Goal: Task Accomplishment & Management: Use online tool/utility

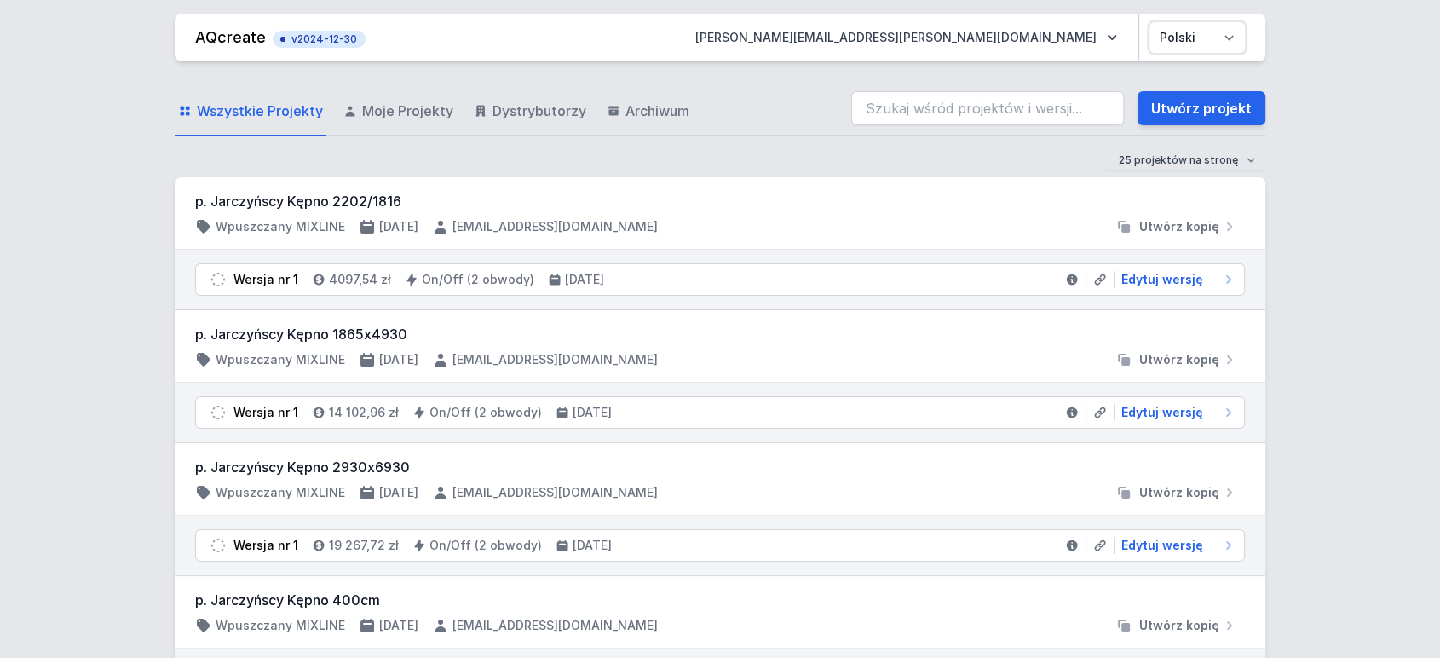
click at [1190, 36] on select "Polski English" at bounding box center [1197, 37] width 95 height 31
select select "en"
click at [1150, 22] on select "Polski English" at bounding box center [1197, 37] width 95 height 31
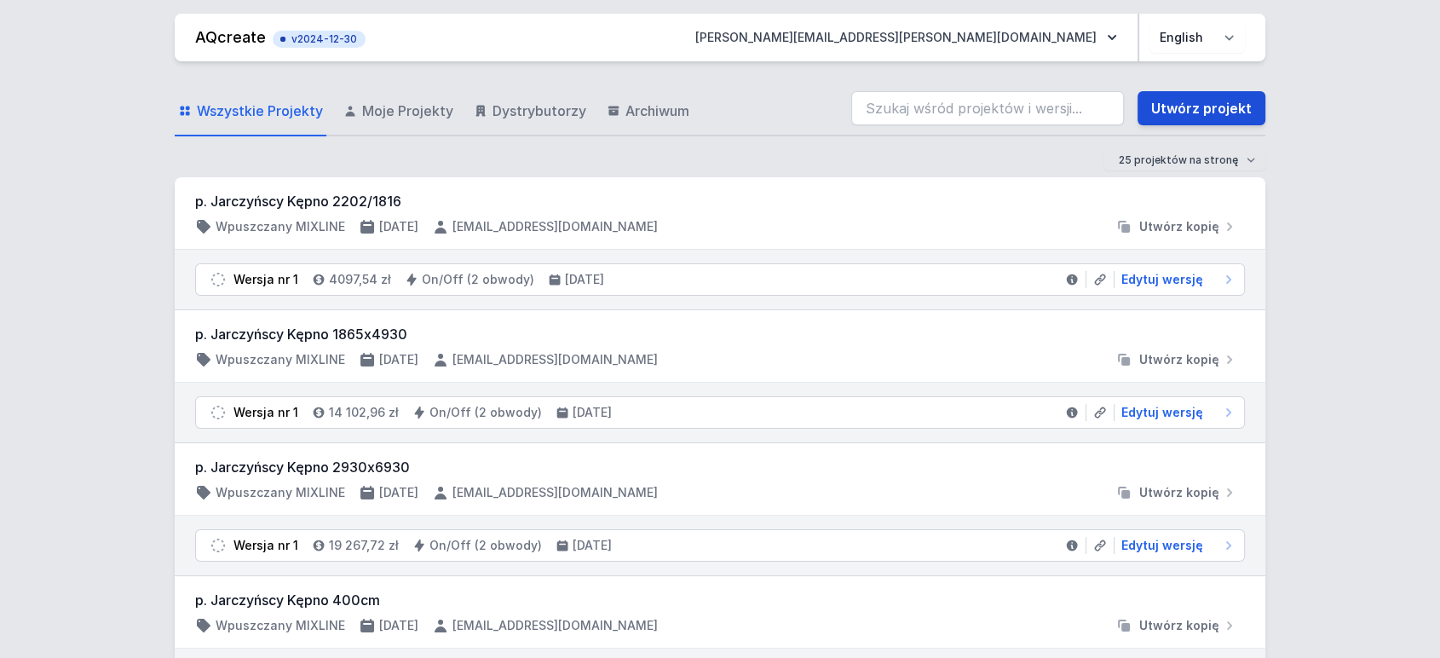
click at [1191, 104] on link "Utwórz projekt" at bounding box center [1202, 108] width 128 height 34
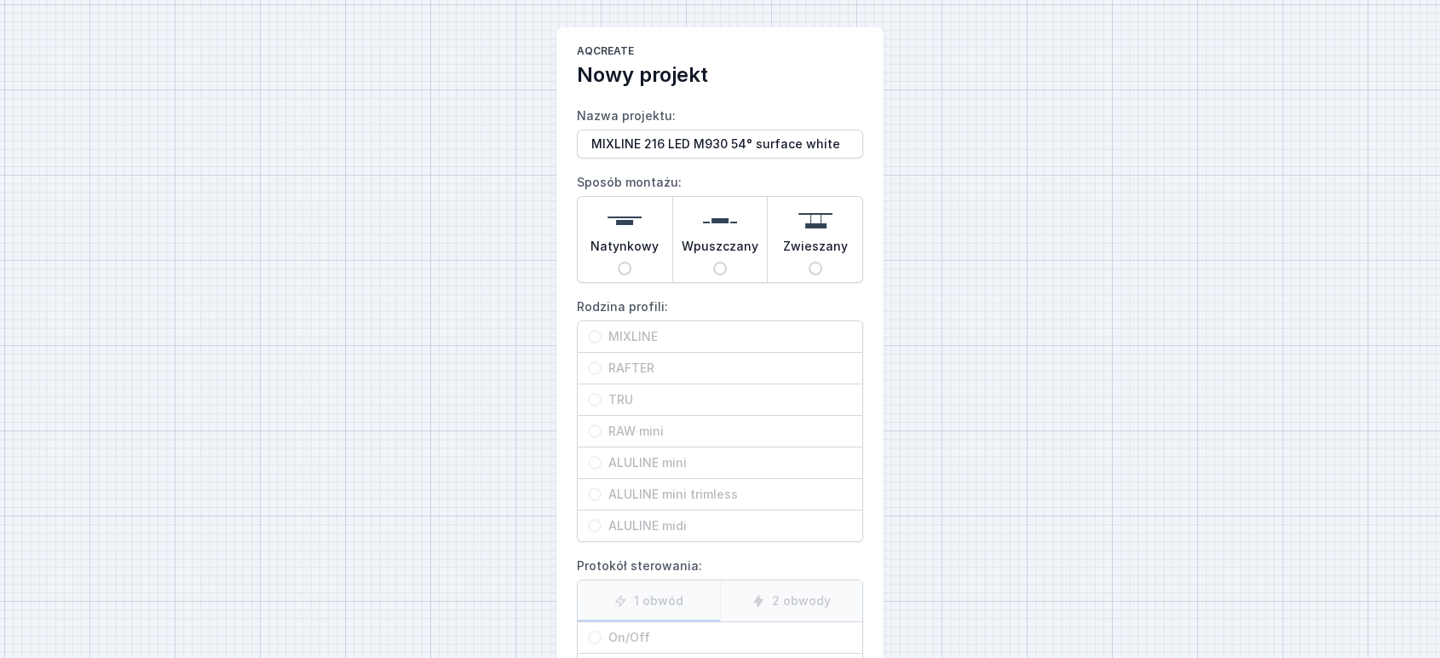
type input "MIXLINE 216 LED M930 54° surface white"
click at [622, 268] on input "Natynkowy" at bounding box center [625, 269] width 14 height 14
radio input "true"
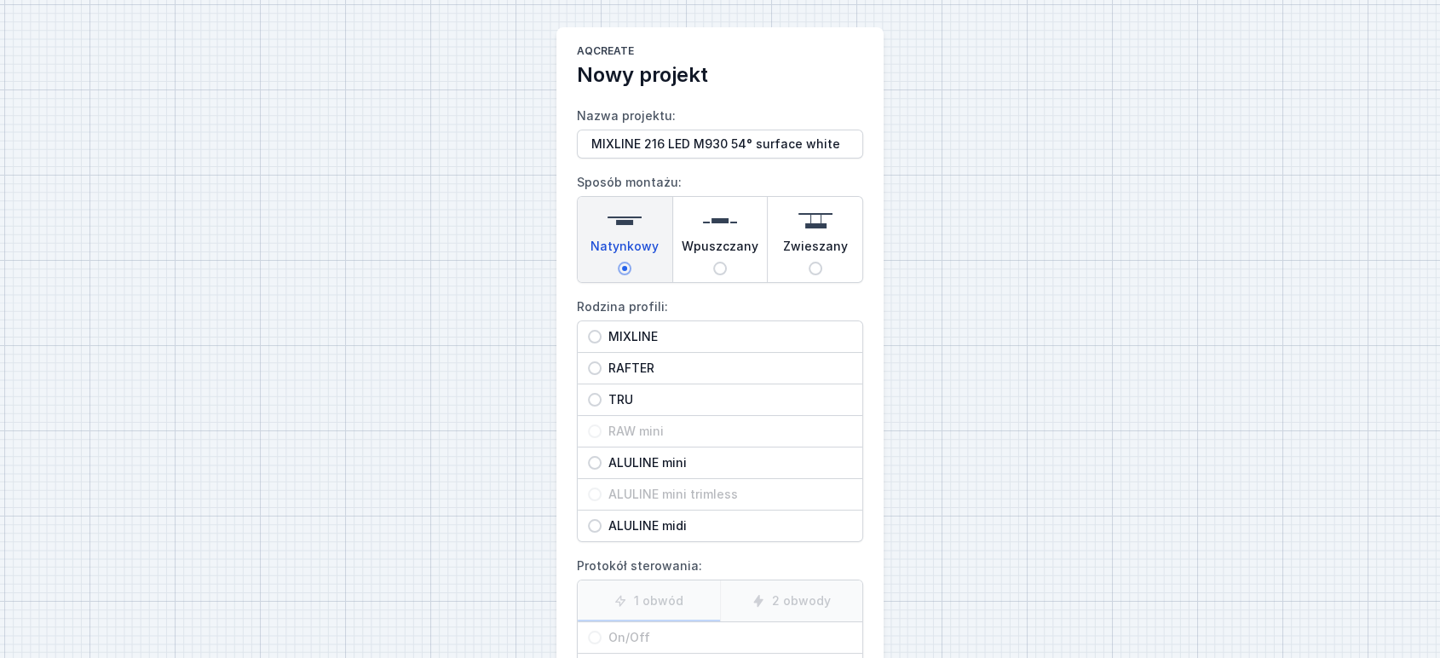
click at [630, 332] on span "MIXLINE" at bounding box center [727, 336] width 251 height 17
click at [602, 332] on input "MIXLINE" at bounding box center [595, 337] width 14 height 14
radio input "true"
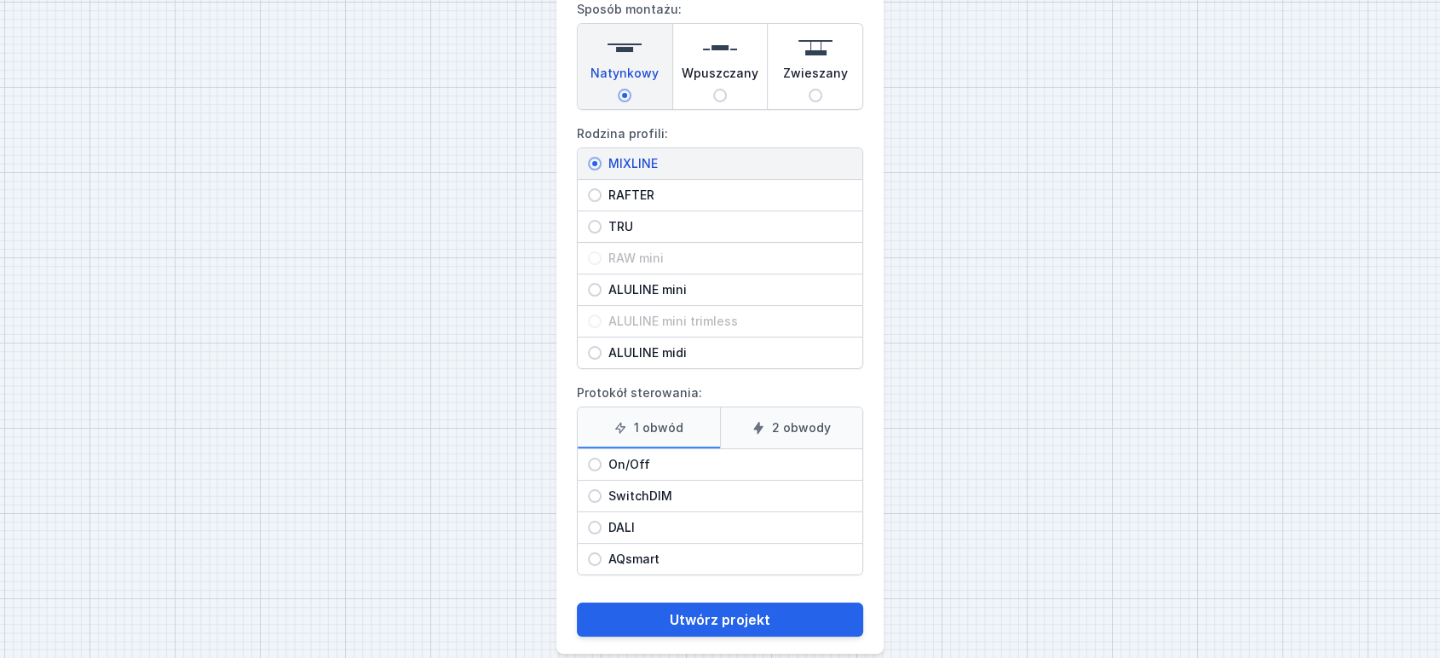
scroll to position [193, 0]
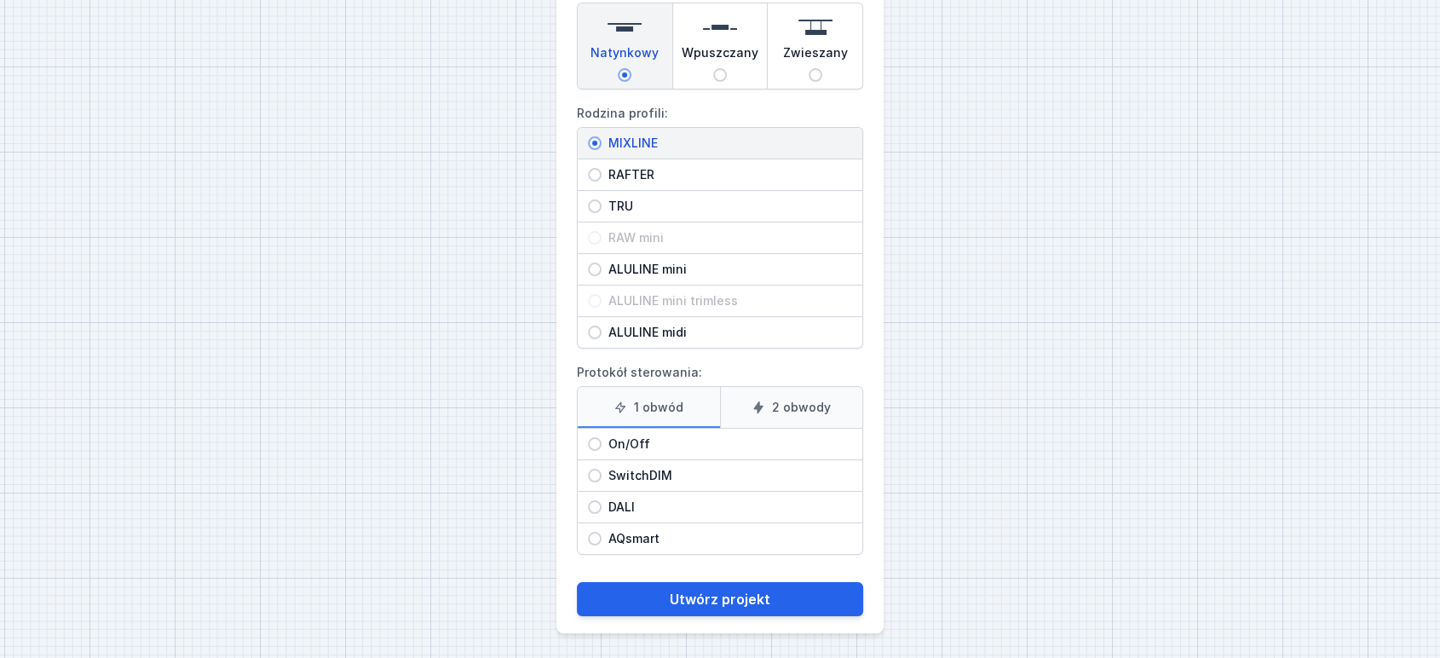
click at [620, 438] on span "On/Off" at bounding box center [727, 444] width 251 height 17
click at [602, 438] on input "On/Off" at bounding box center [595, 444] width 14 height 14
radio input "true"
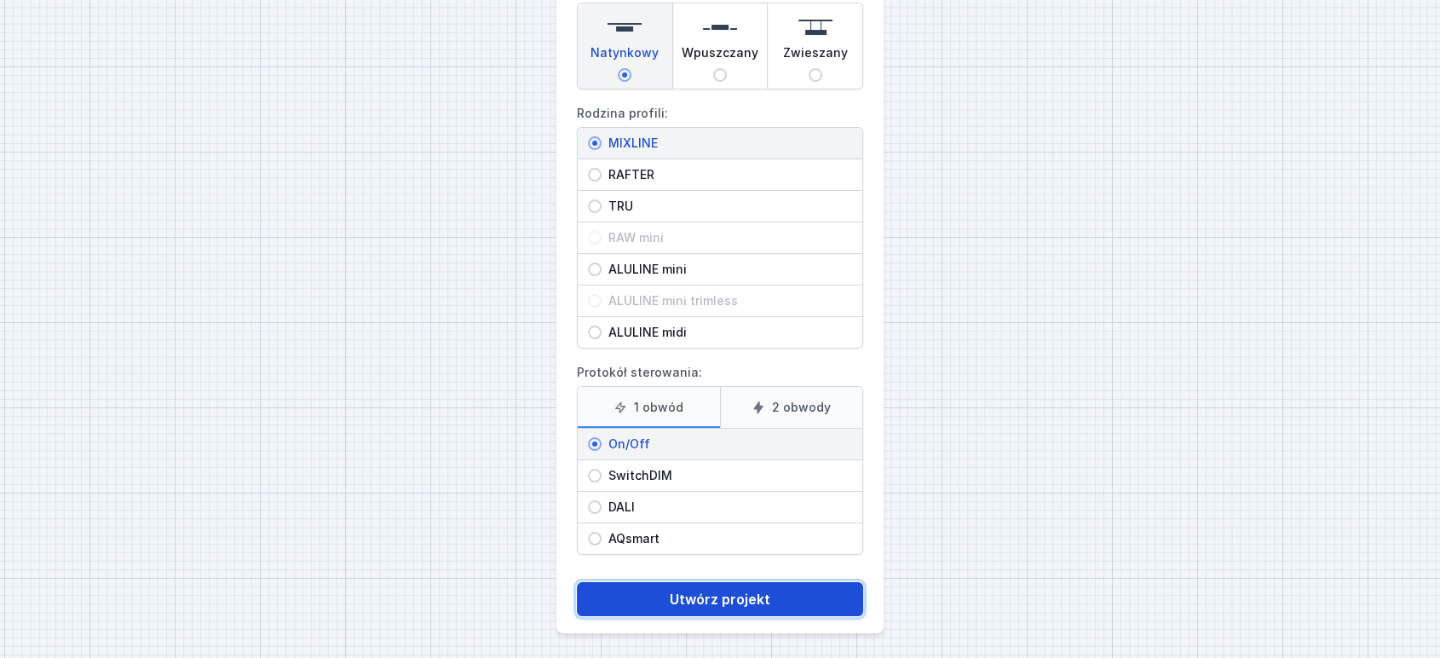
click at [695, 603] on button "Utwórz projekt" at bounding box center [720, 599] width 286 height 34
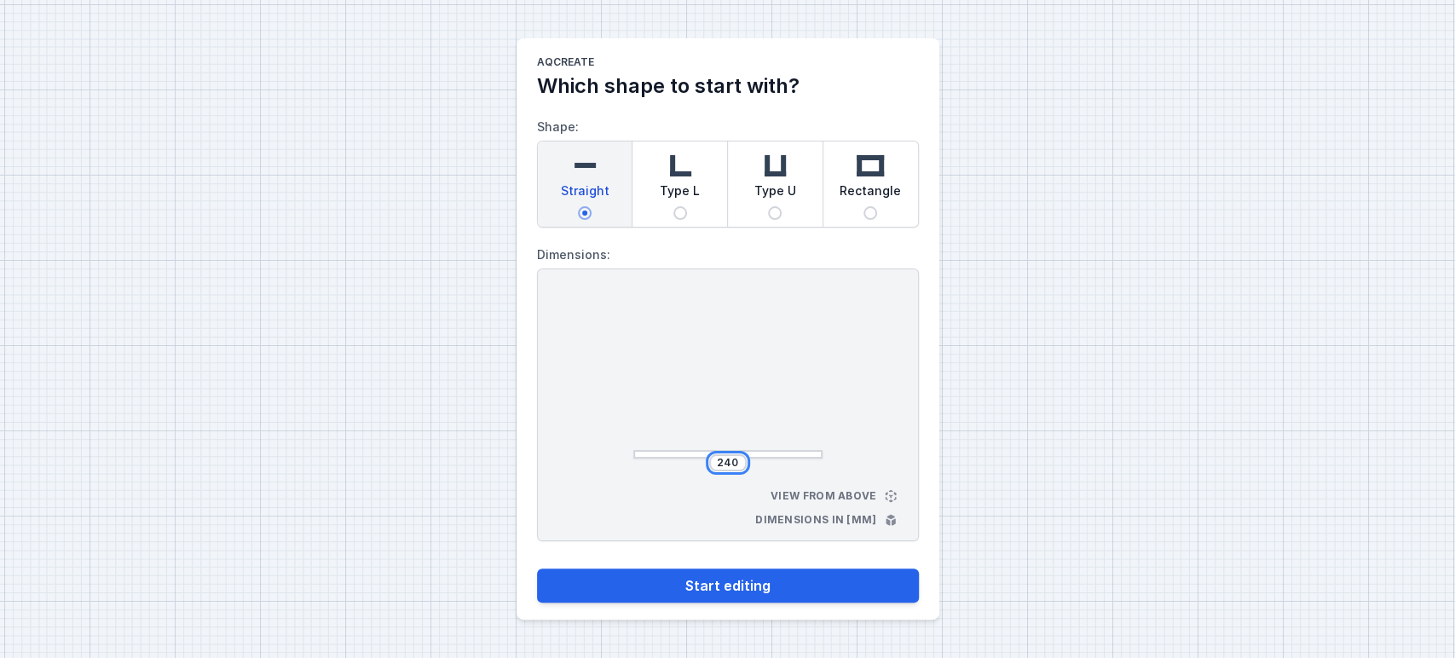
click at [725, 462] on input "240" at bounding box center [727, 463] width 27 height 14
type input "2160"
click at [646, 334] on div at bounding box center [727, 378] width 189 height 162
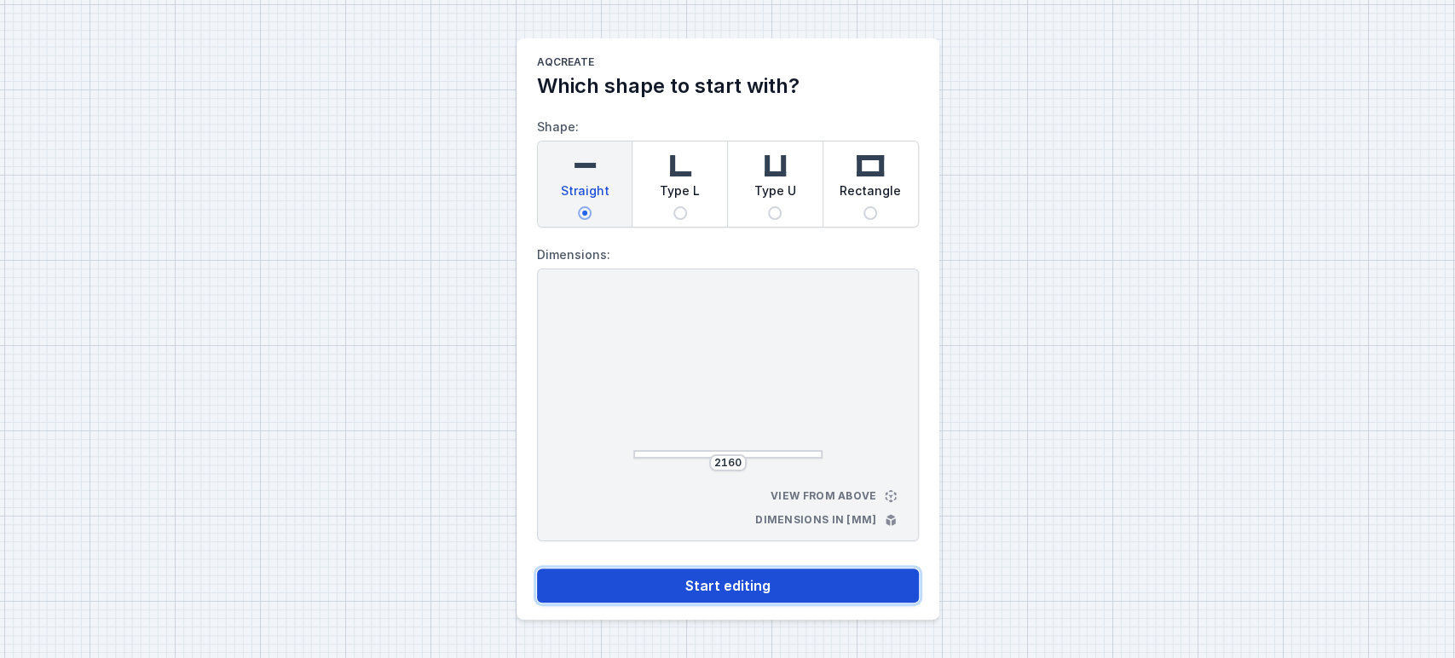
click at [716, 580] on button "Start editing" at bounding box center [728, 585] width 382 height 34
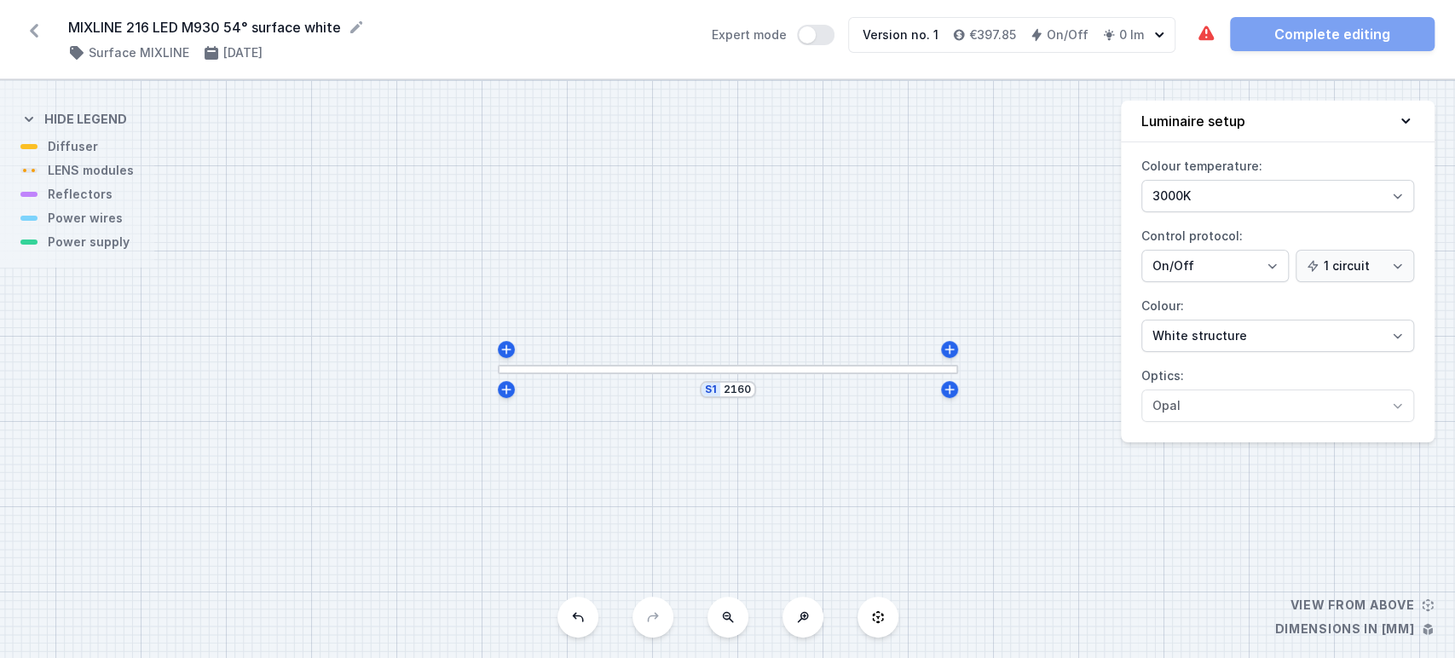
click at [1410, 114] on icon at bounding box center [1405, 120] width 17 height 17
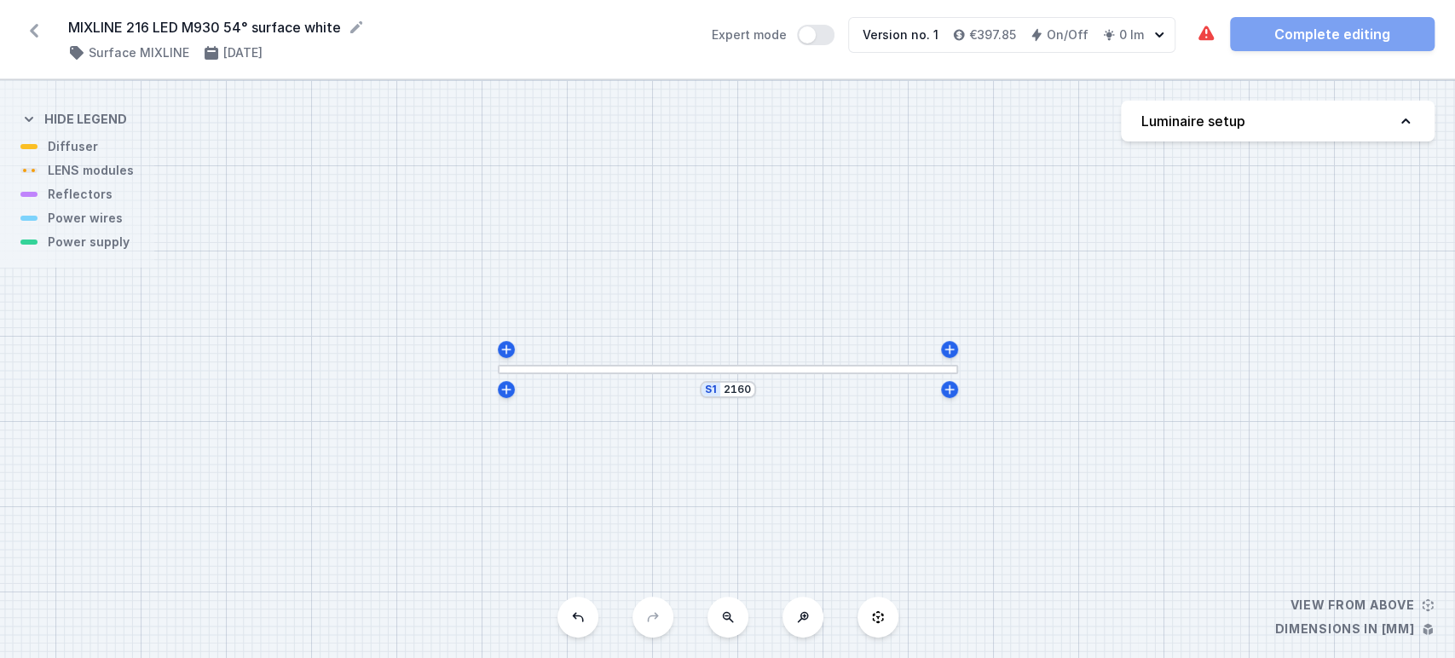
click at [785, 368] on div at bounding box center [728, 369] width 460 height 9
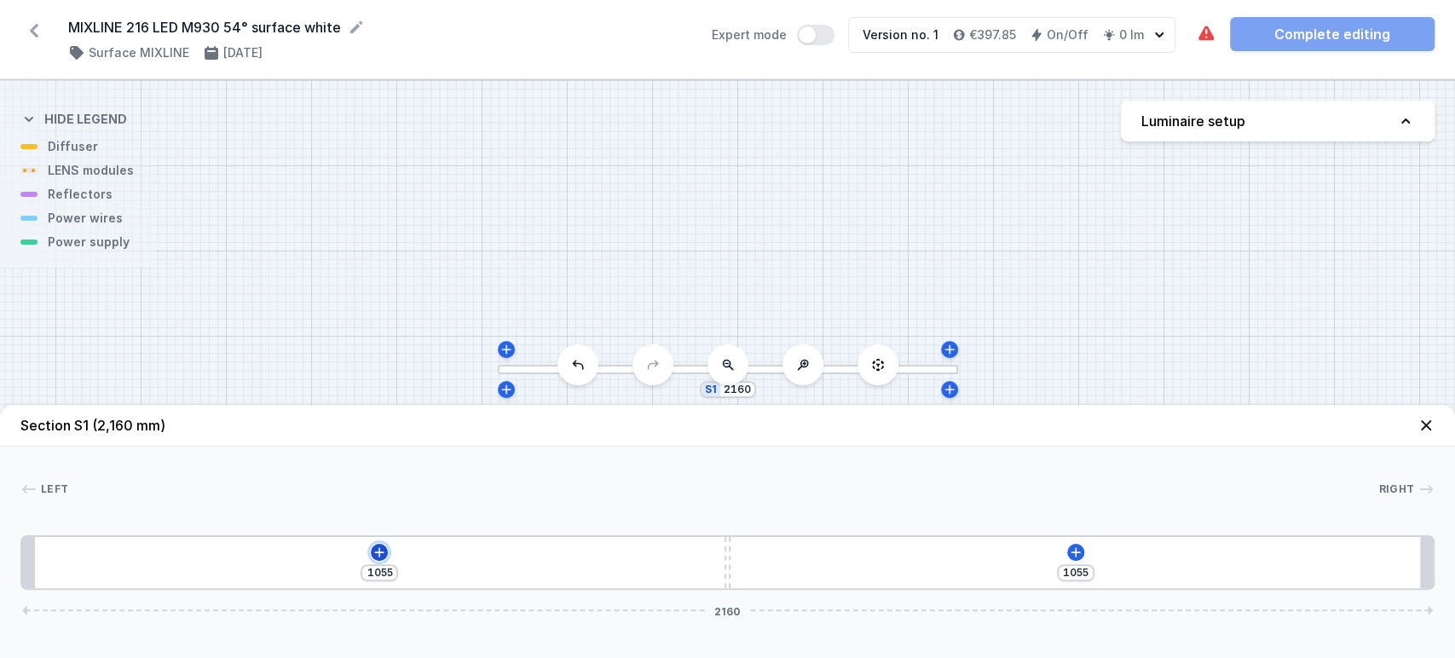
click at [378, 554] on icon at bounding box center [379, 552] width 14 height 14
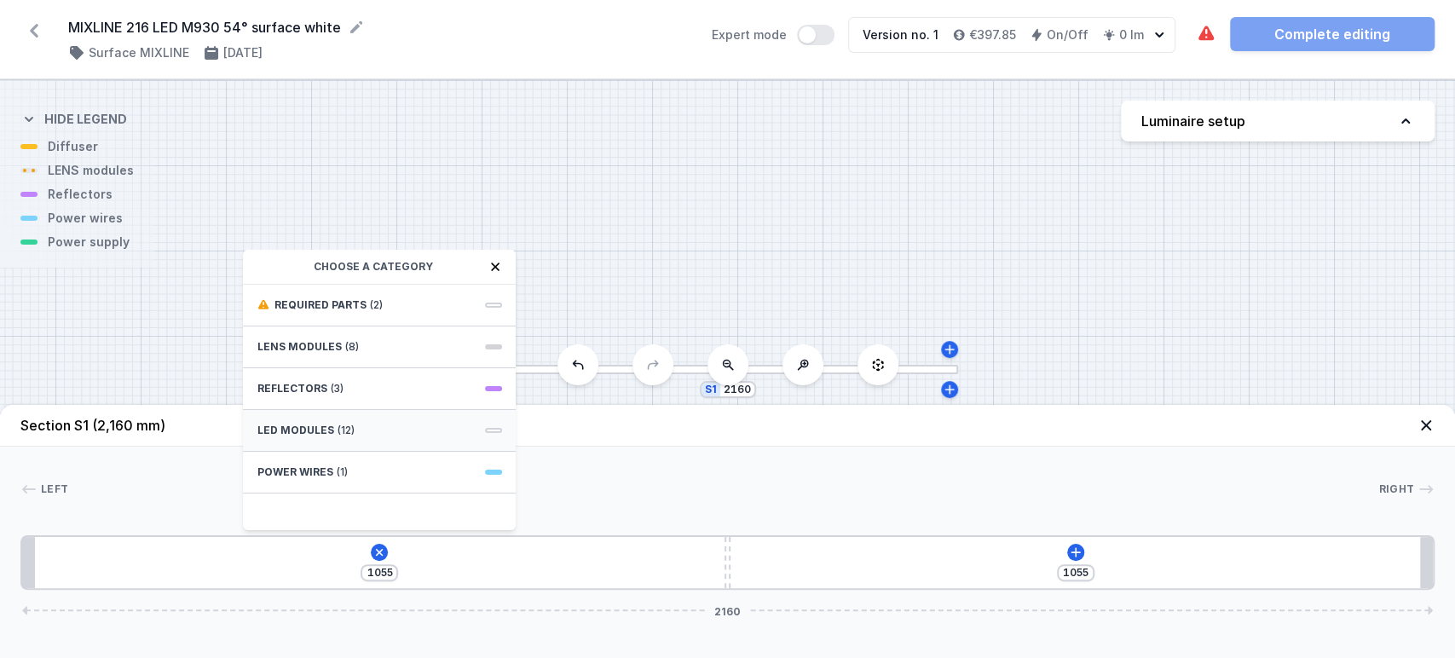
click at [345, 424] on span "(12)" at bounding box center [345, 431] width 17 height 14
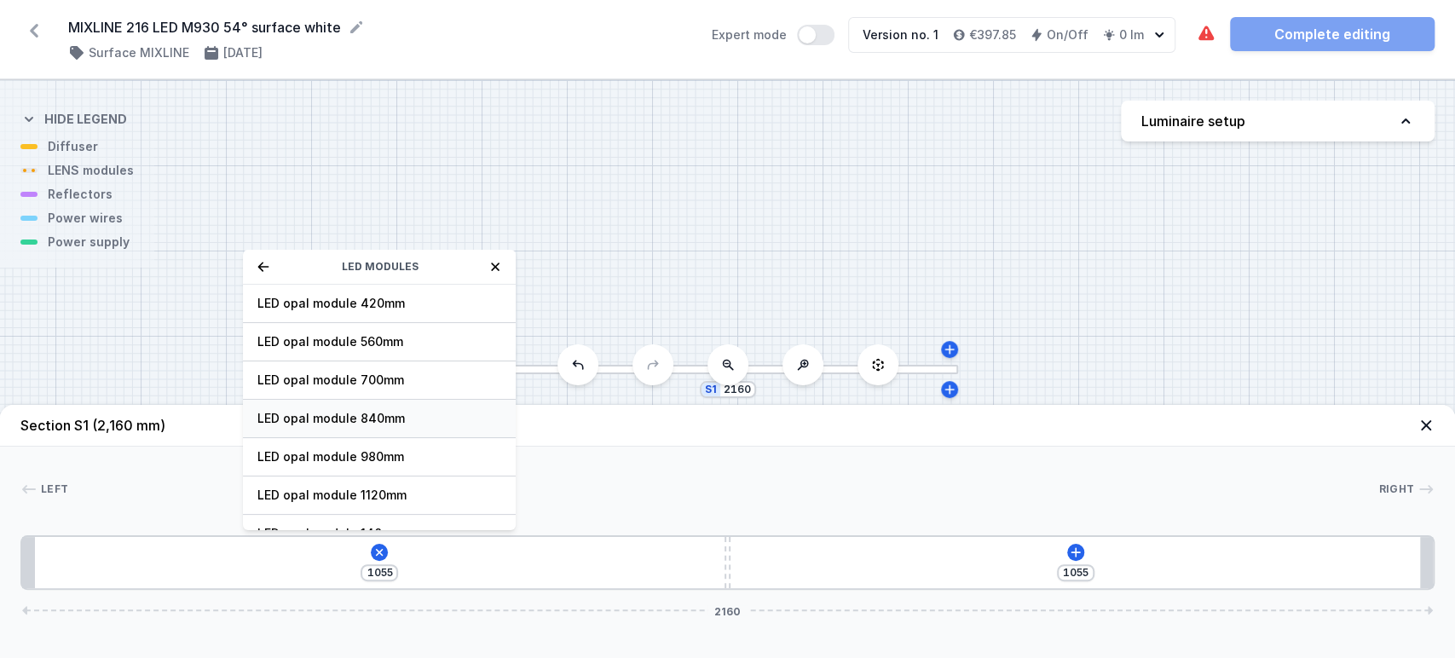
click at [377, 424] on span "LED opal module 840mm" at bounding box center [379, 418] width 245 height 17
type input "215"
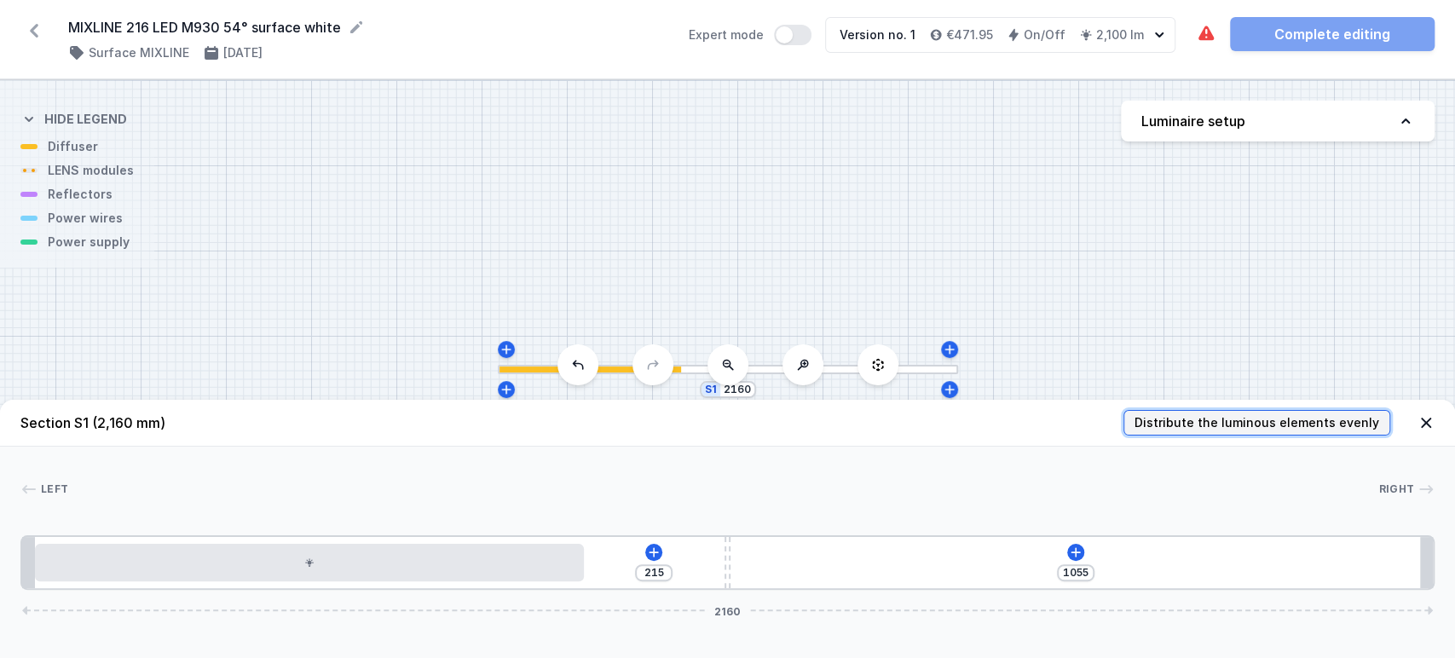
click at [1190, 428] on span "Distribute the luminous elements evenly" at bounding box center [1256, 422] width 245 height 17
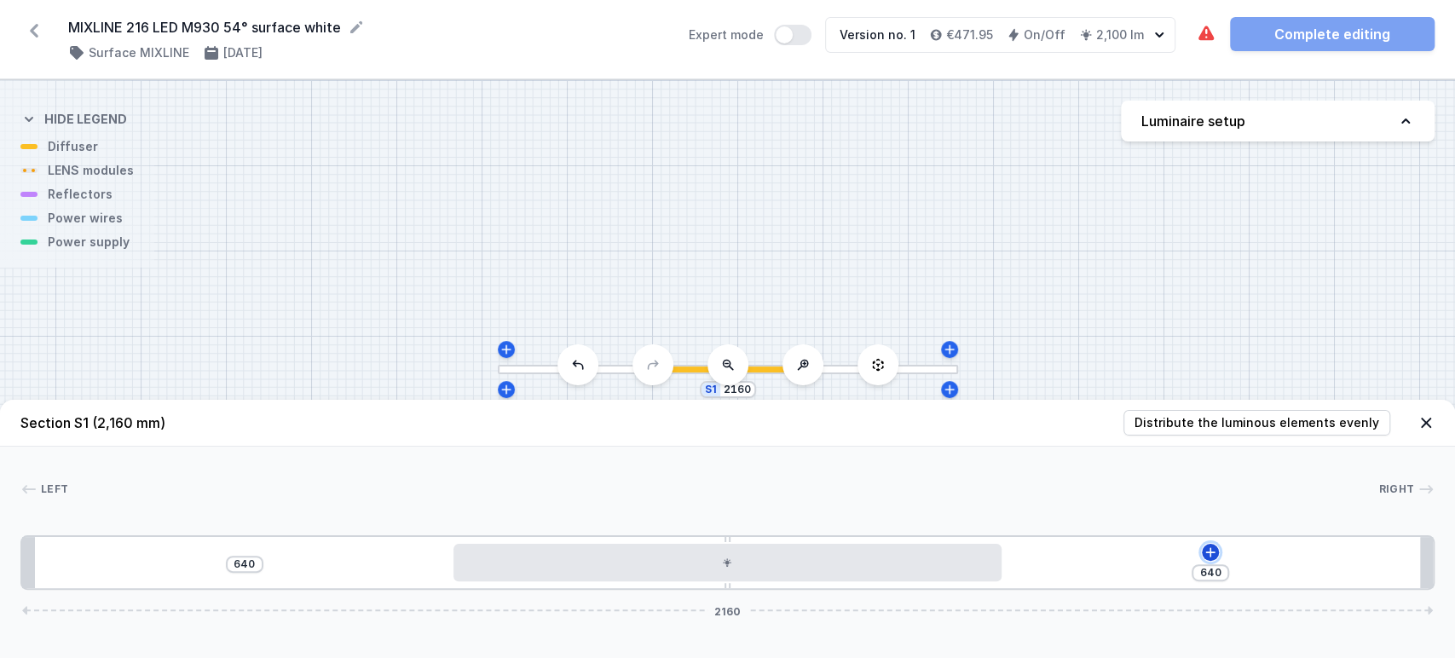
click at [1205, 551] on icon at bounding box center [1210, 552] width 14 height 14
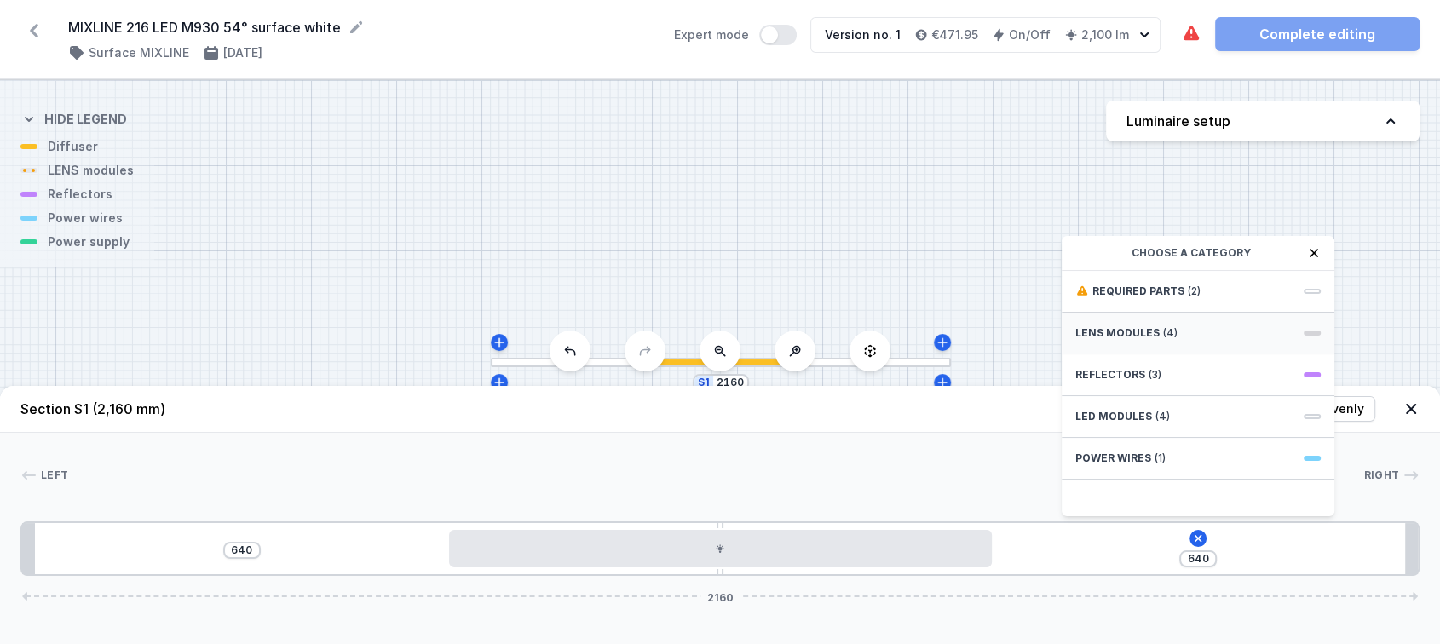
click at [1091, 339] on span "LENS modules" at bounding box center [1118, 333] width 84 height 14
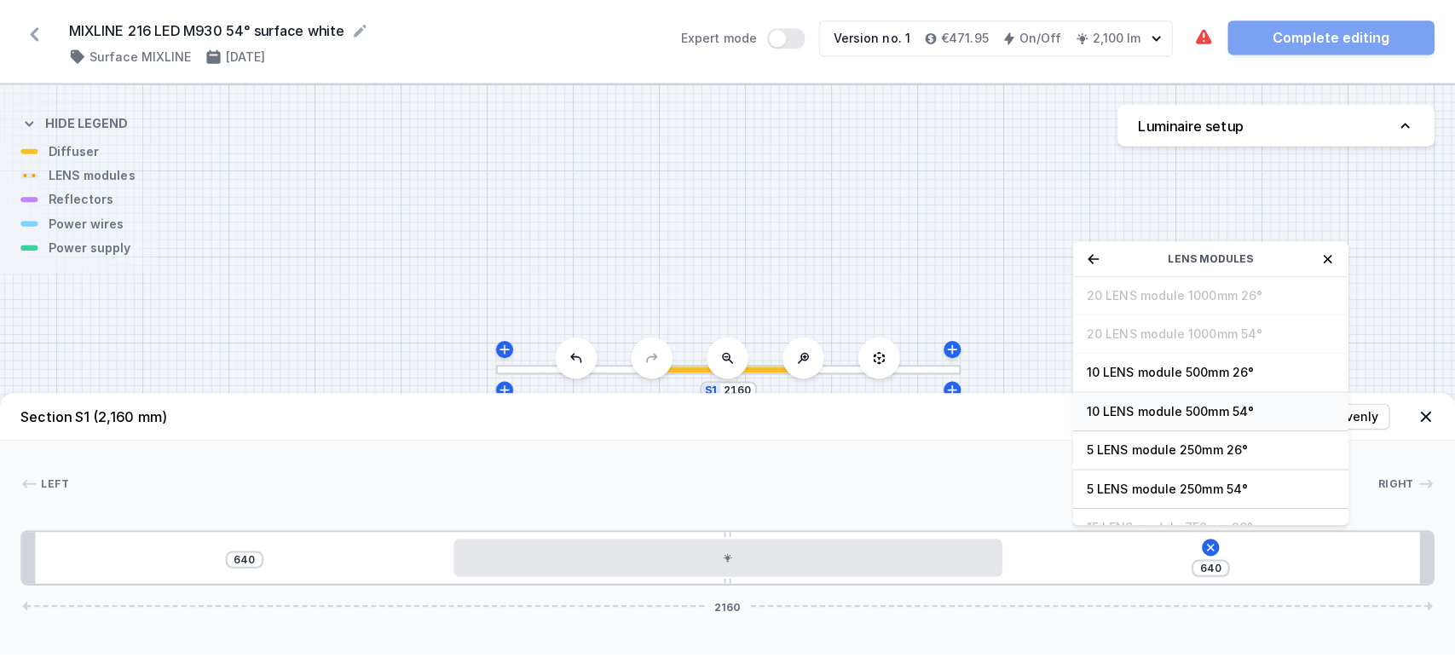
scroll to position [61, 0]
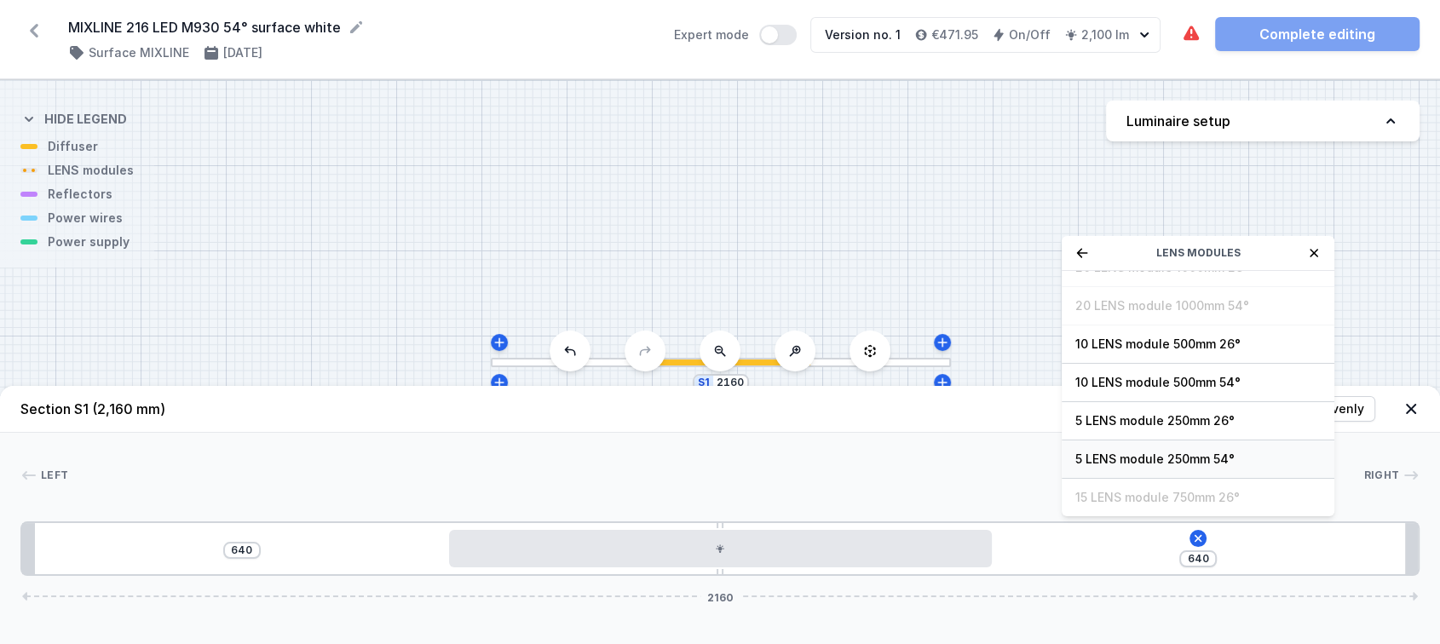
click at [1166, 464] on span "5 LENS module 250mm 54°" at bounding box center [1198, 459] width 245 height 17
type input "390"
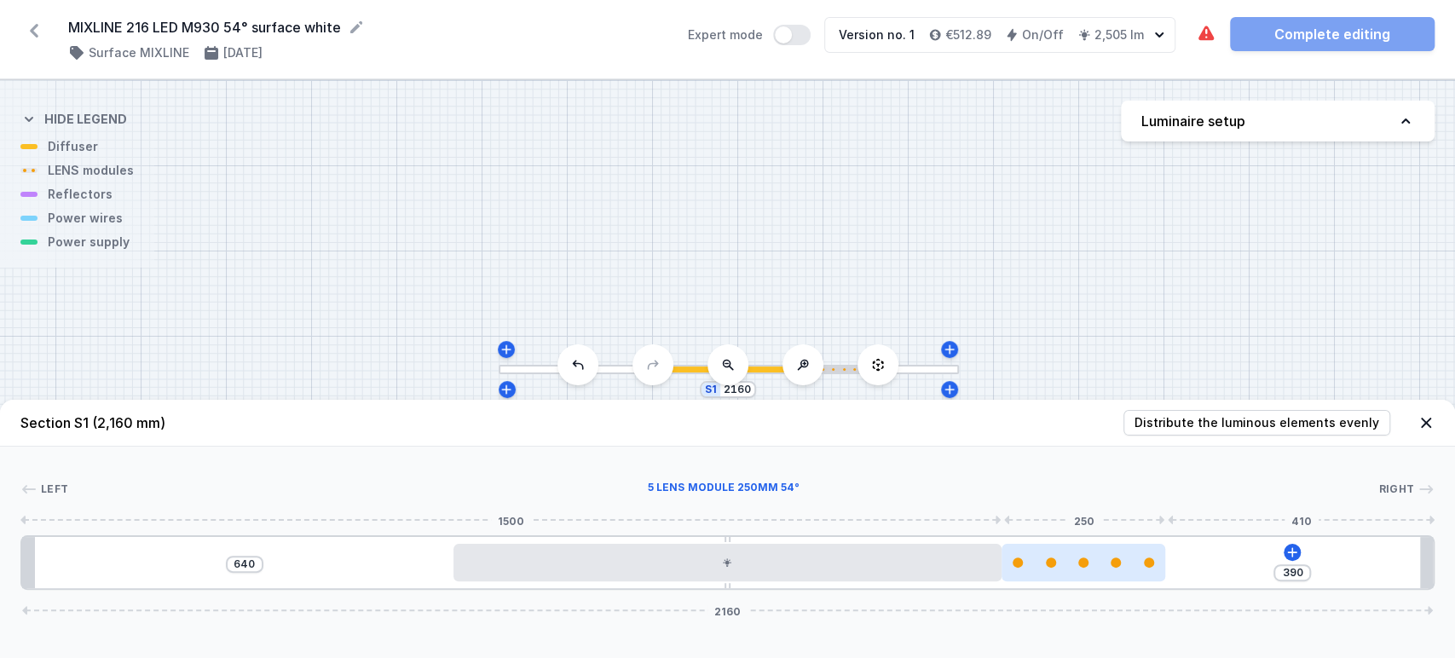
click at [1111, 567] on div at bounding box center [1083, 562] width 164 height 10
select select "1516"
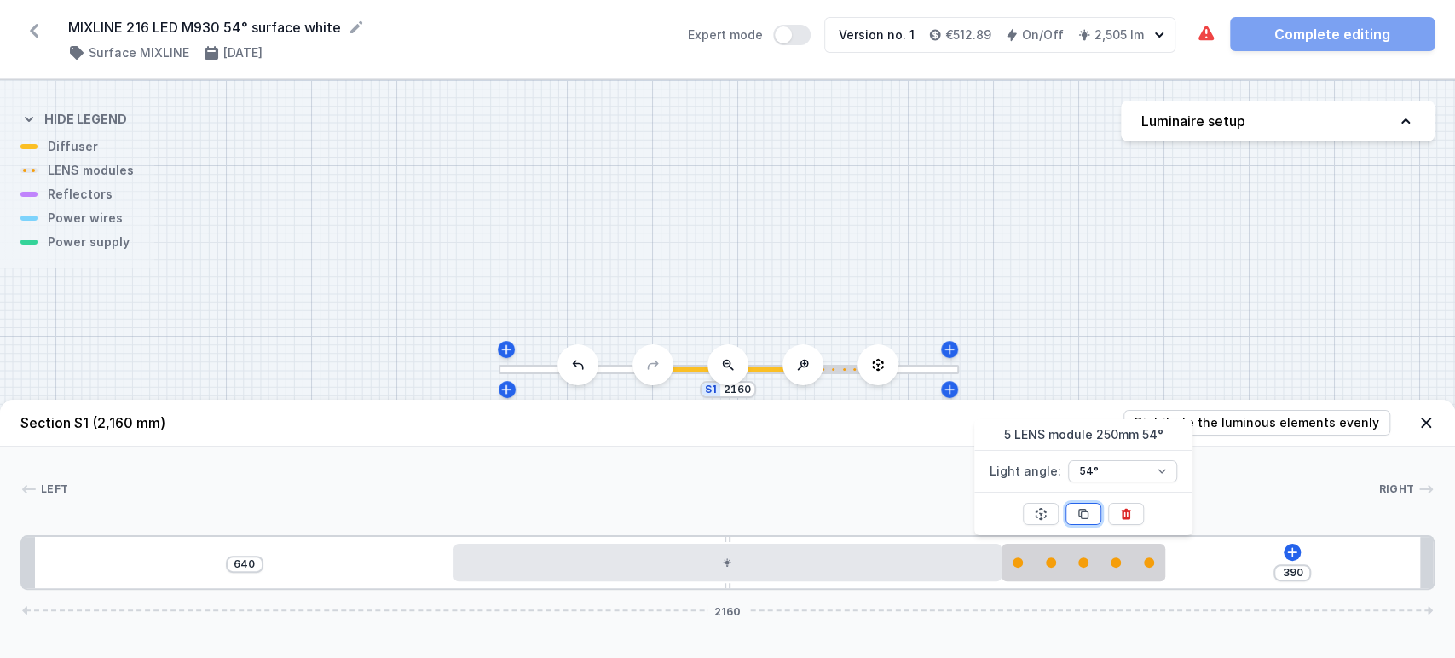
click at [1076, 509] on icon at bounding box center [1083, 514] width 14 height 14
type input "140"
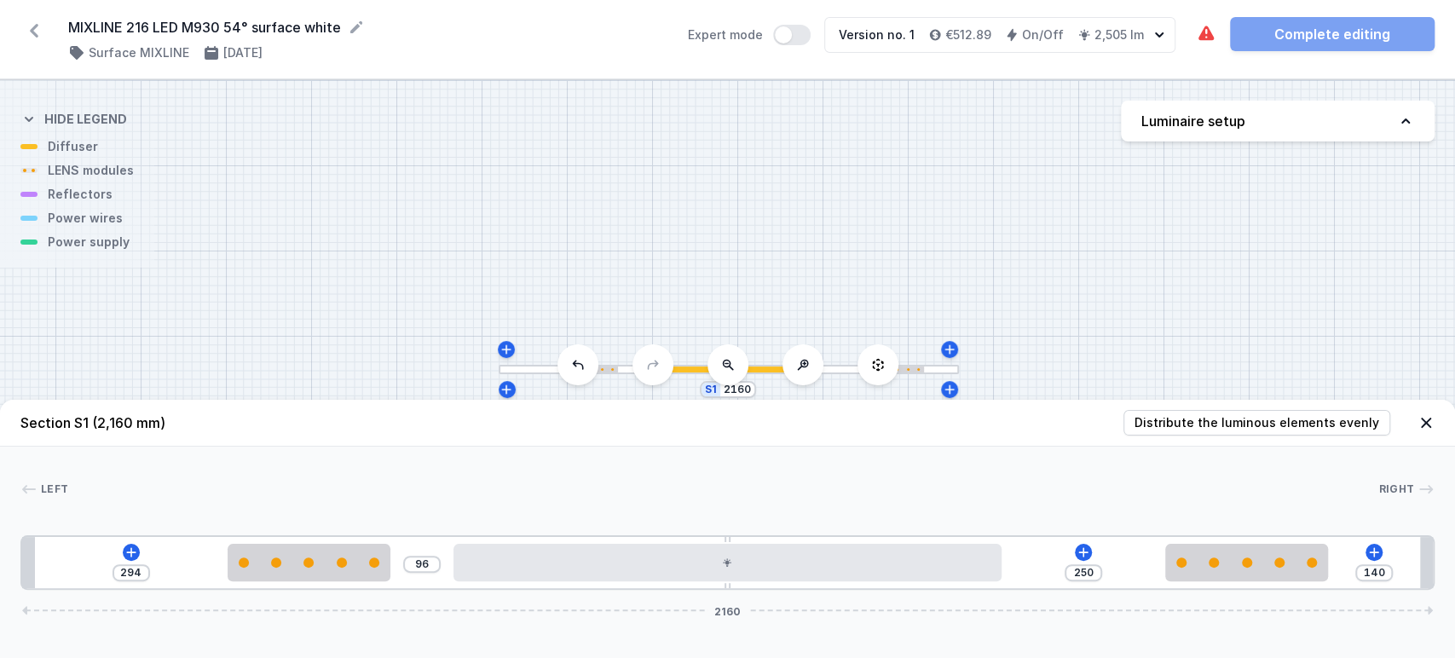
type input "284"
type input "106"
type input "271"
type input "119"
type input "269"
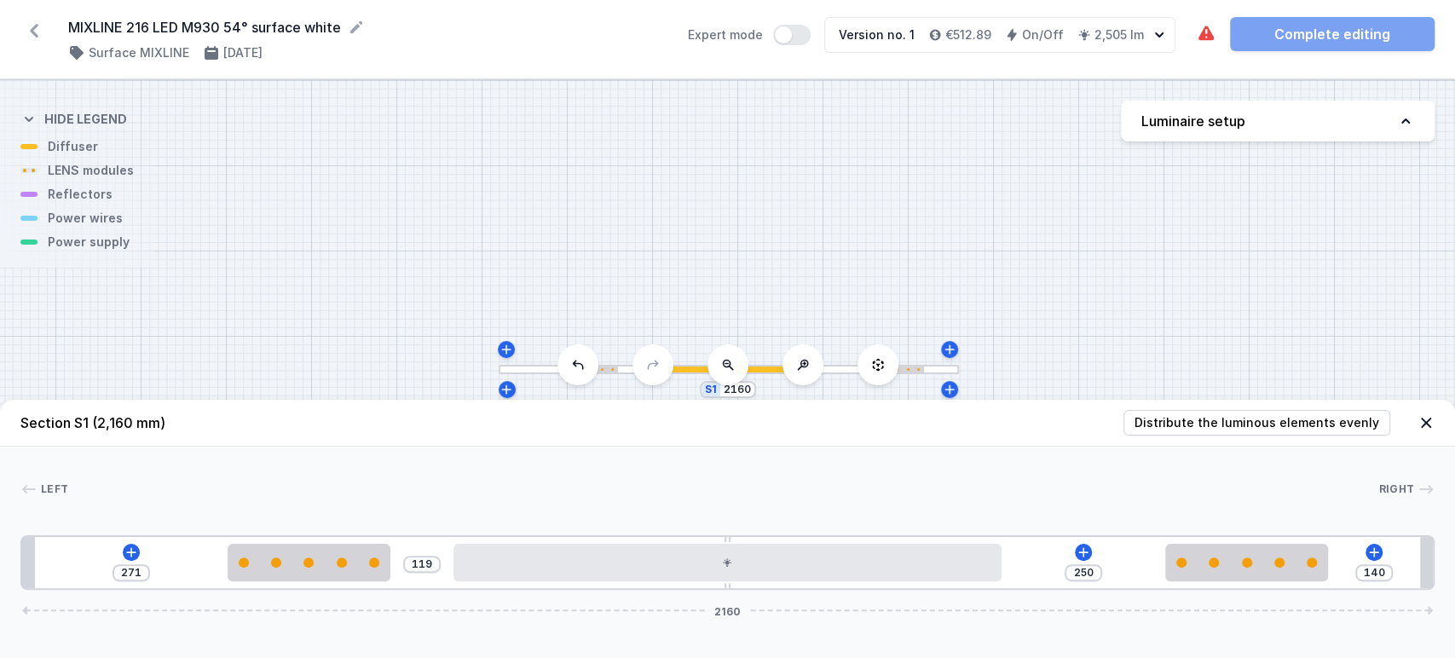
type input "121"
drag, startPoint x: 1028, startPoint y: 573, endPoint x: 425, endPoint y: 580, distance: 602.6
click at [346, 598] on div "Section S1 (2,160 mm) Distribute the luminous elements evenly Left Right 1 2 3 …" at bounding box center [727, 529] width 1455 height 258
type input "279"
type input "111"
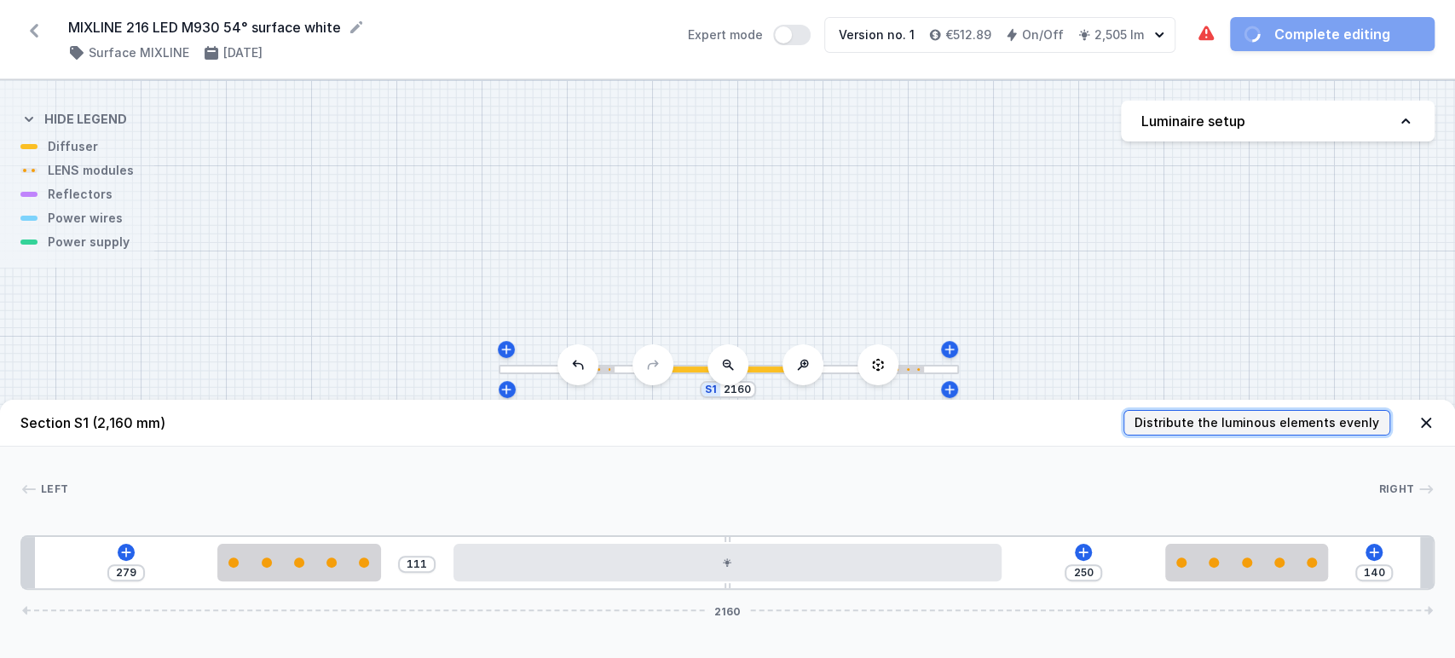
click at [1275, 420] on span "Distribute the luminous elements evenly" at bounding box center [1256, 422] width 245 height 17
type input "185"
type input "205"
type input "185"
type input "205"
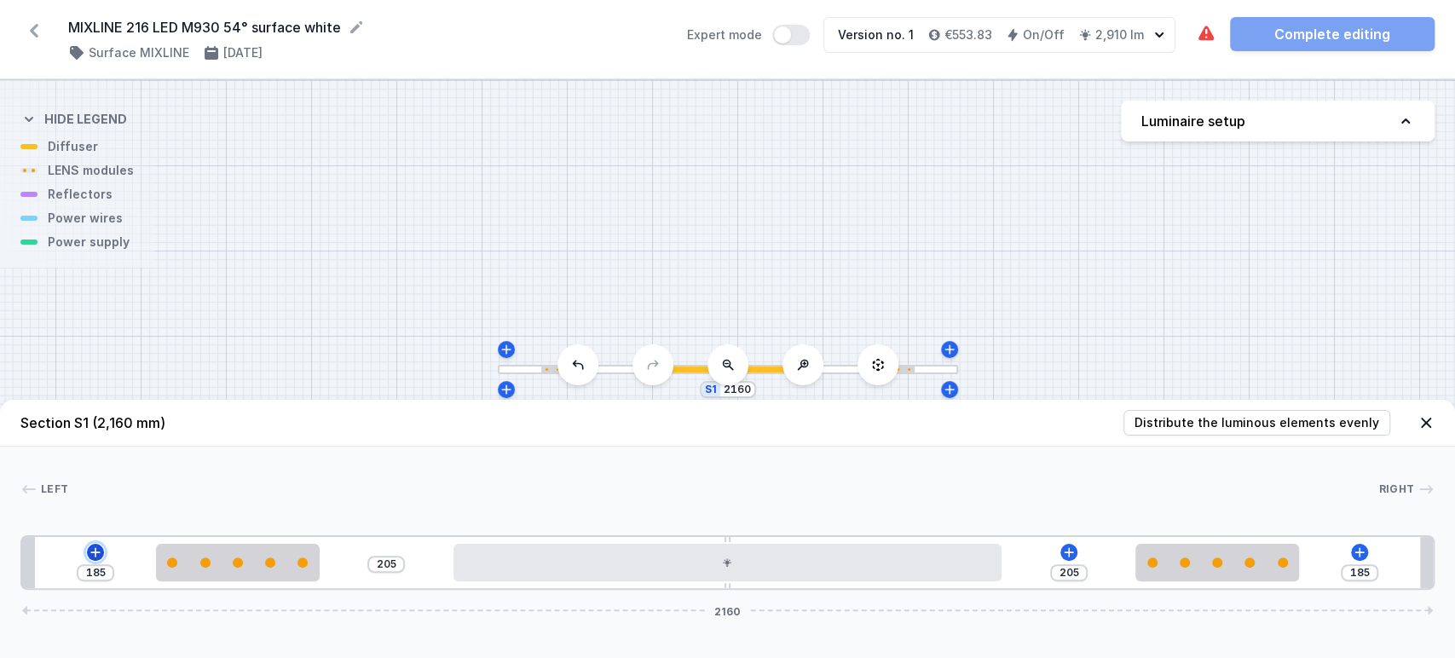
click at [95, 545] on icon at bounding box center [96, 552] width 14 height 14
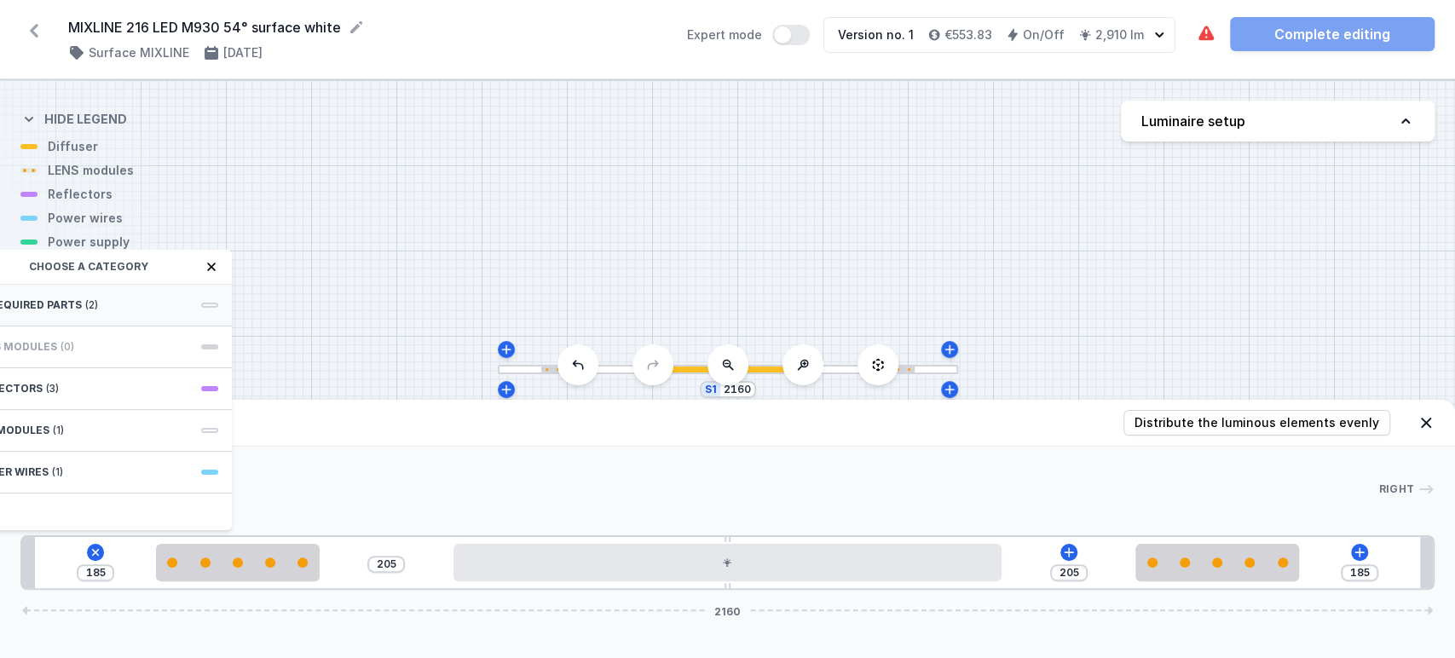
click at [108, 291] on div "Required parts (2)" at bounding box center [95, 306] width 273 height 42
click at [126, 295] on span "Hole for power supply cable" at bounding box center [95, 303] width 245 height 17
type input "105"
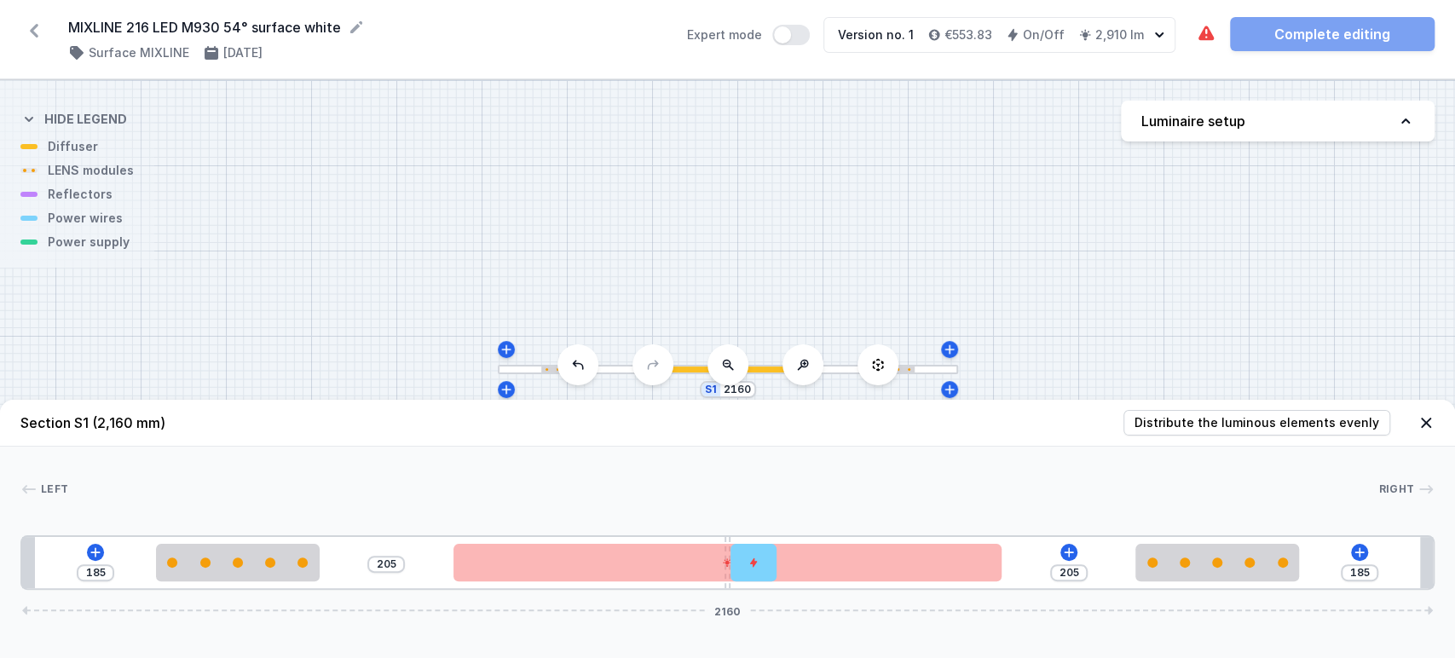
drag, startPoint x: 70, startPoint y: 567, endPoint x: 770, endPoint y: 597, distance: 701.2
type input "40"
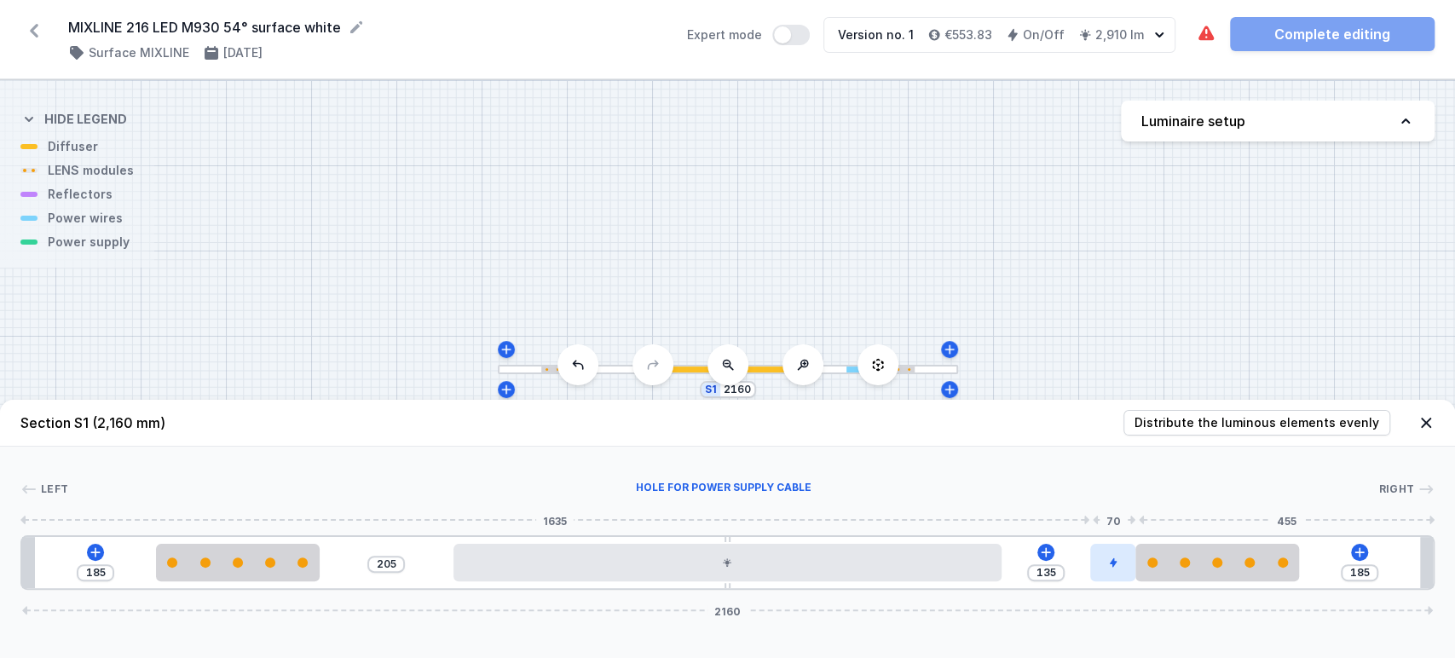
drag, startPoint x: 748, startPoint y: 573, endPoint x: 1114, endPoint y: 560, distance: 365.8
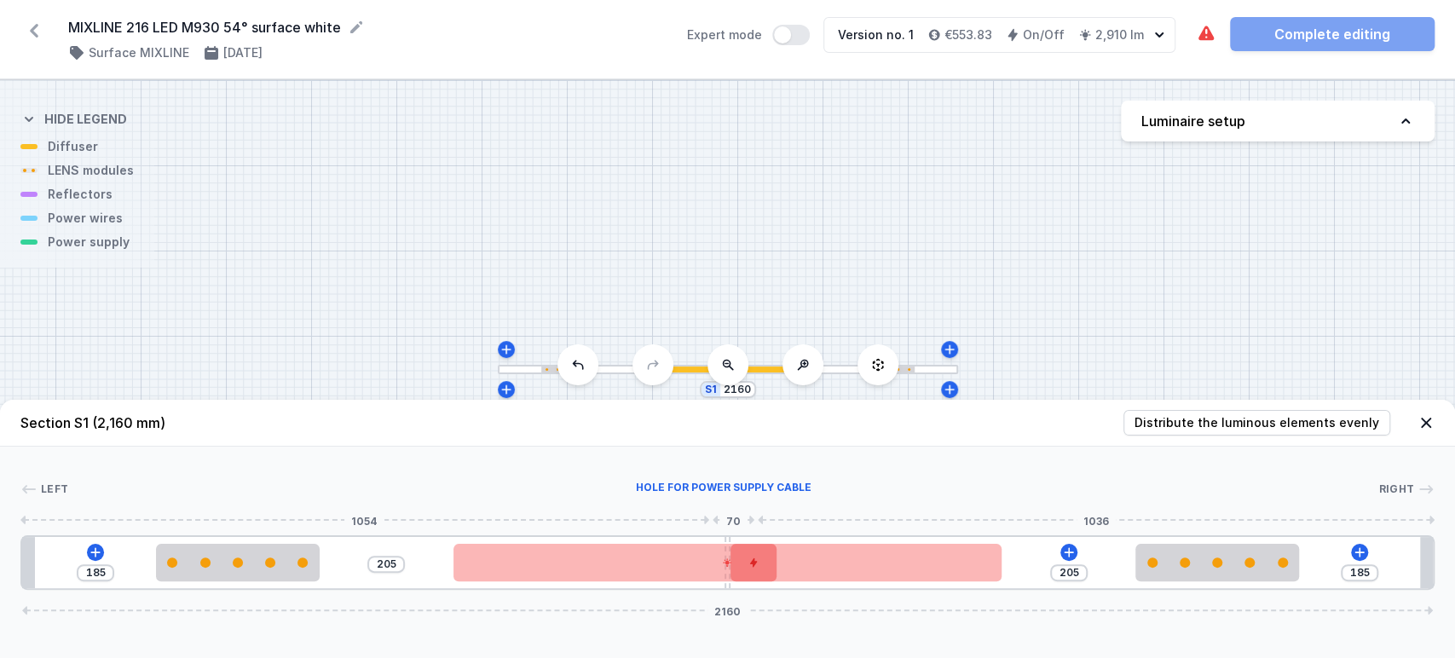
drag, startPoint x: 1112, startPoint y: 565, endPoint x: 736, endPoint y: 580, distance: 377.0
click at [736, 580] on div at bounding box center [753, 562] width 46 height 37
drag, startPoint x: 763, startPoint y: 578, endPoint x: 744, endPoint y: 574, distance: 19.1
click at [744, 574] on div at bounding box center [734, 562] width 46 height 37
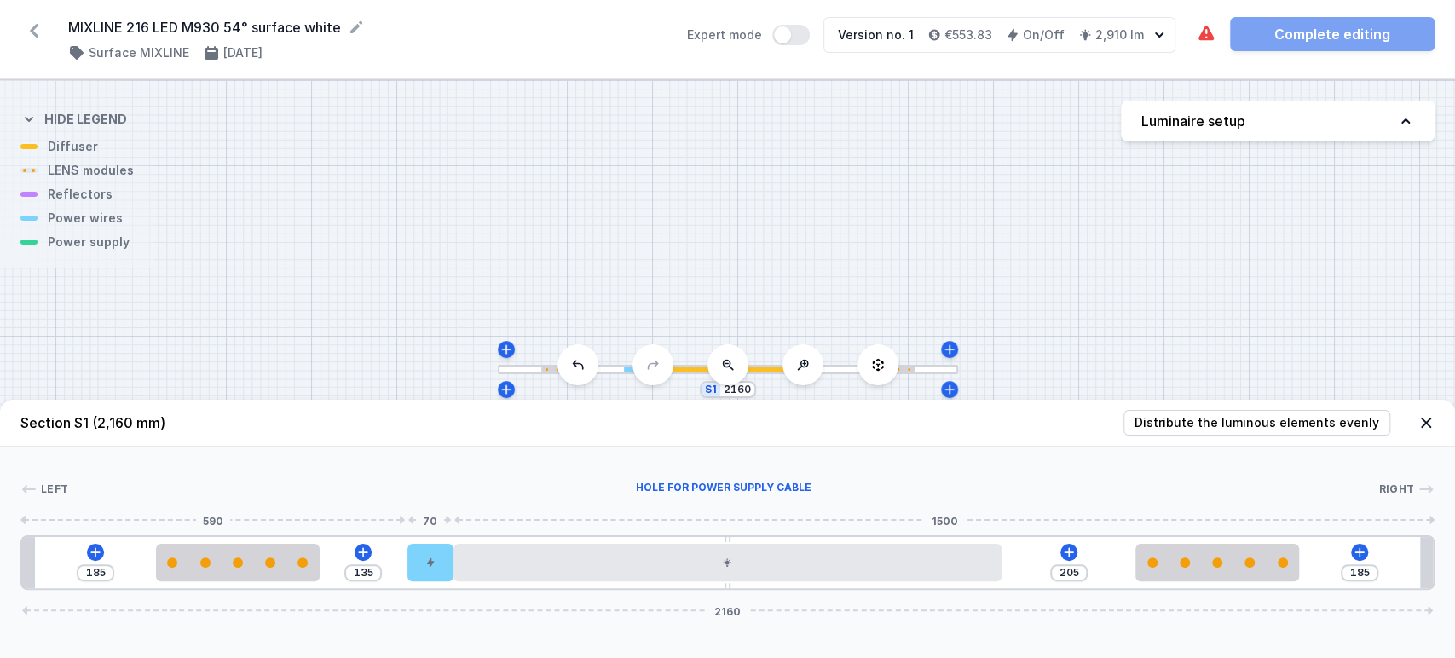
type input "83"
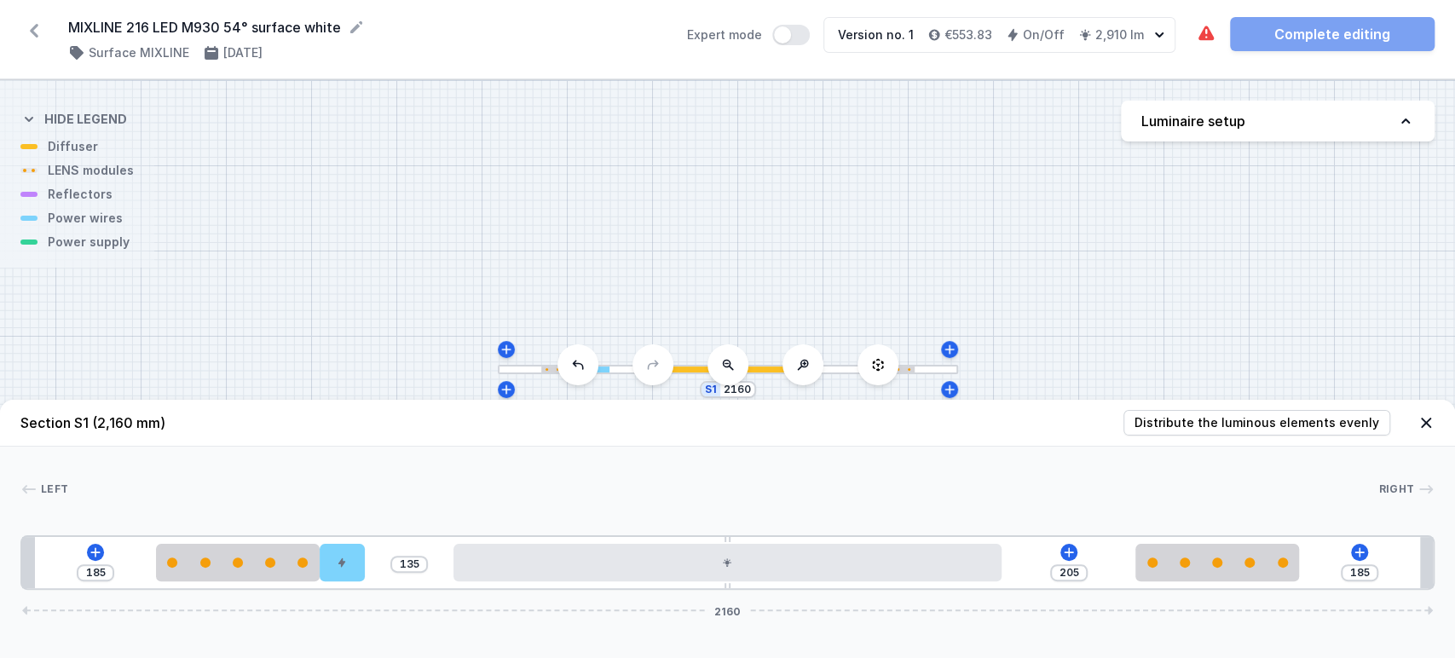
drag, startPoint x: 734, startPoint y: 568, endPoint x: 366, endPoint y: 578, distance: 367.4
click at [366, 578] on div "185 135 205 185 2160" at bounding box center [727, 562] width 1414 height 55
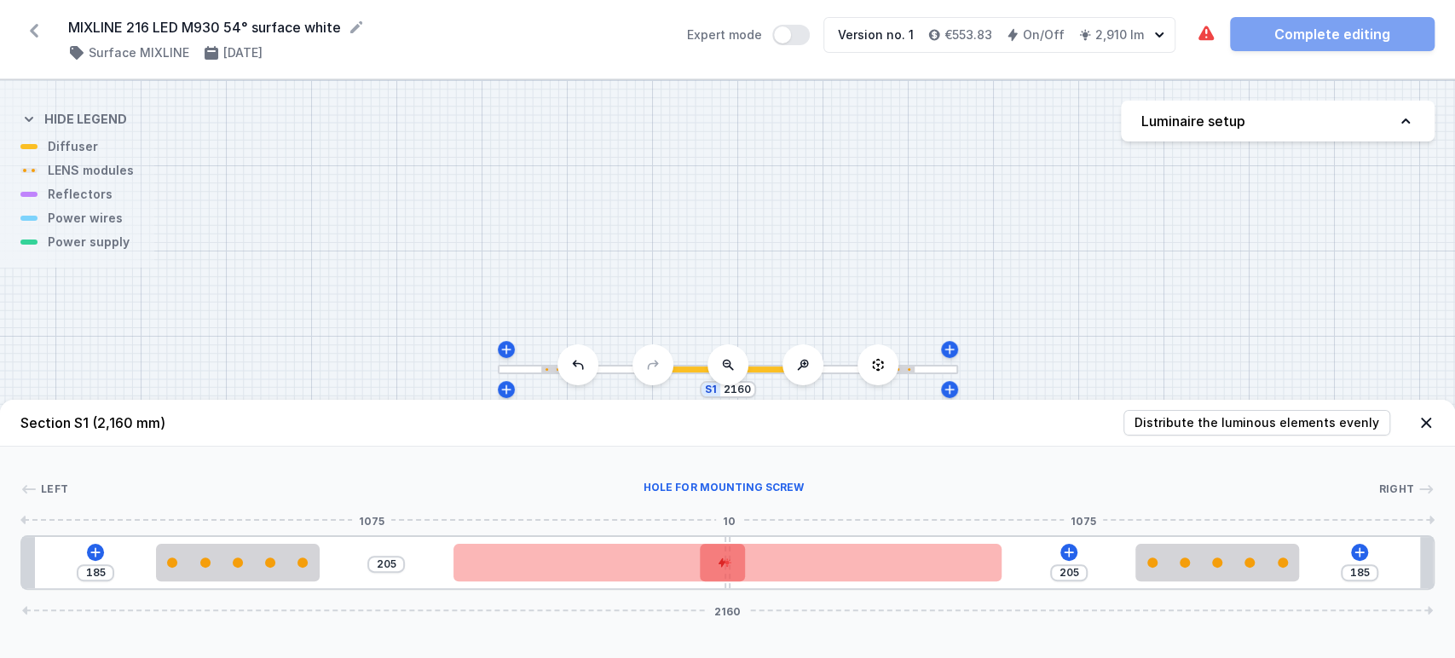
drag, startPoint x: 343, startPoint y: 569, endPoint x: 723, endPoint y: 581, distance: 380.3
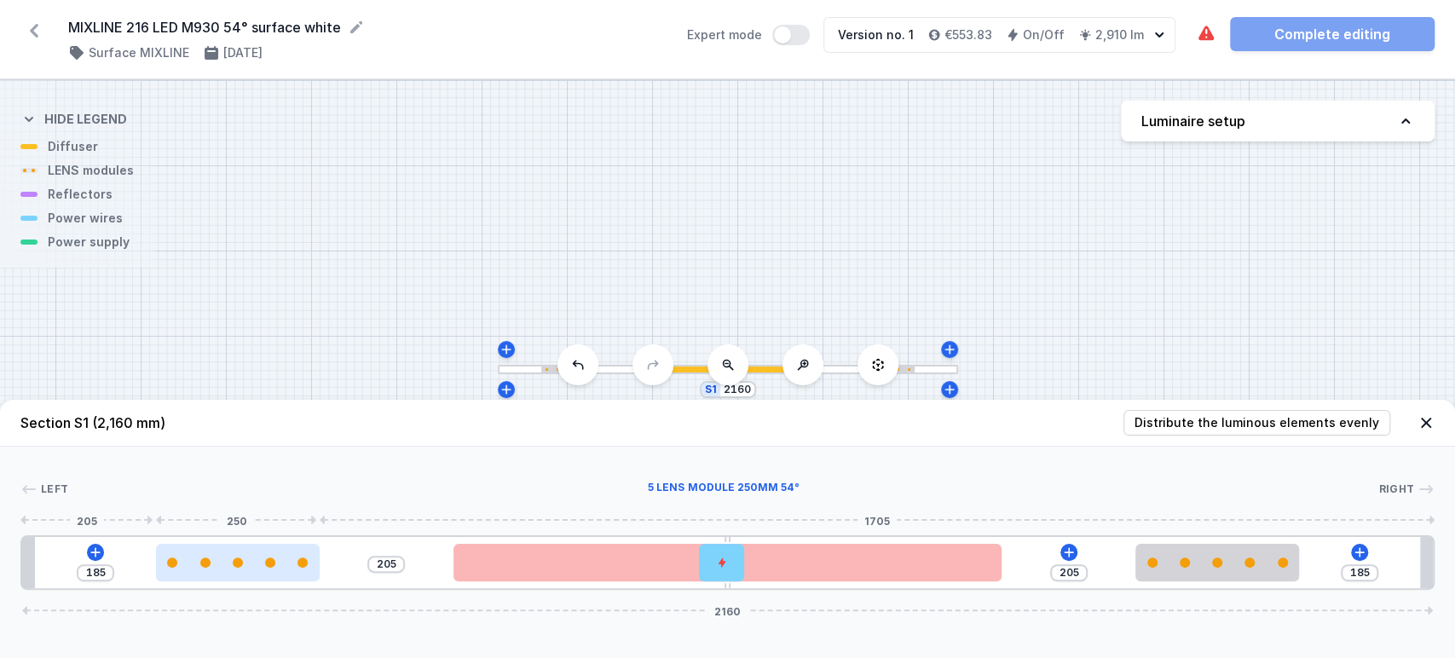
type input "202"
type input "188"
type input "203"
type input "187"
type input "206"
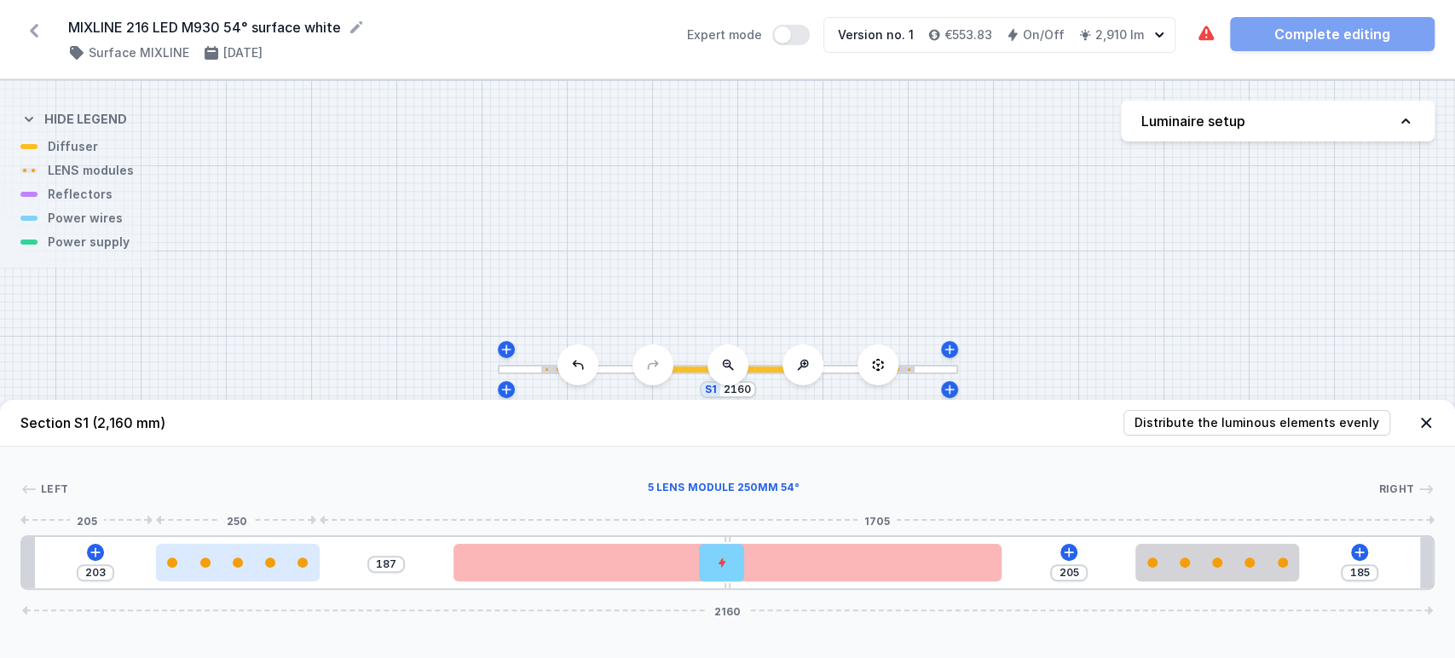
type input "184"
type input "207"
type input "183"
type input "205"
type input "185"
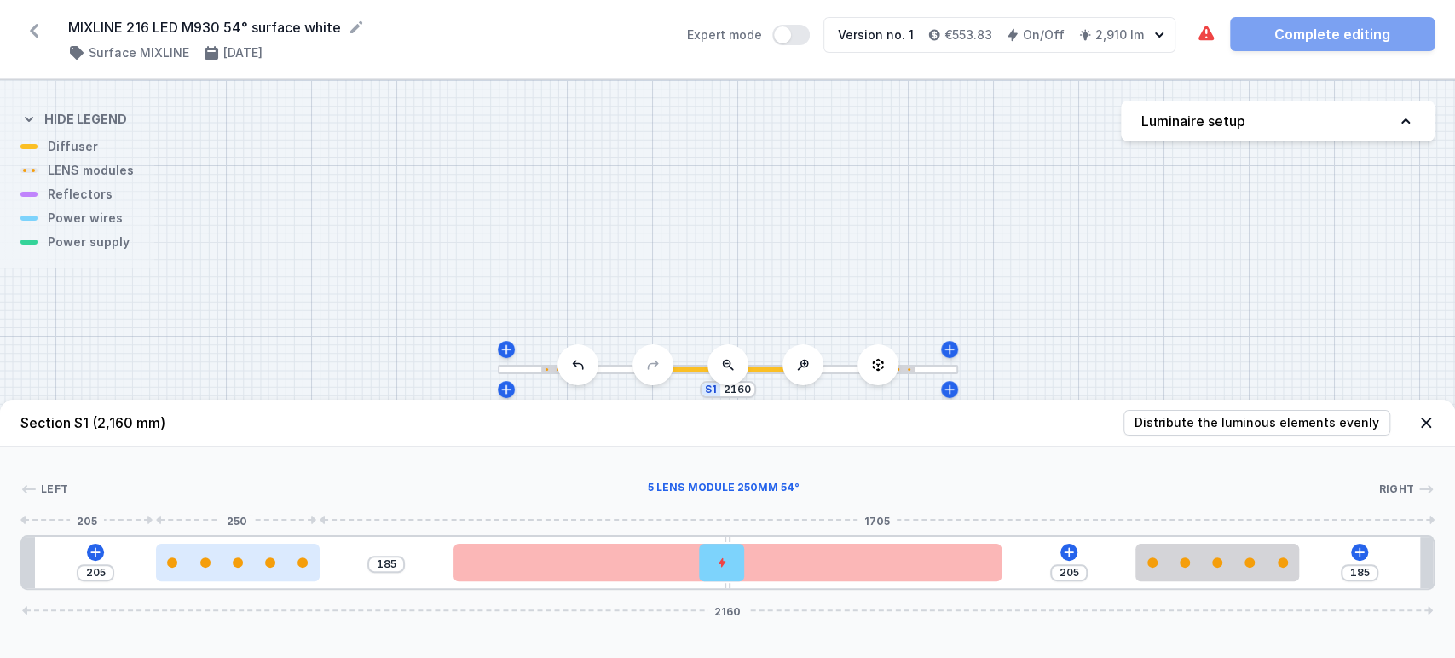
type input "198"
type input "192"
type input "198"
type input "185"
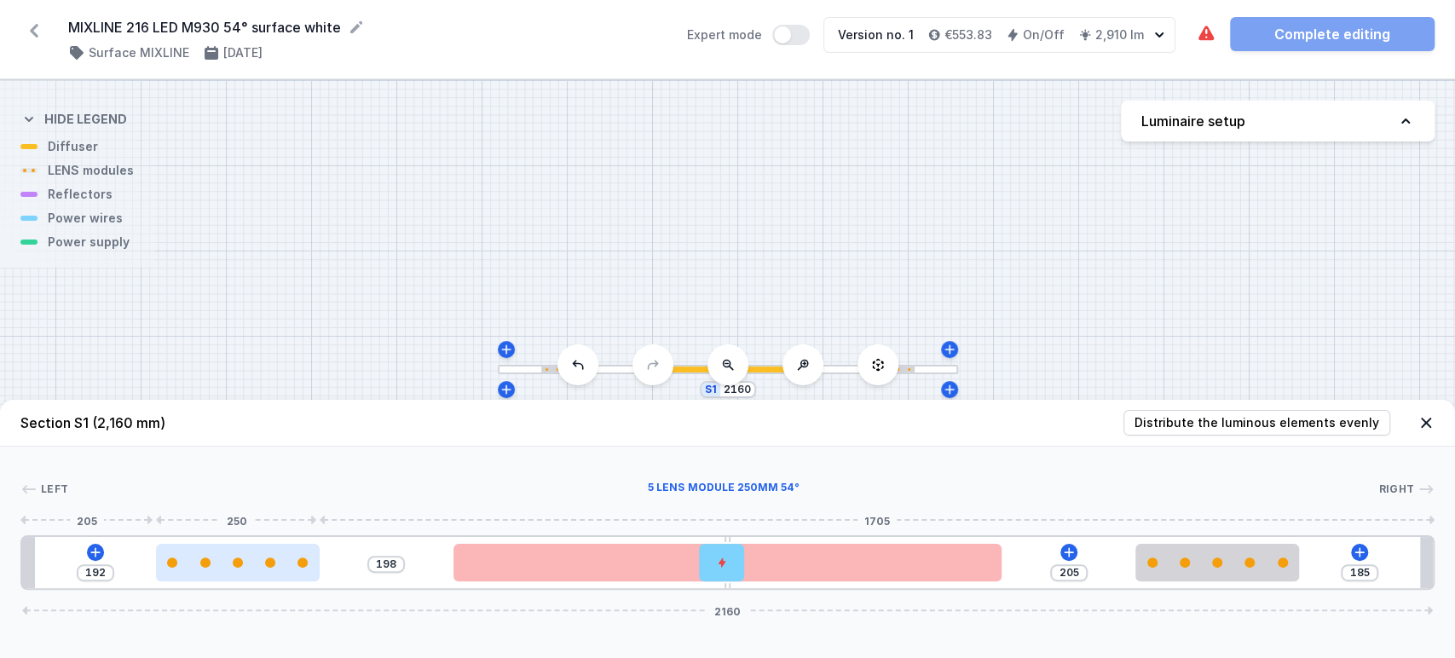
type input "205"
type input "178"
type input "212"
type input "171"
type input "219"
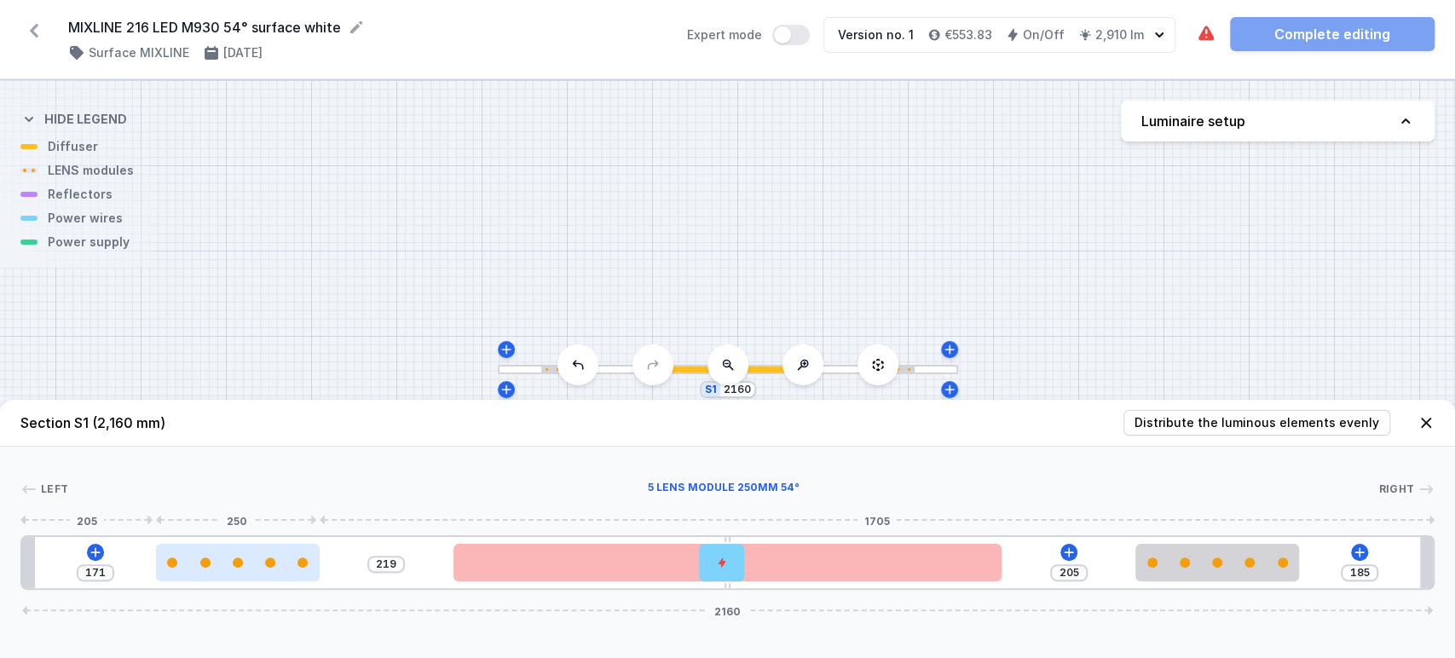
type input "161"
type input "229"
type input "155"
type input "235"
type input "148"
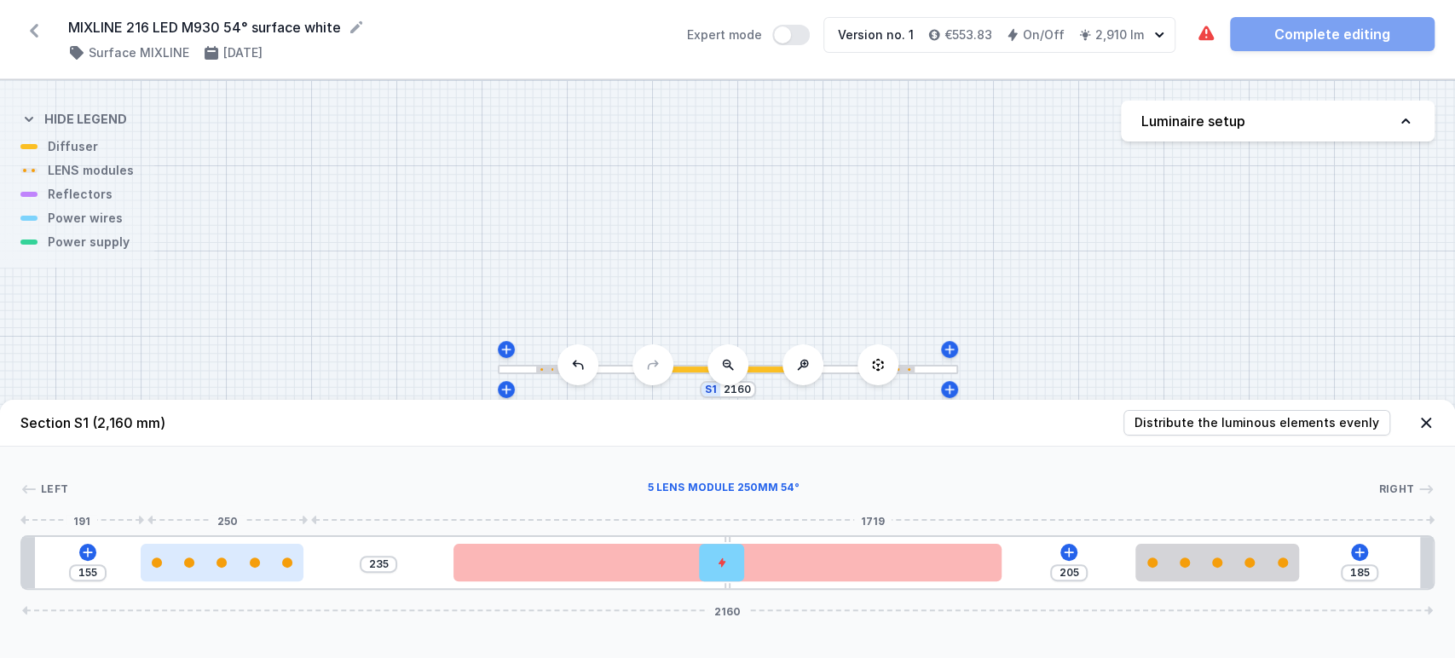
type input "242"
type input "146"
type input "244"
type input "141"
type input "249"
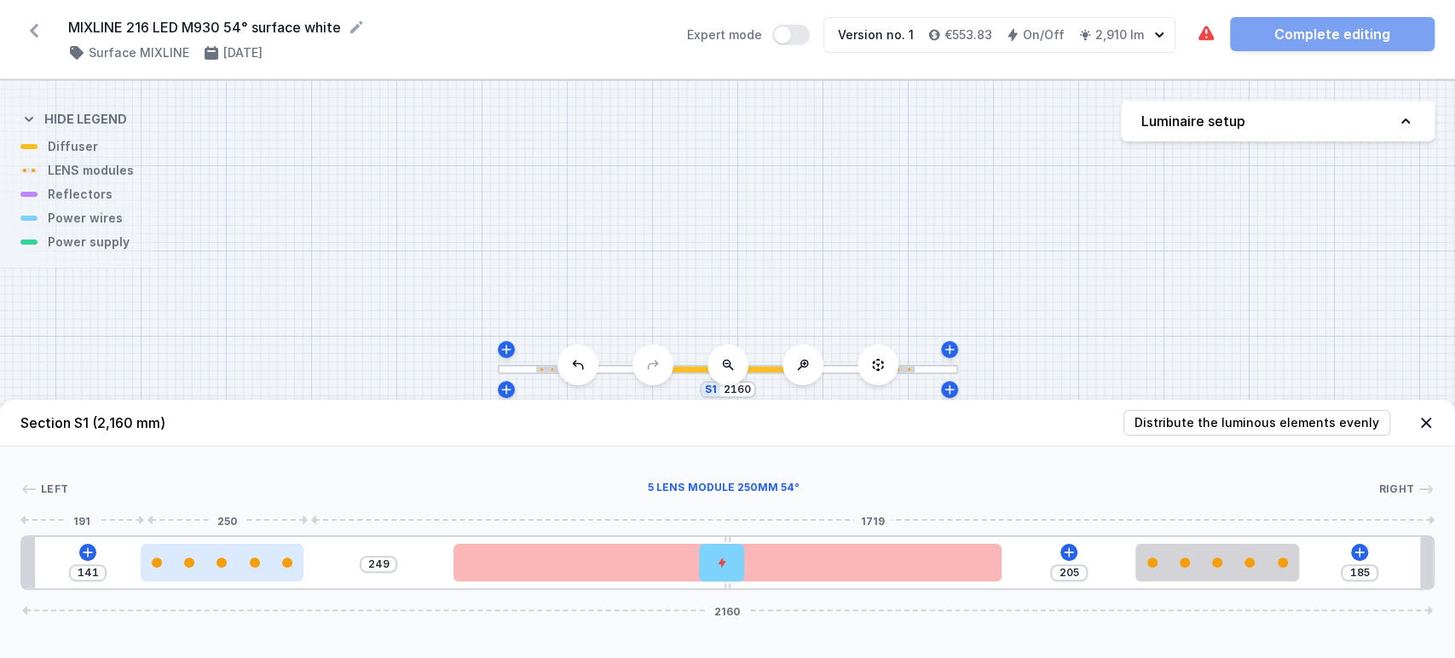
type input "138"
type input "252"
type input "137"
type input "253"
type input "134"
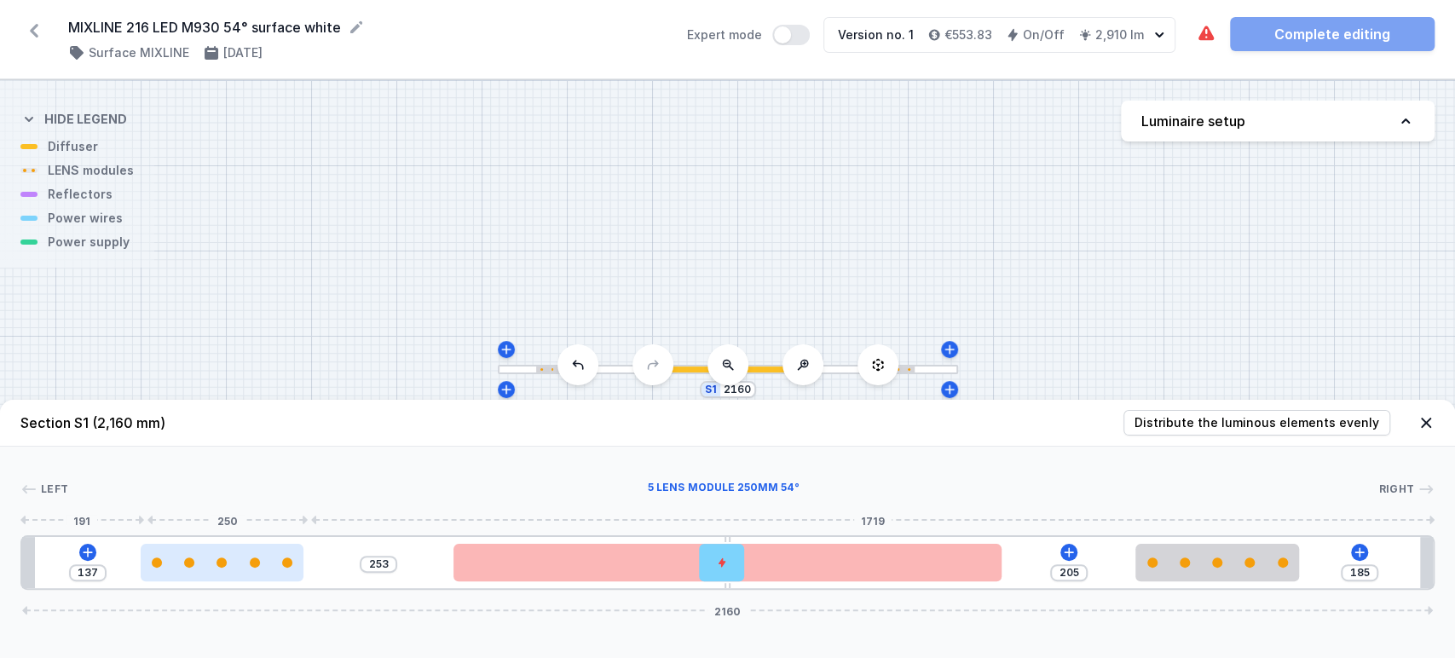
type input "256"
type input "129"
type input "261"
type input "127"
type input "263"
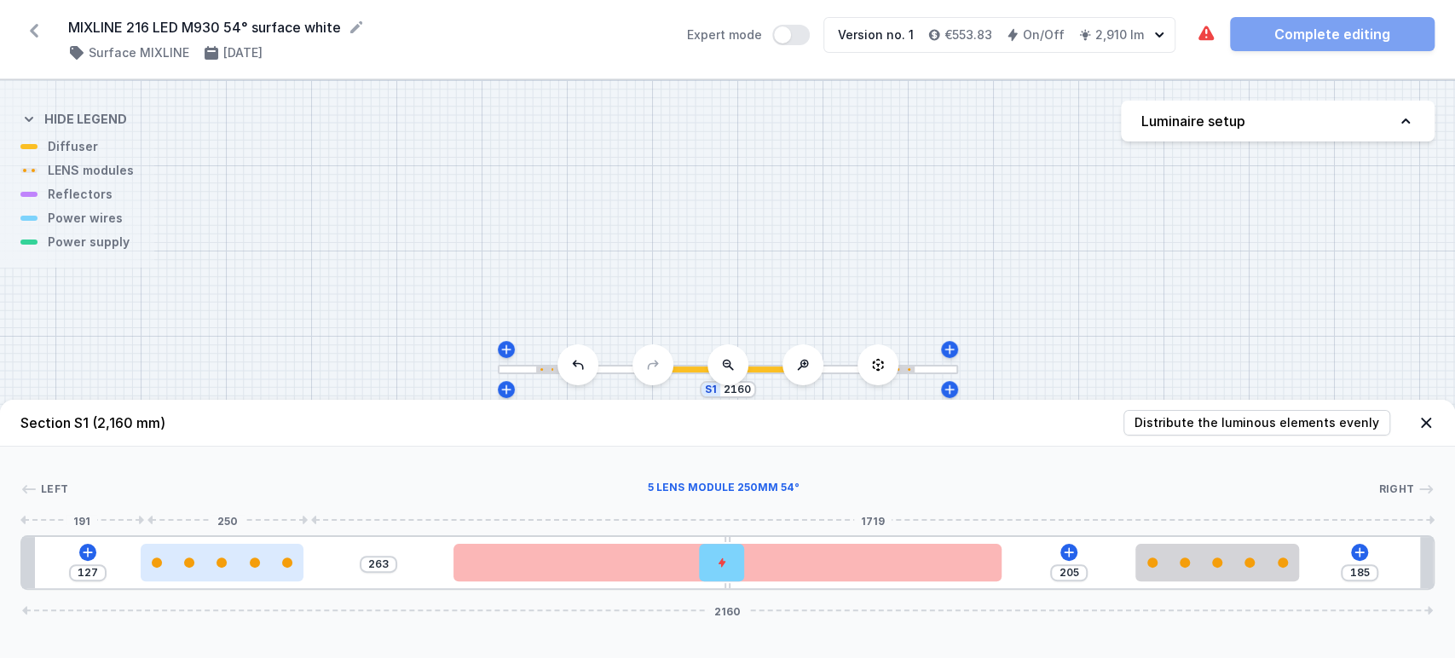
type input "122"
type input "268"
type input "120"
type input "270"
type input "119"
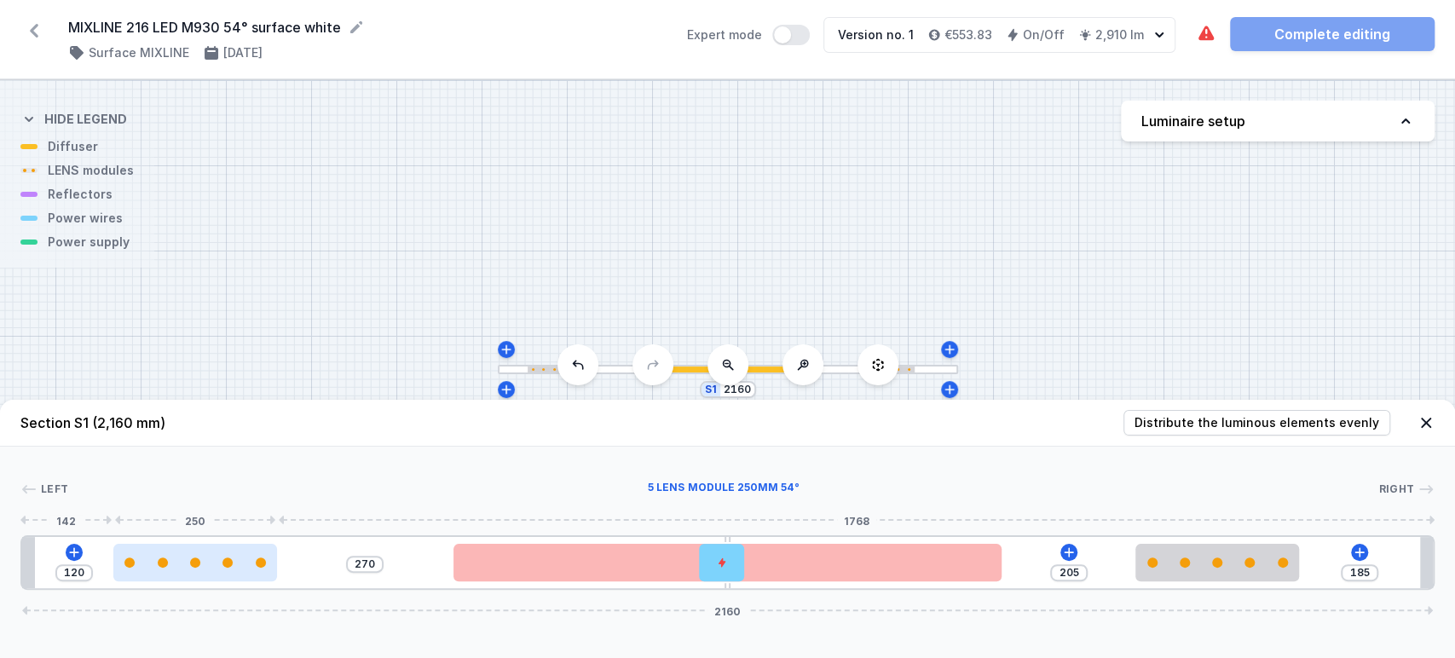
type input "271"
type input "116"
type input "274"
type input "118"
type input "272"
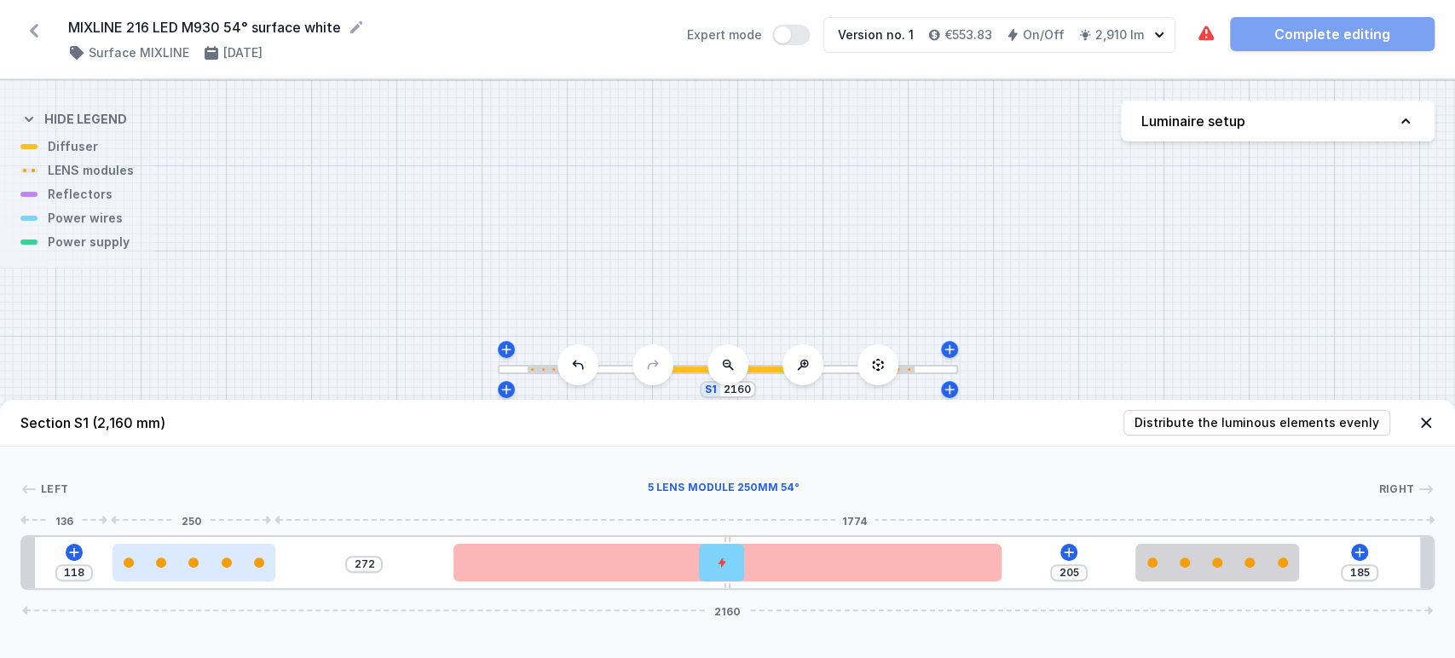
type input "119"
type input "271"
type input "120"
type input "270"
type input "122"
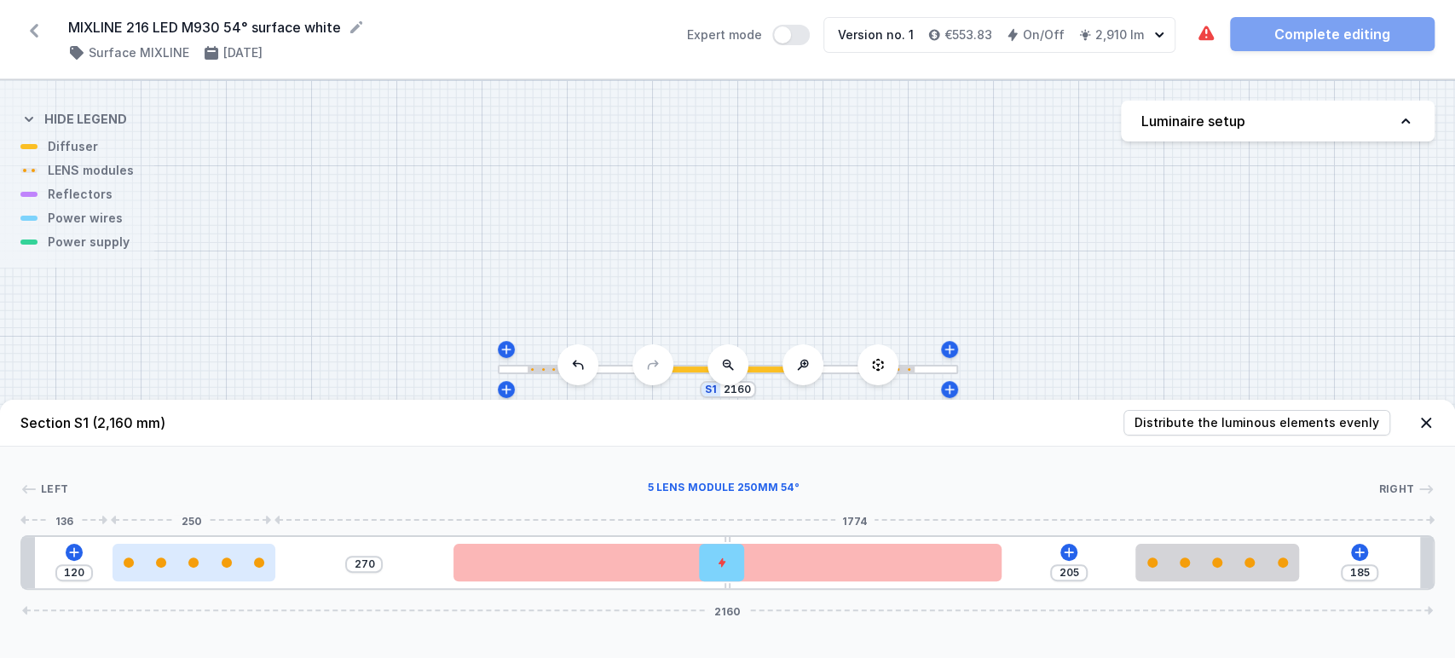
type input "268"
type input "124"
type input "266"
type input "127"
type input "263"
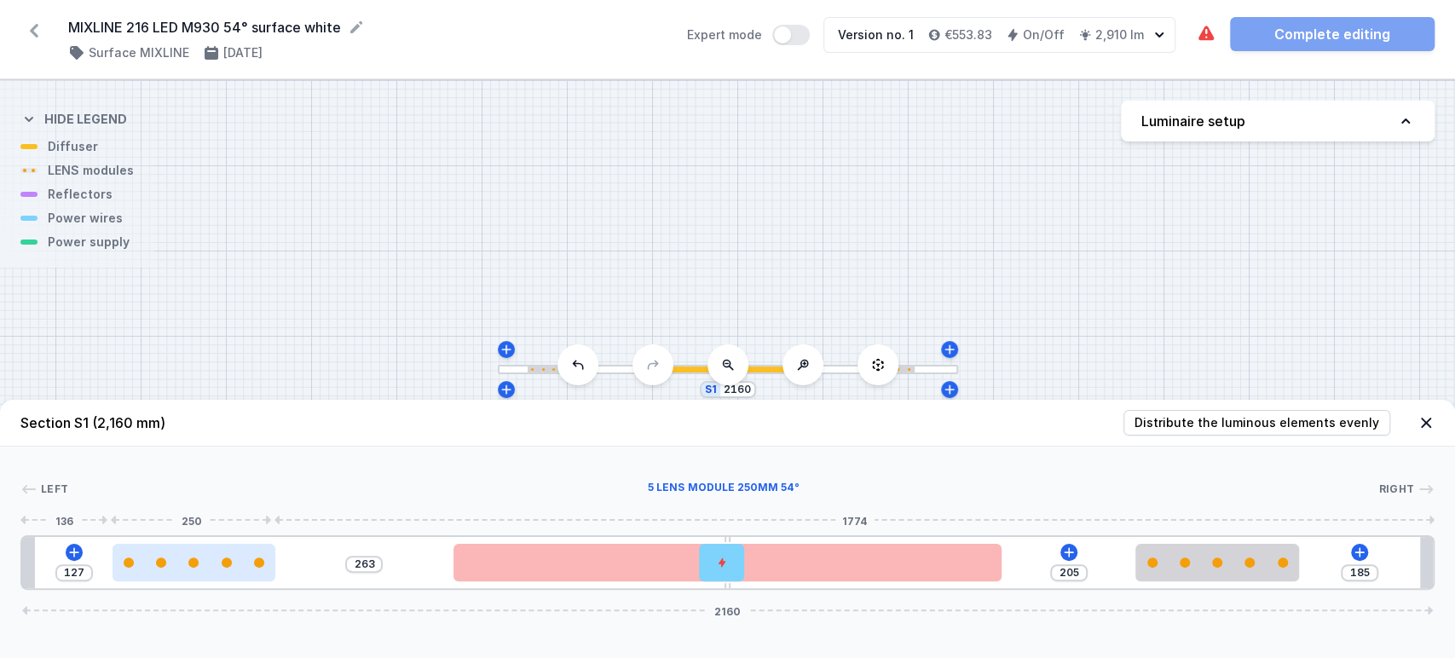
type input "129"
type input "261"
type input "123"
type input "267"
type input "116"
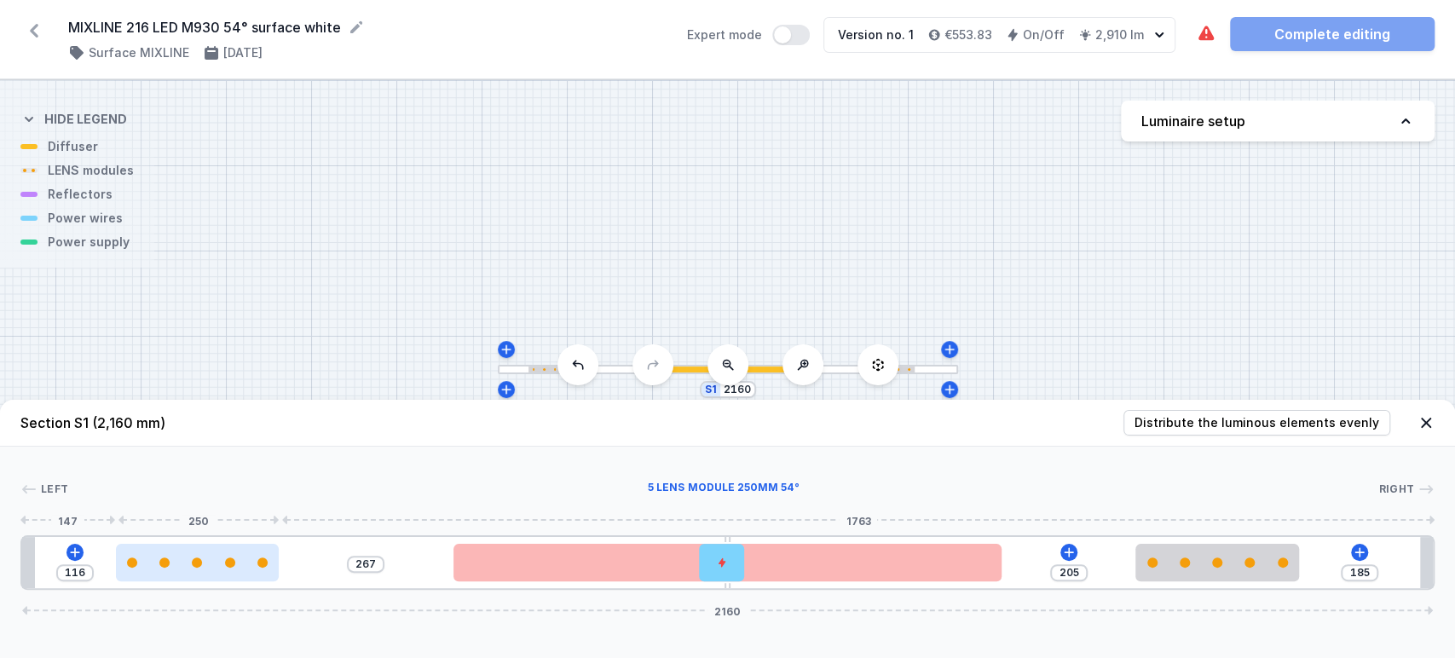
type input "274"
type input "114"
type input "276"
type input "109"
type input "281"
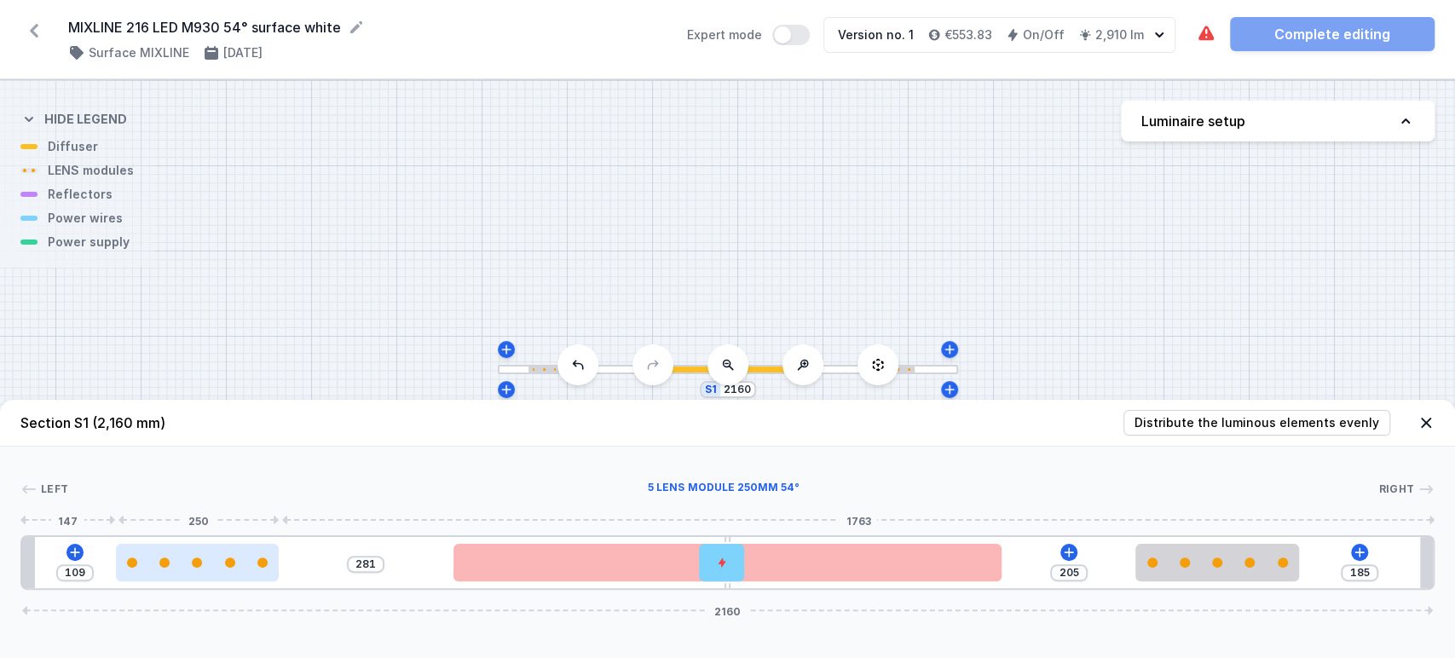
type input "107"
type input "283"
type input "104"
type input "286"
type input "102"
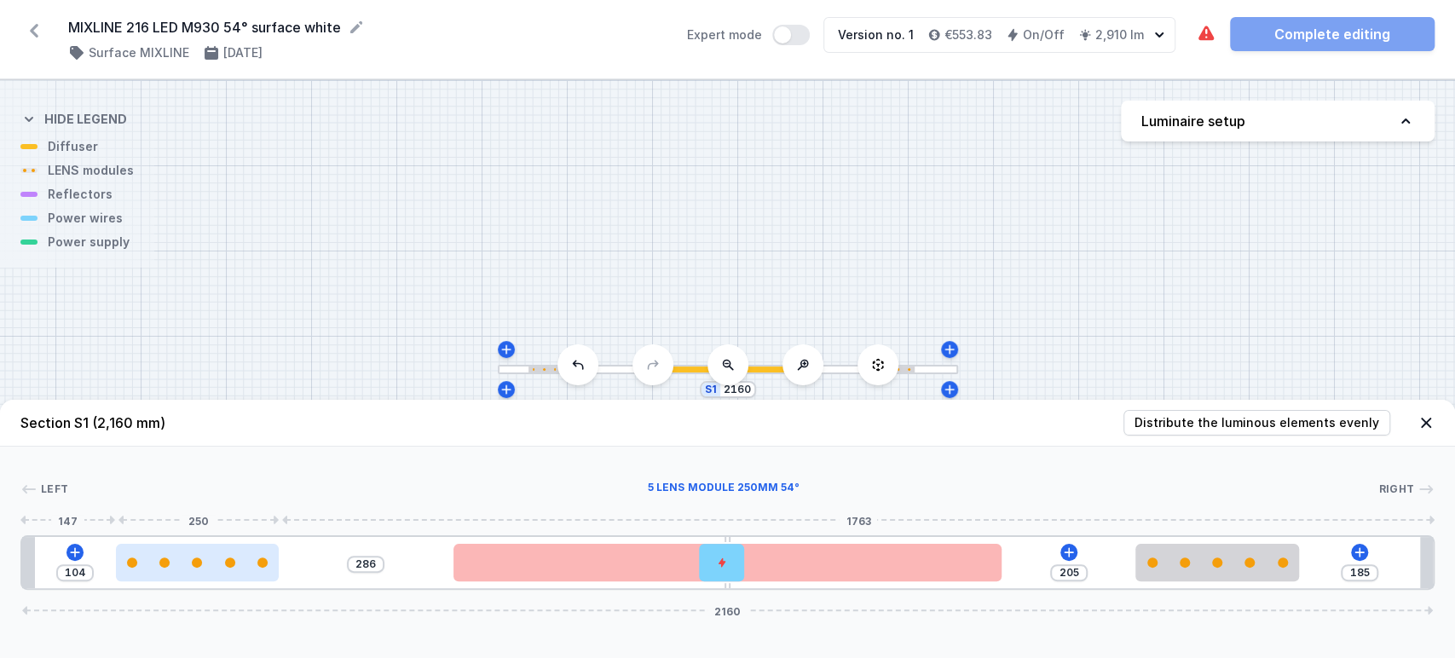
type input "288"
type input "99"
type input "291"
type input "97"
type input "293"
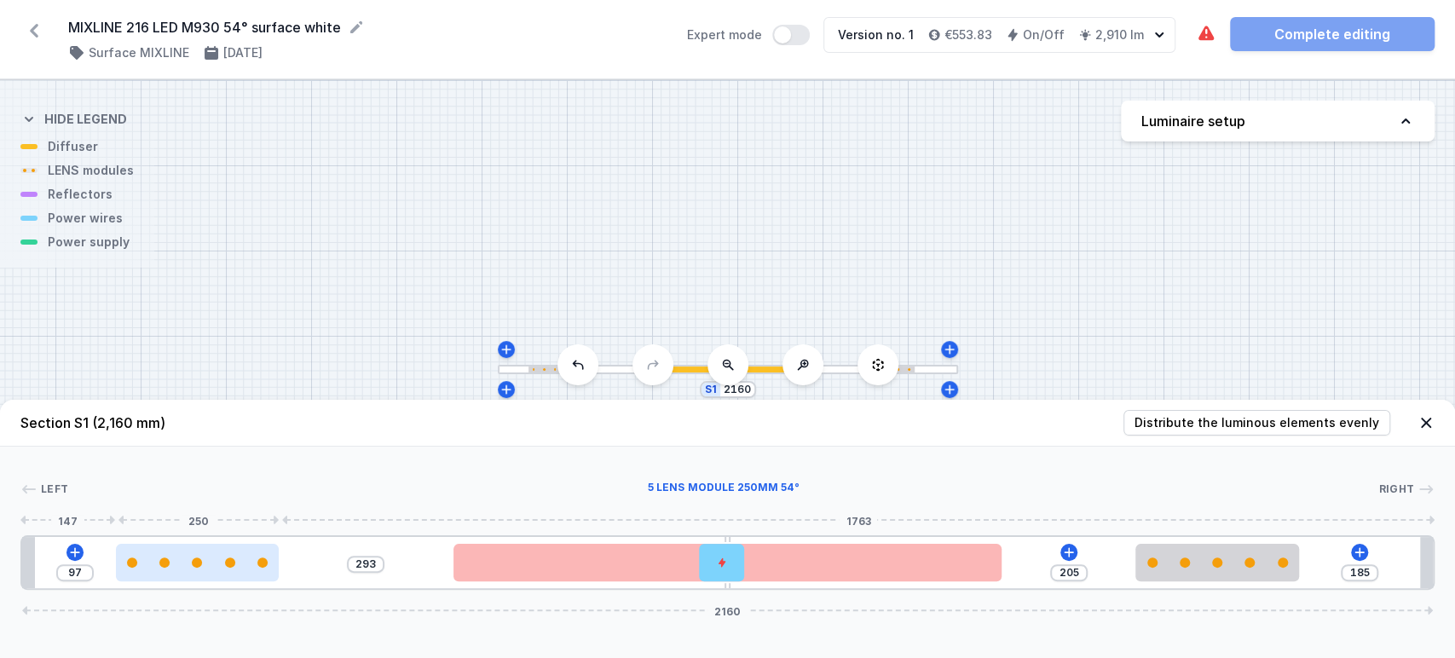
type input "96"
type input "294"
type input "95"
type input "295"
type input "93"
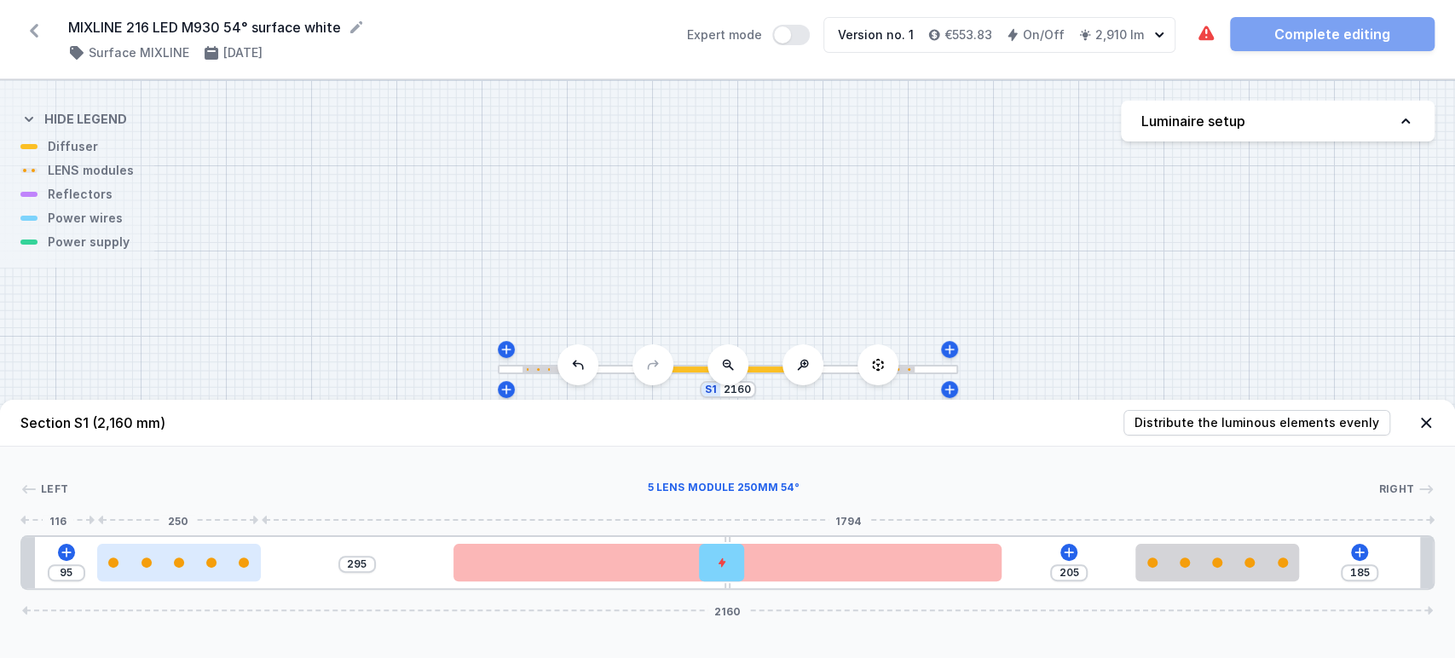
type input "297"
type input "92"
type input "298"
type input "88"
type input "302"
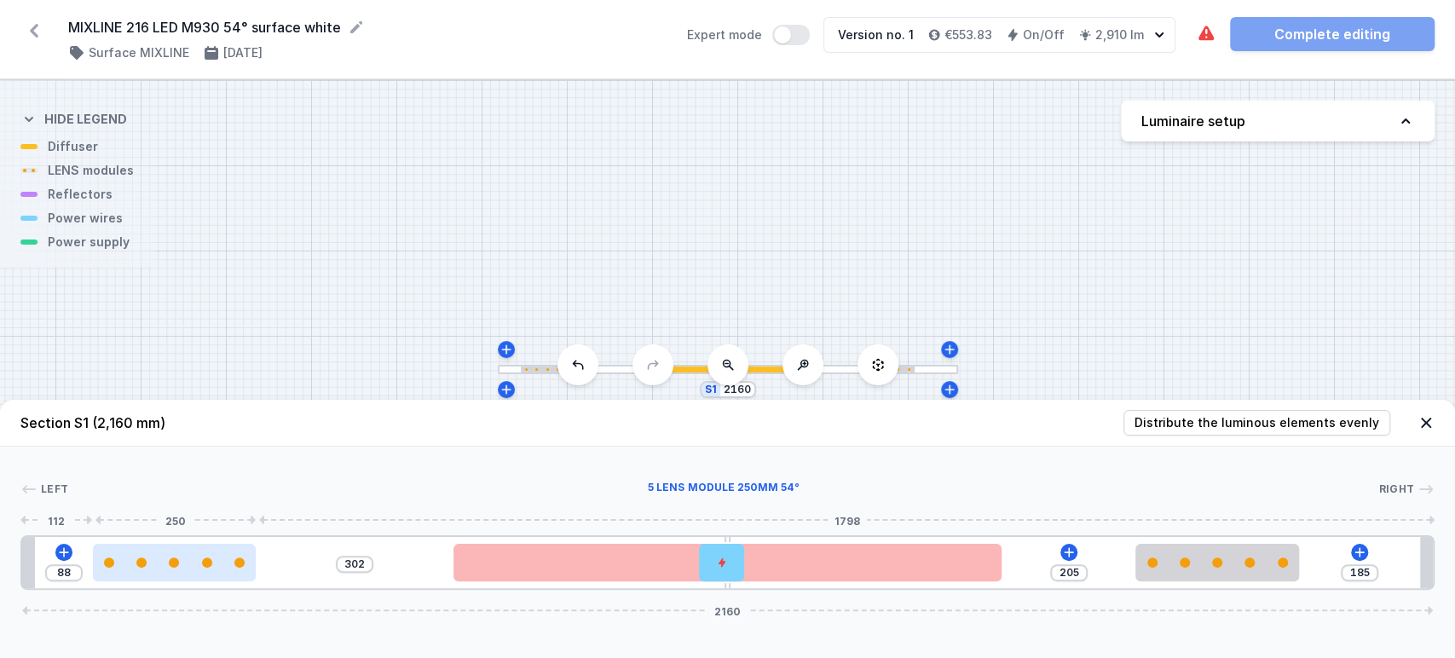
type input "87"
type input "303"
type input "86"
type input "304"
type input "84"
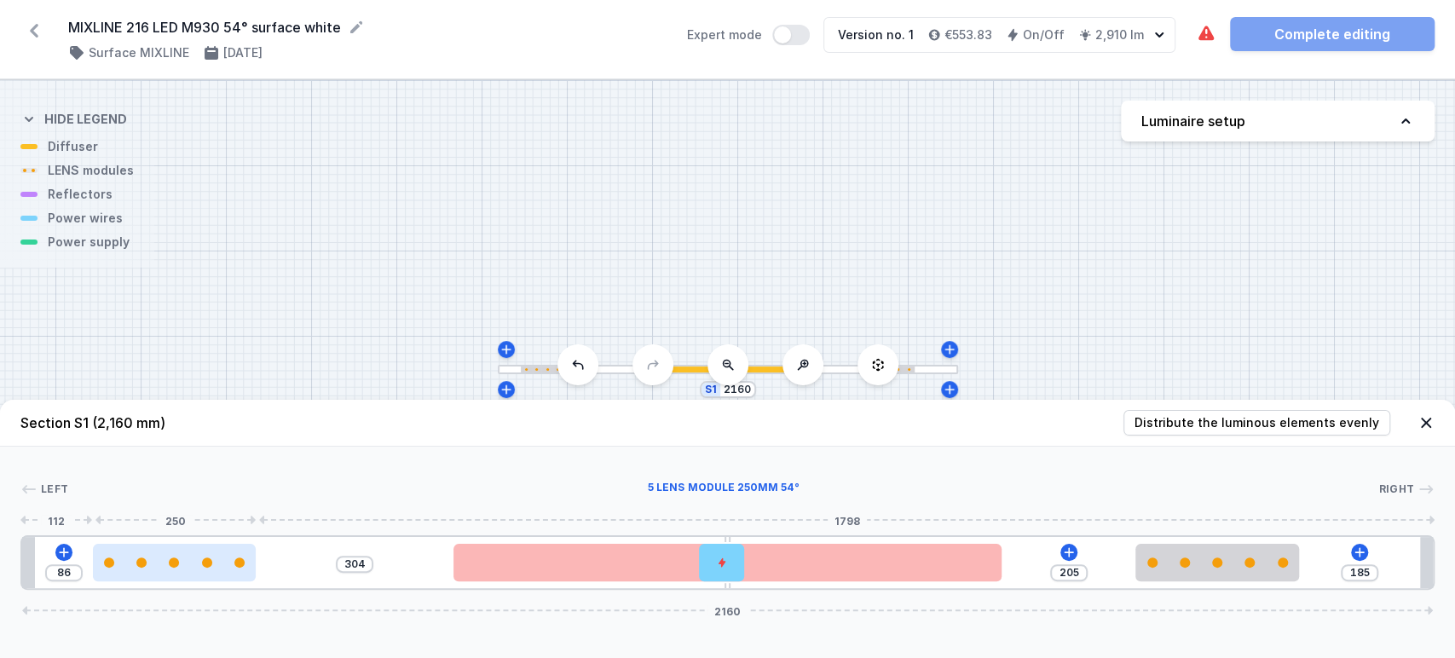
type input "306"
type input "83"
type input "307"
type input "82"
type input "308"
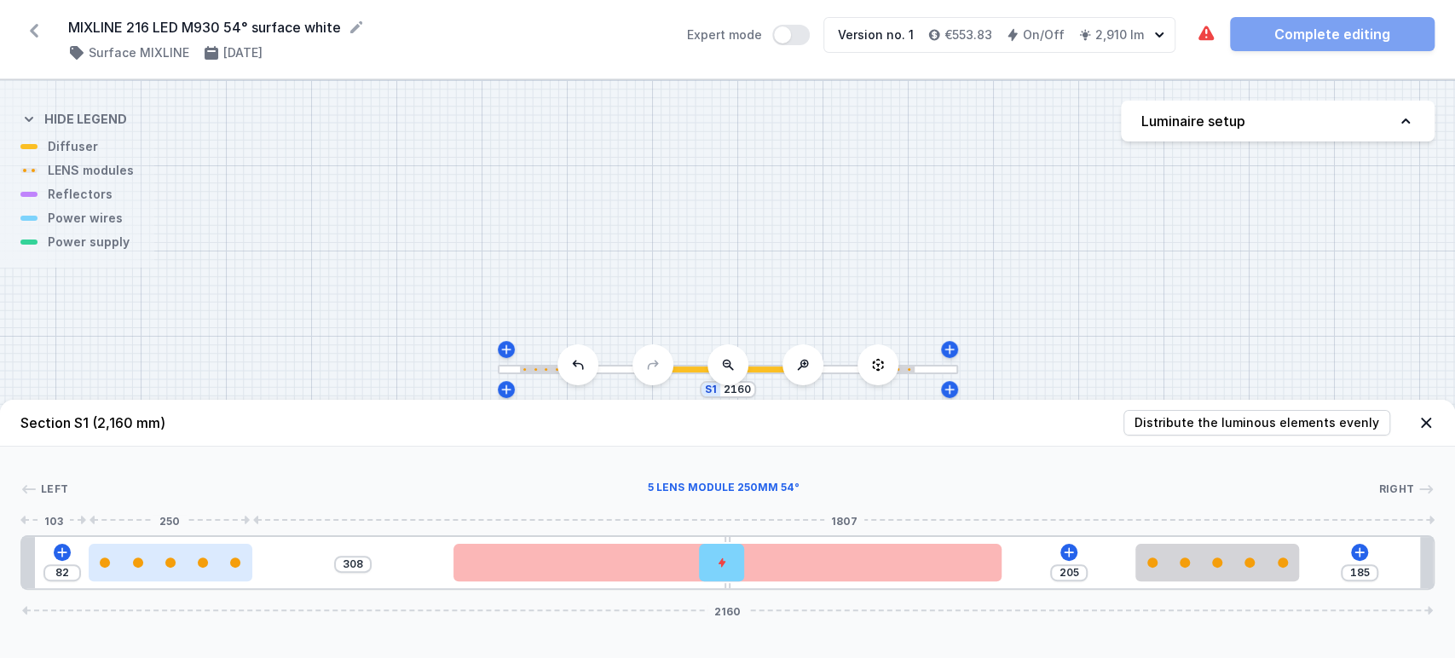
type input "79"
type input "311"
drag, startPoint x: 240, startPoint y: 571, endPoint x: 159, endPoint y: 568, distance: 81.0
click at [159, 568] on div at bounding box center [169, 562] width 164 height 37
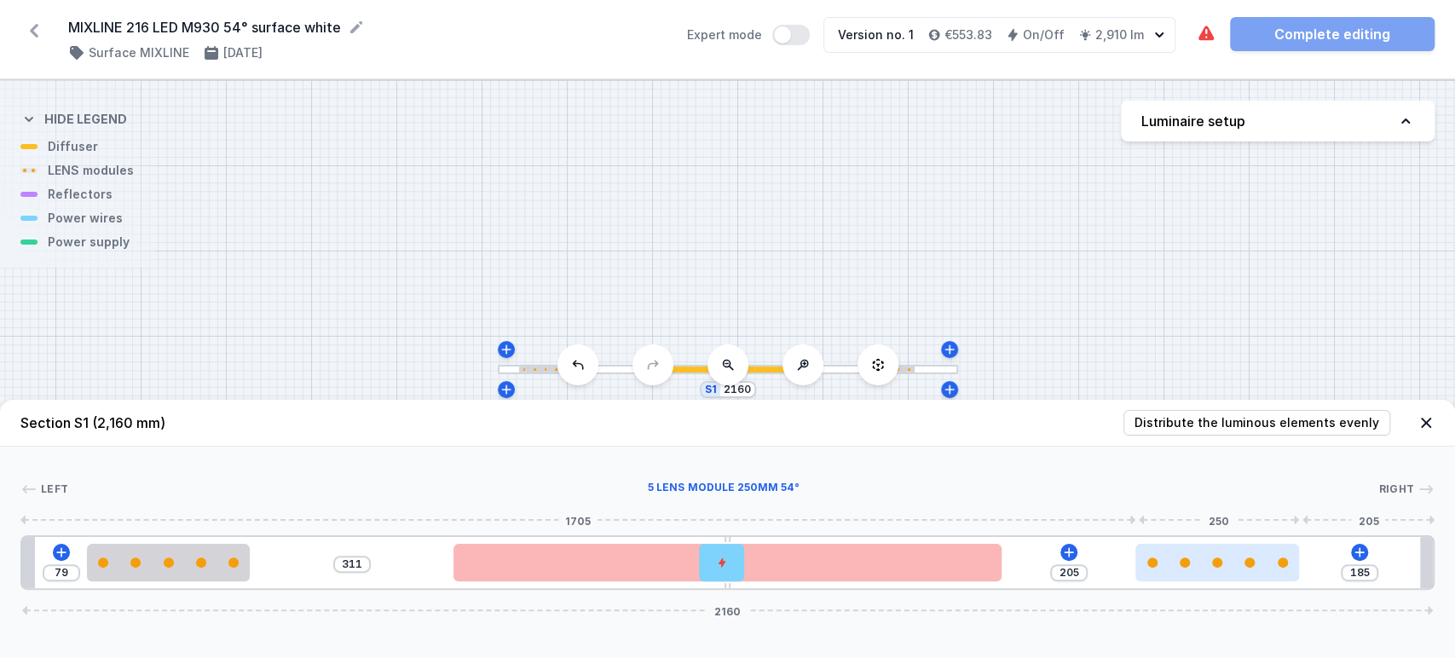
type input "196"
type input "194"
type input "177"
type input "213"
type input "144"
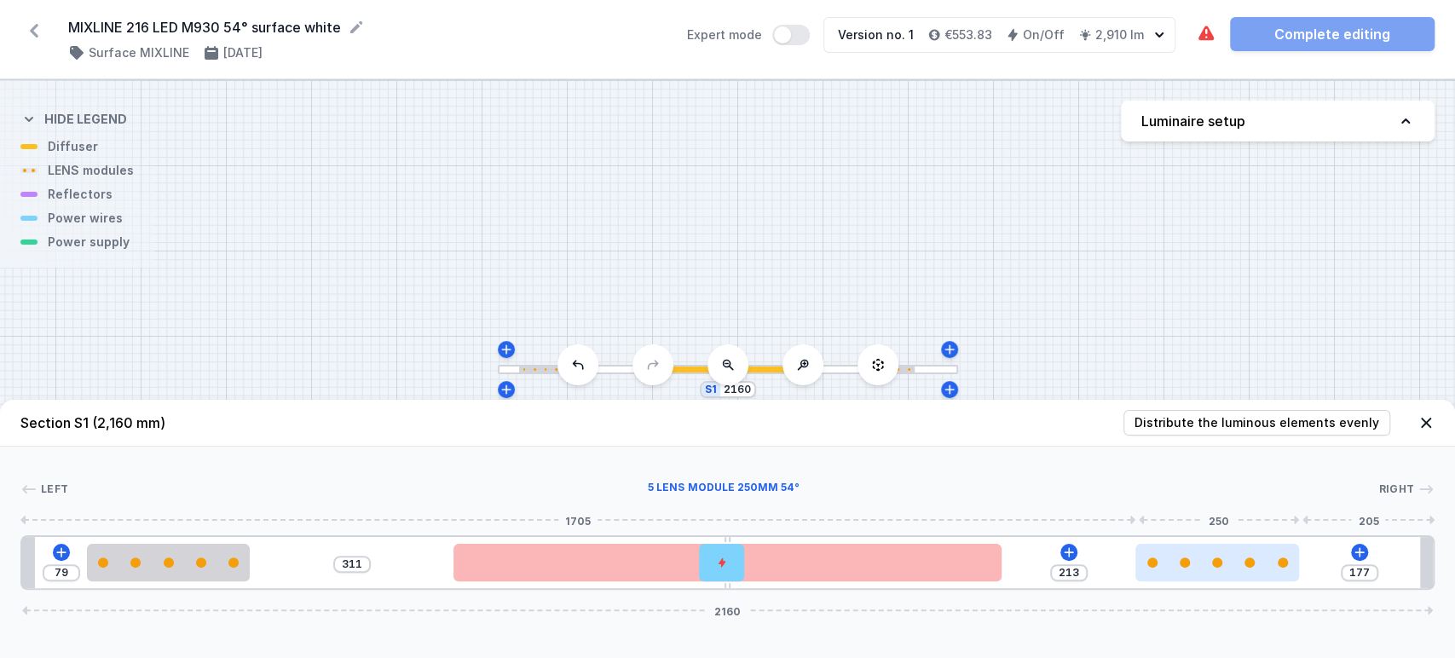
type input "246"
type input "112"
type input "278"
type input "86"
type input "304"
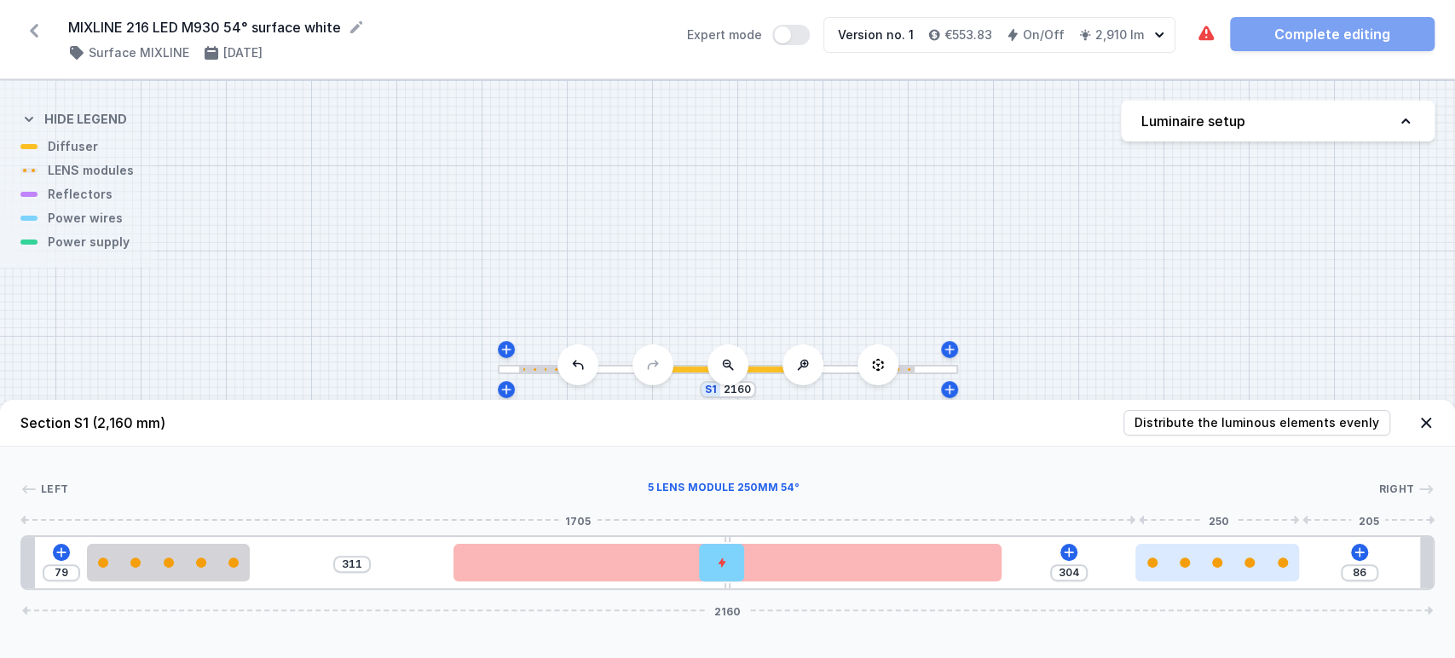
type input "70"
type input "320"
type input "61"
type input "329"
type input "60"
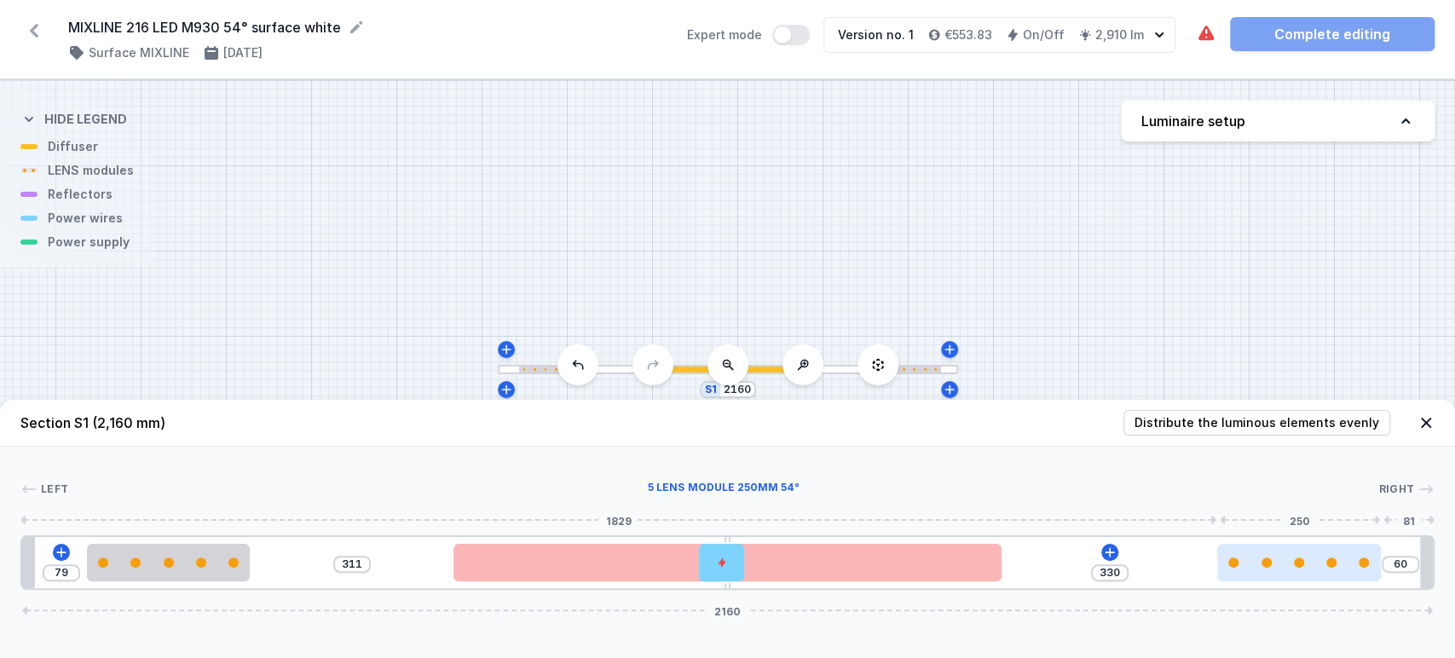
drag, startPoint x: 1217, startPoint y: 570, endPoint x: 1311, endPoint y: 578, distance: 94.1
click at [1311, 578] on div at bounding box center [1299, 562] width 164 height 37
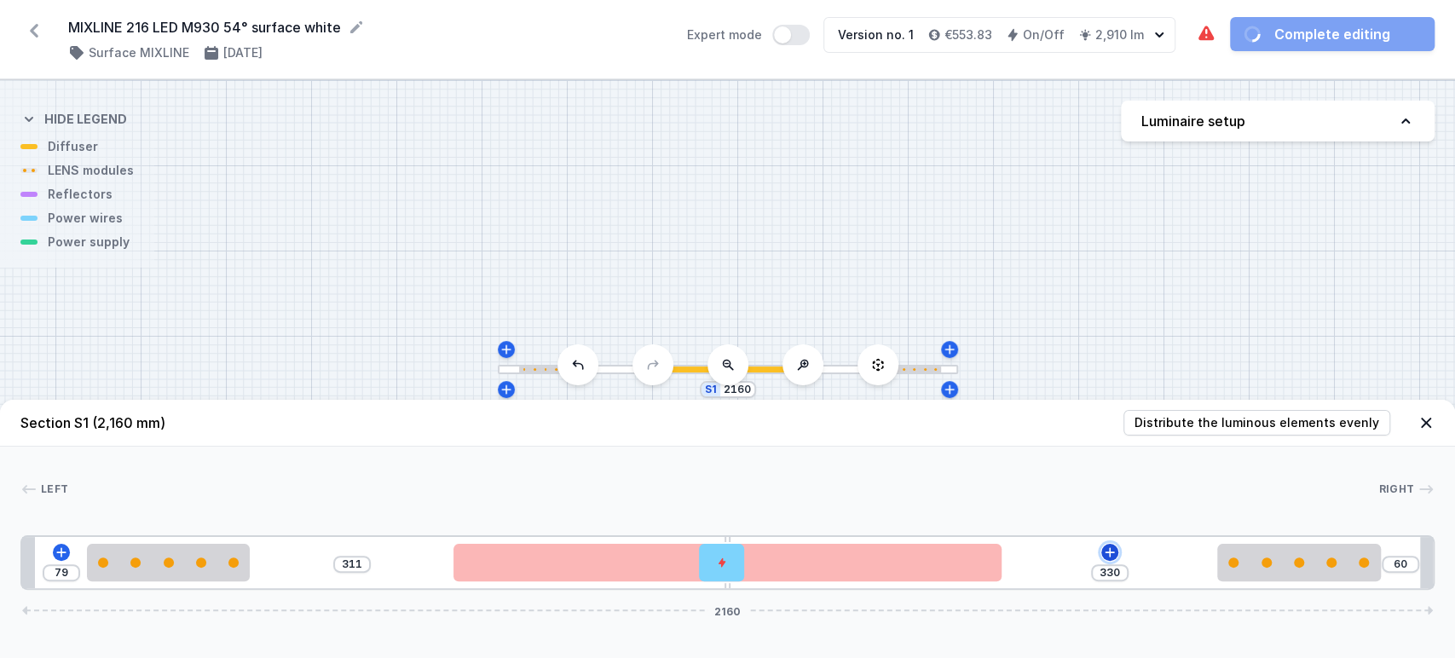
click at [1101, 551] on button at bounding box center [1109, 552] width 17 height 17
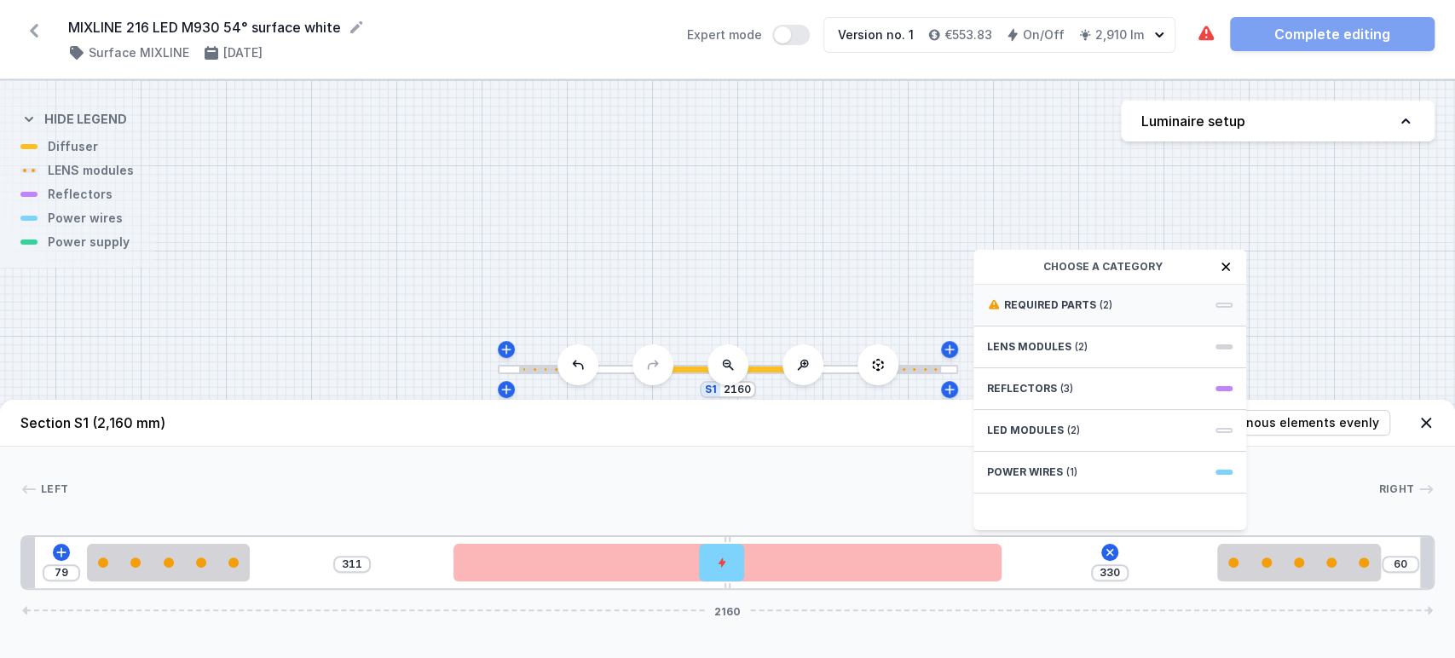
click at [1152, 298] on div "Required parts (2)" at bounding box center [1109, 306] width 273 height 42
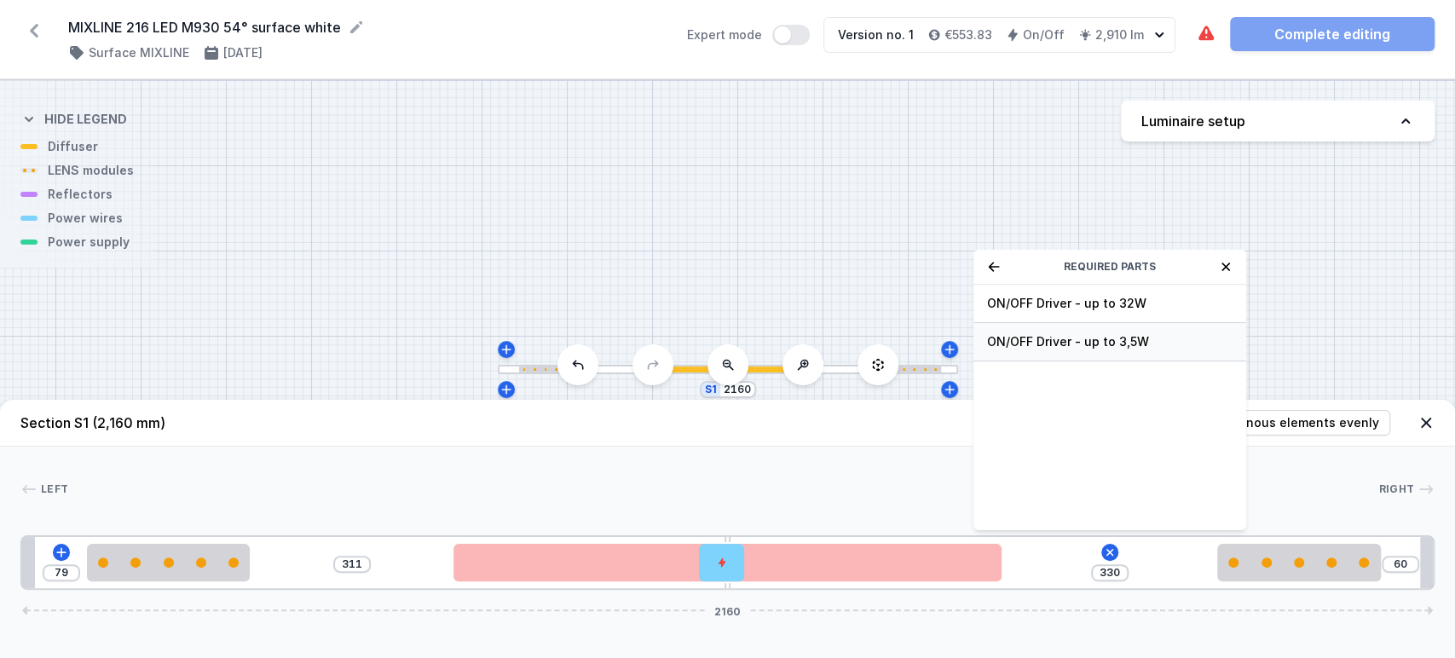
click at [1128, 342] on span "ON/OFF Driver - up to 3,5W" at bounding box center [1109, 341] width 245 height 17
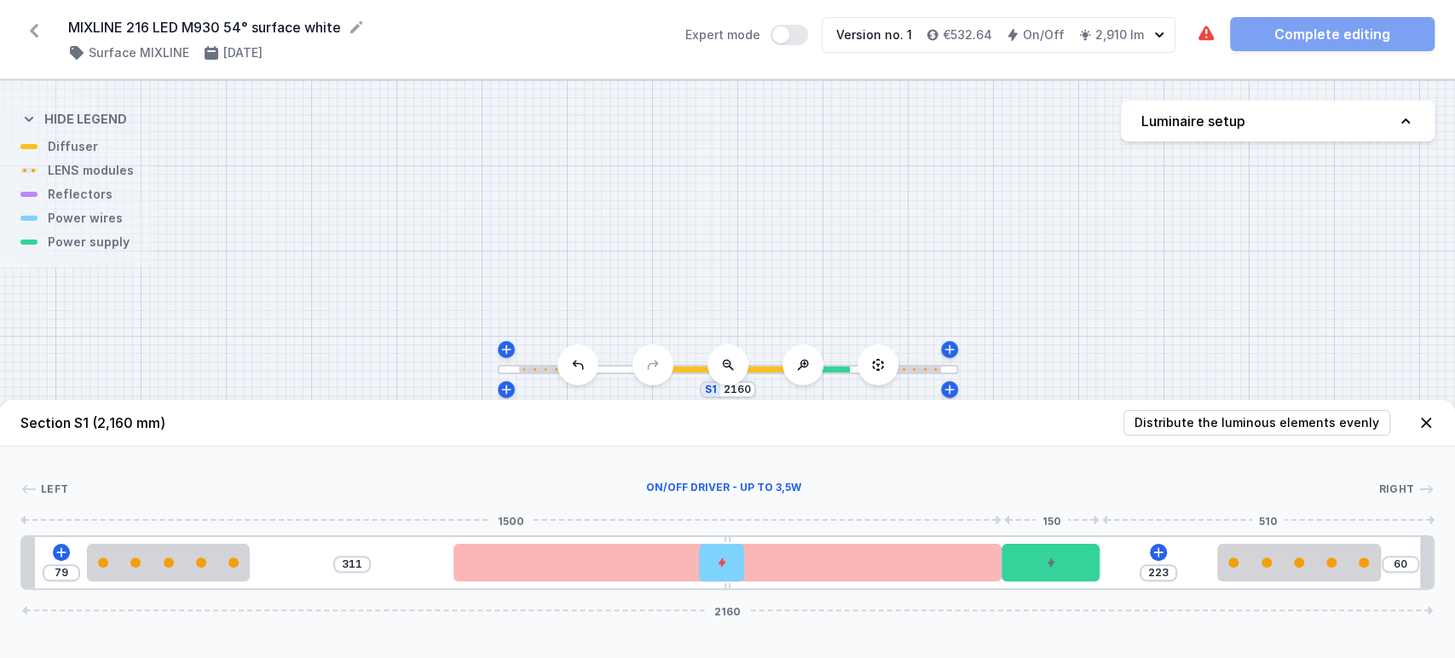
type input "330"
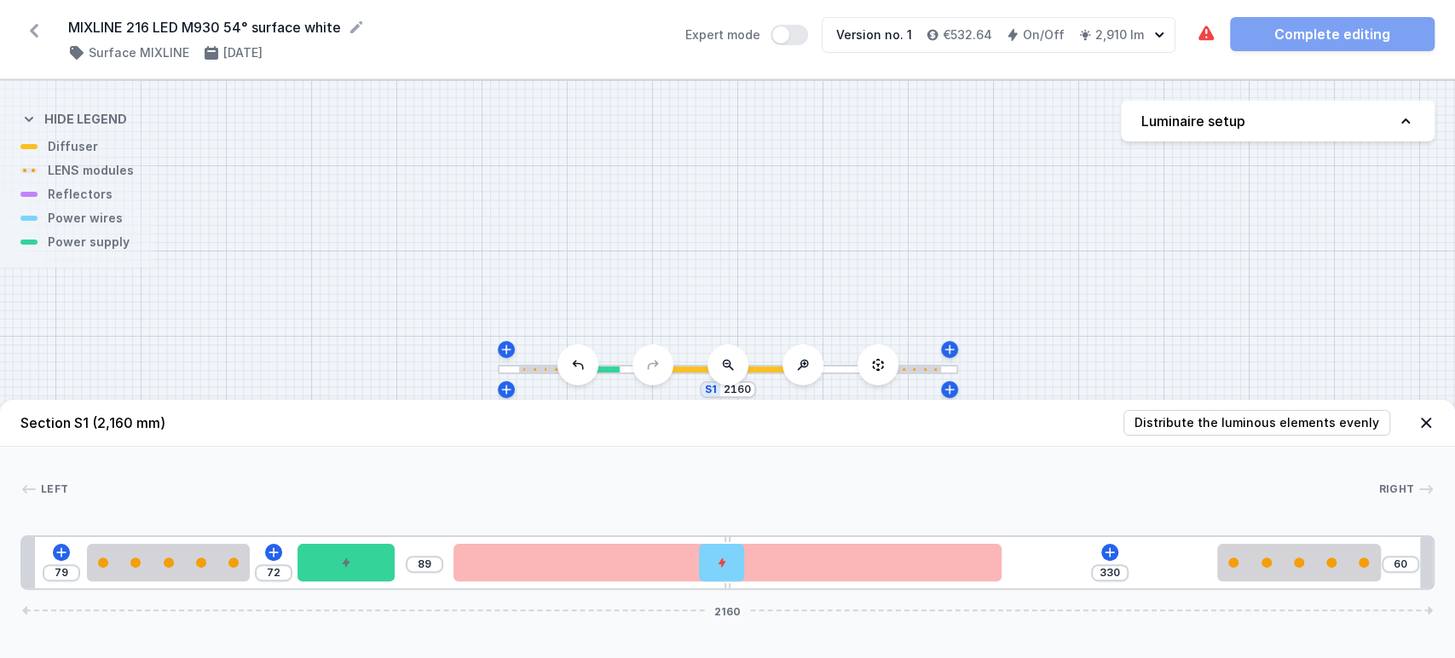
type input "161"
drag, startPoint x: 1048, startPoint y: 555, endPoint x: 405, endPoint y: 544, distance: 643.6
click at [403, 544] on div at bounding box center [404, 562] width 98 height 37
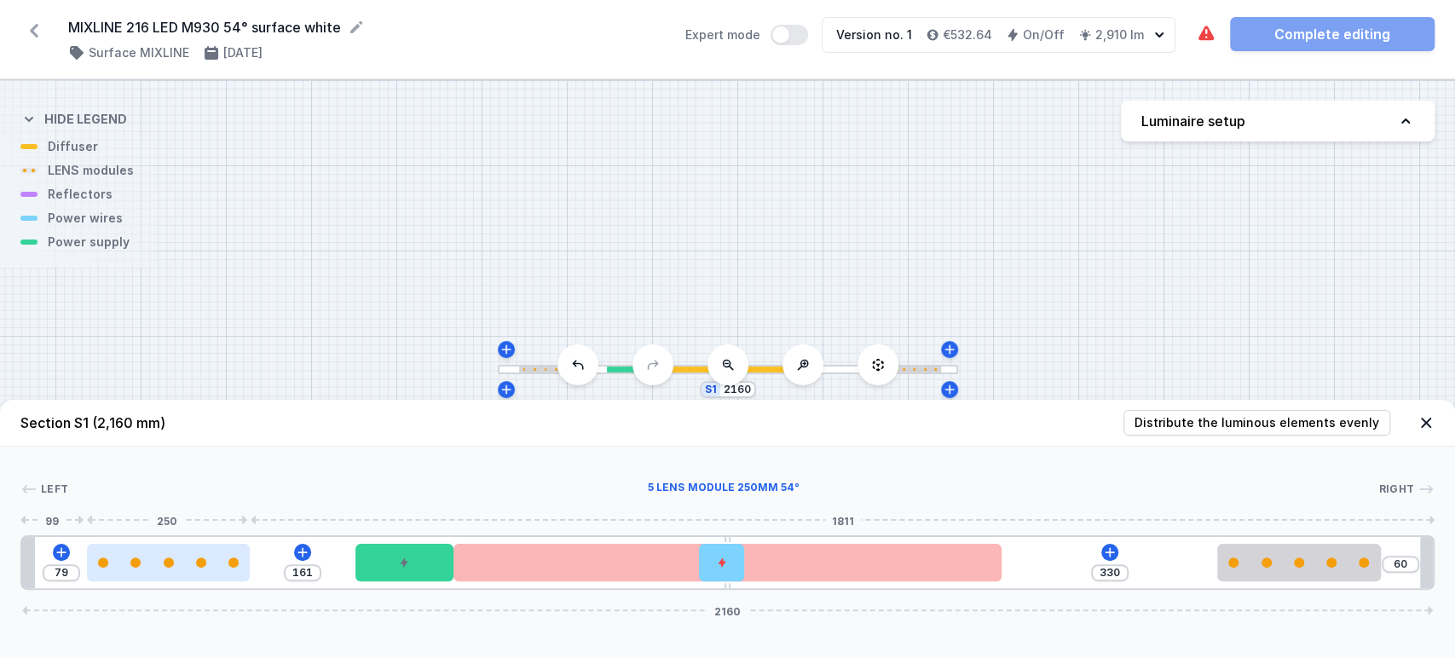
type input "99"
type input "141"
type input "105"
type input "135"
type input "110"
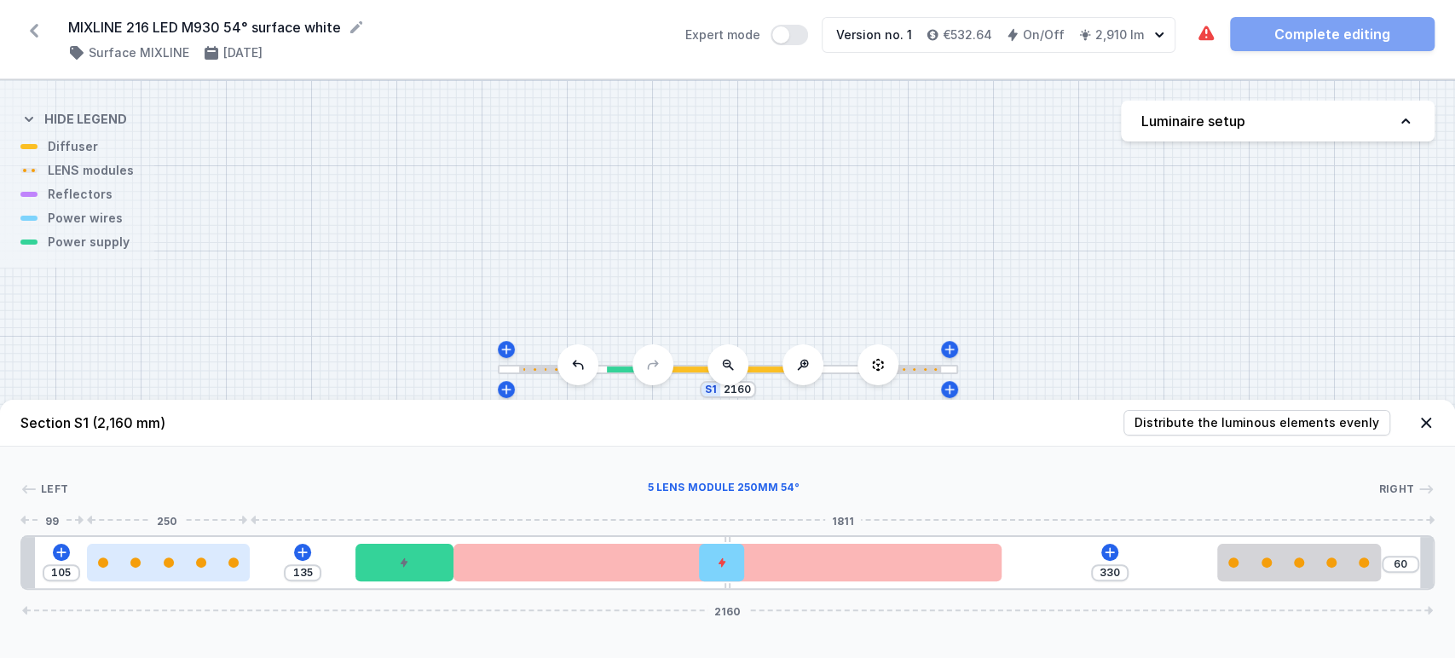
type input "130"
type input "120"
type input "129"
type input "111"
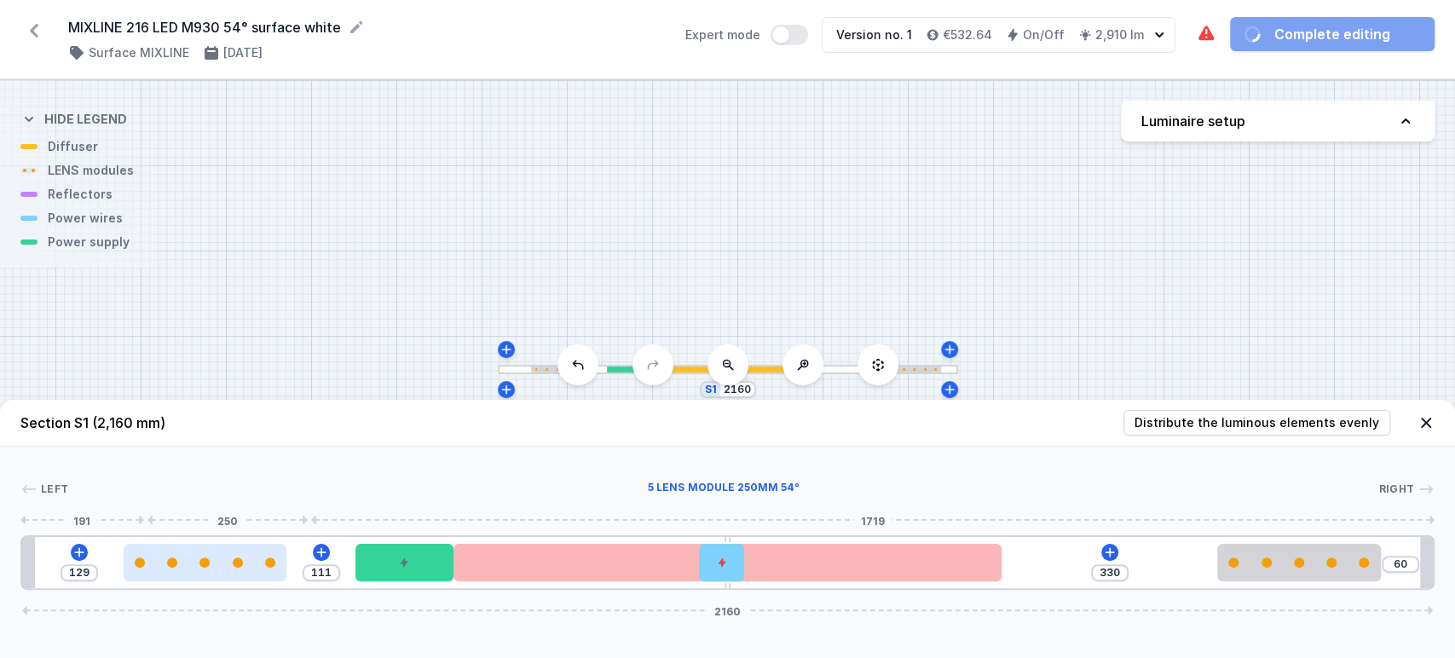
type input "125"
type input "115"
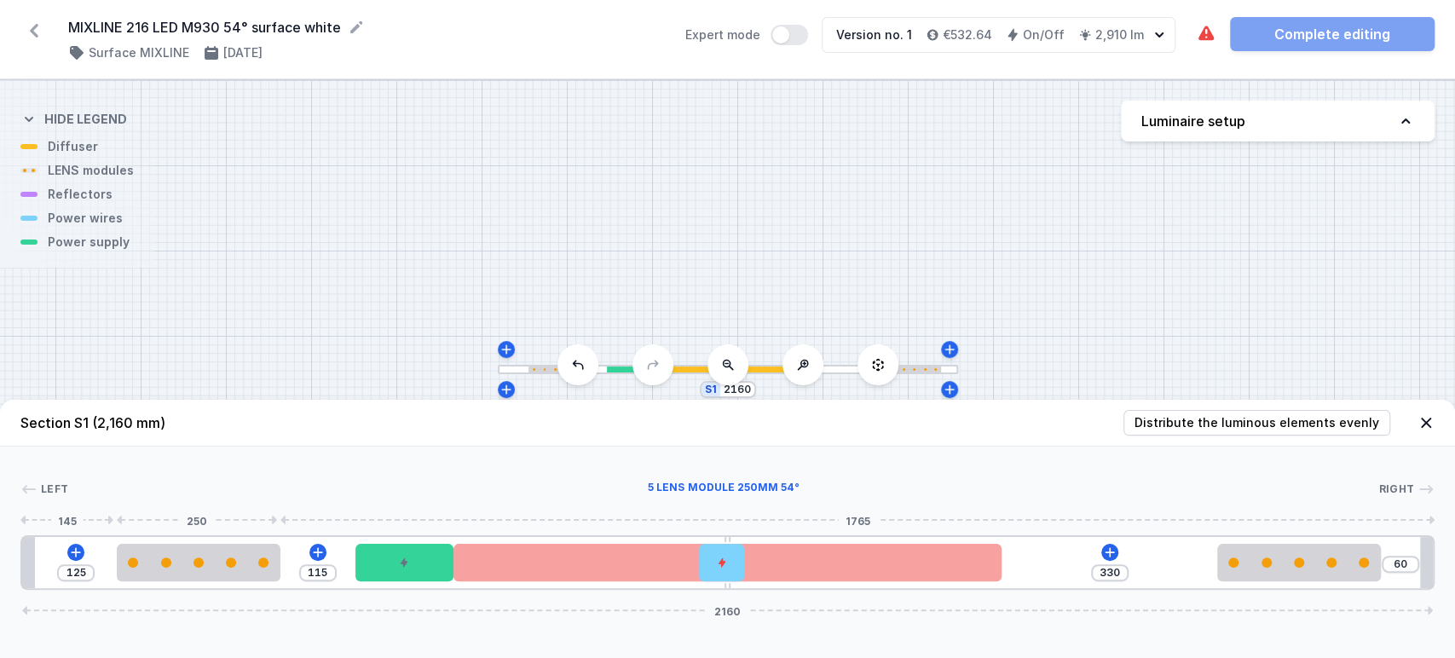
drag, startPoint x: 196, startPoint y: 573, endPoint x: 748, endPoint y: 553, distance: 552.6
click at [220, 557] on div at bounding box center [199, 562] width 164 height 37
type input "133"
type input "107"
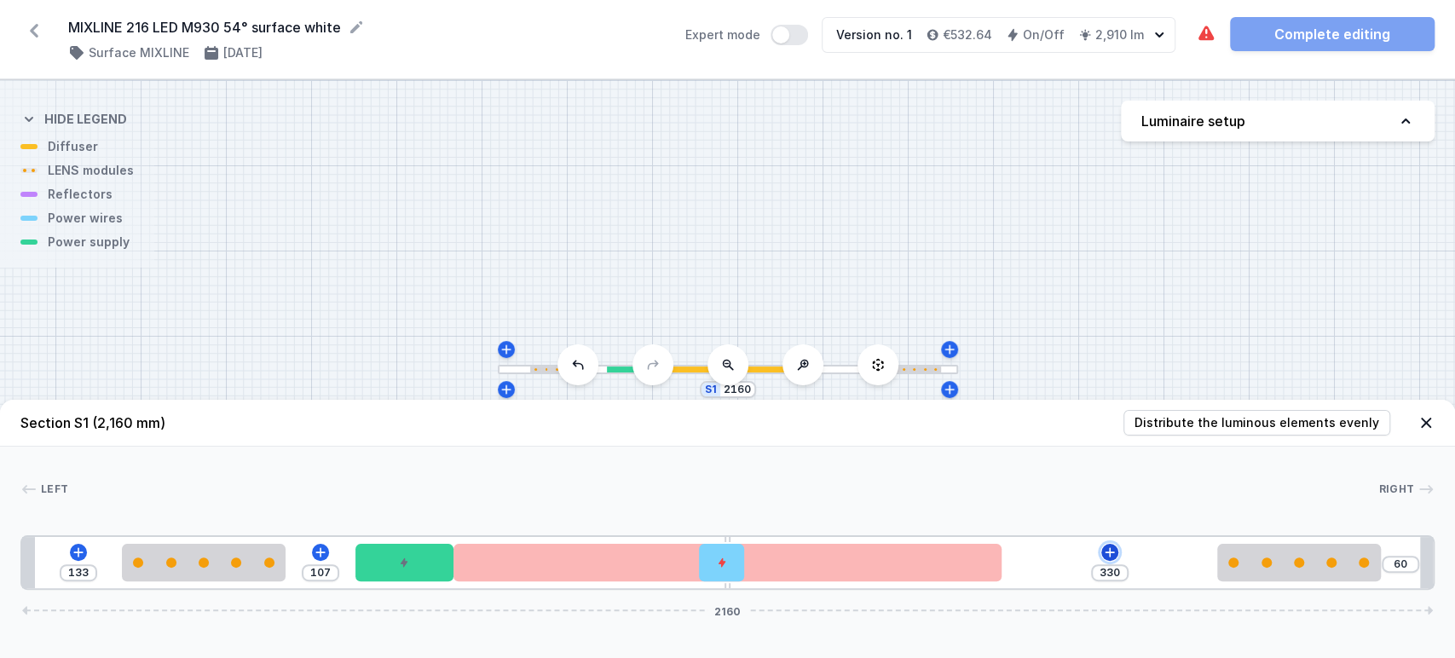
click at [1105, 550] on icon at bounding box center [1110, 552] width 14 height 14
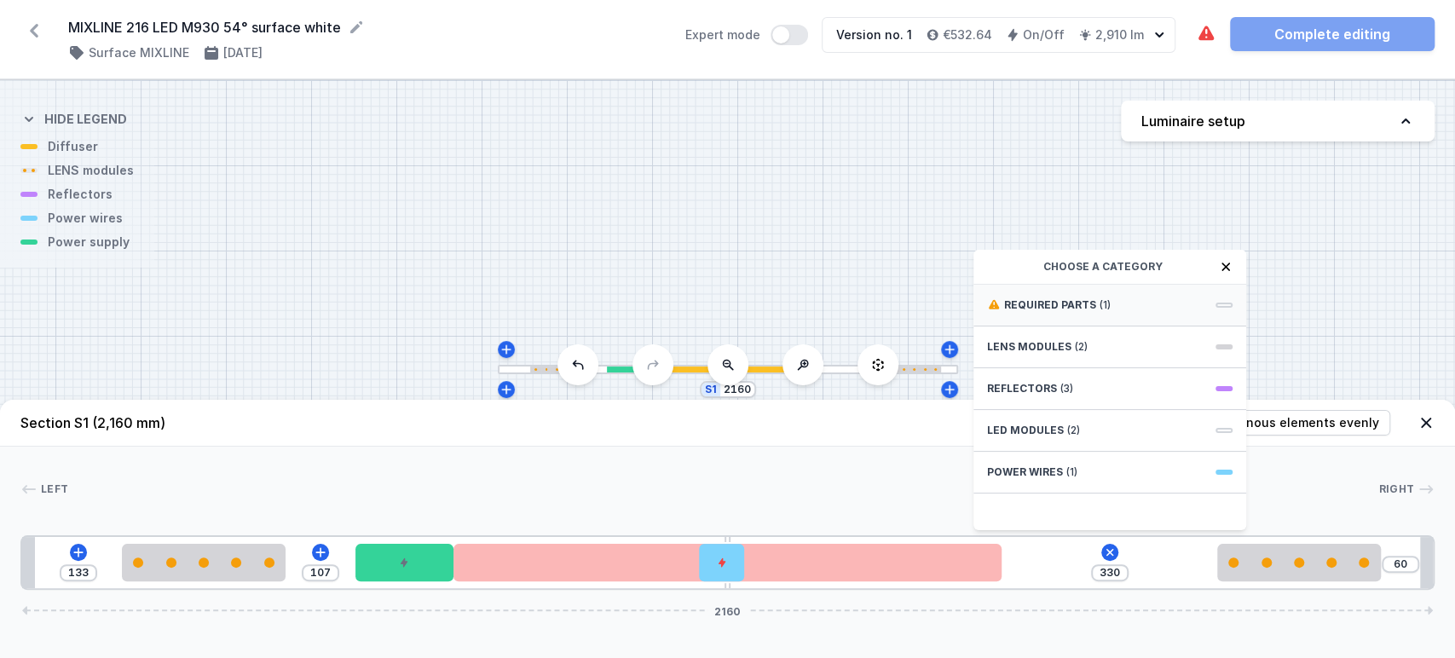
click at [1138, 295] on div "Required parts (1)" at bounding box center [1109, 306] width 273 height 42
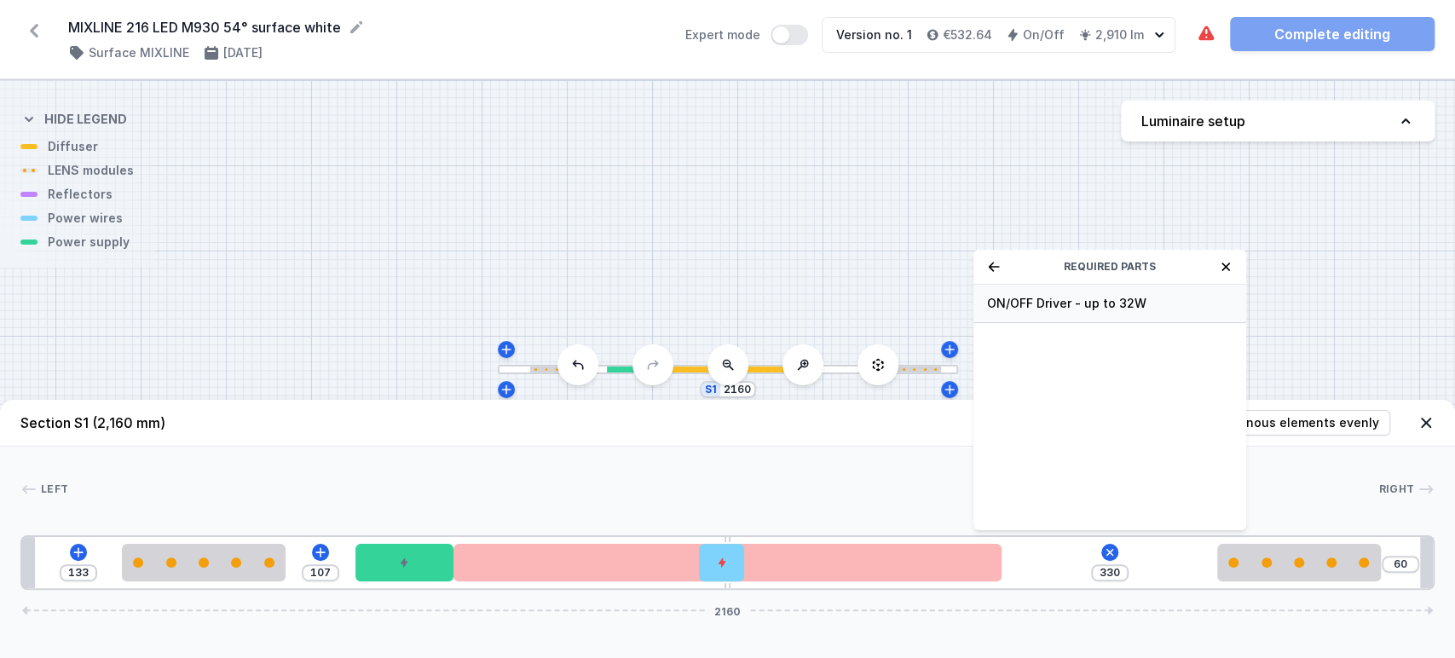
click at [1180, 304] on span "ON/OFF Driver - up to 32W" at bounding box center [1109, 303] width 245 height 17
type input "30"
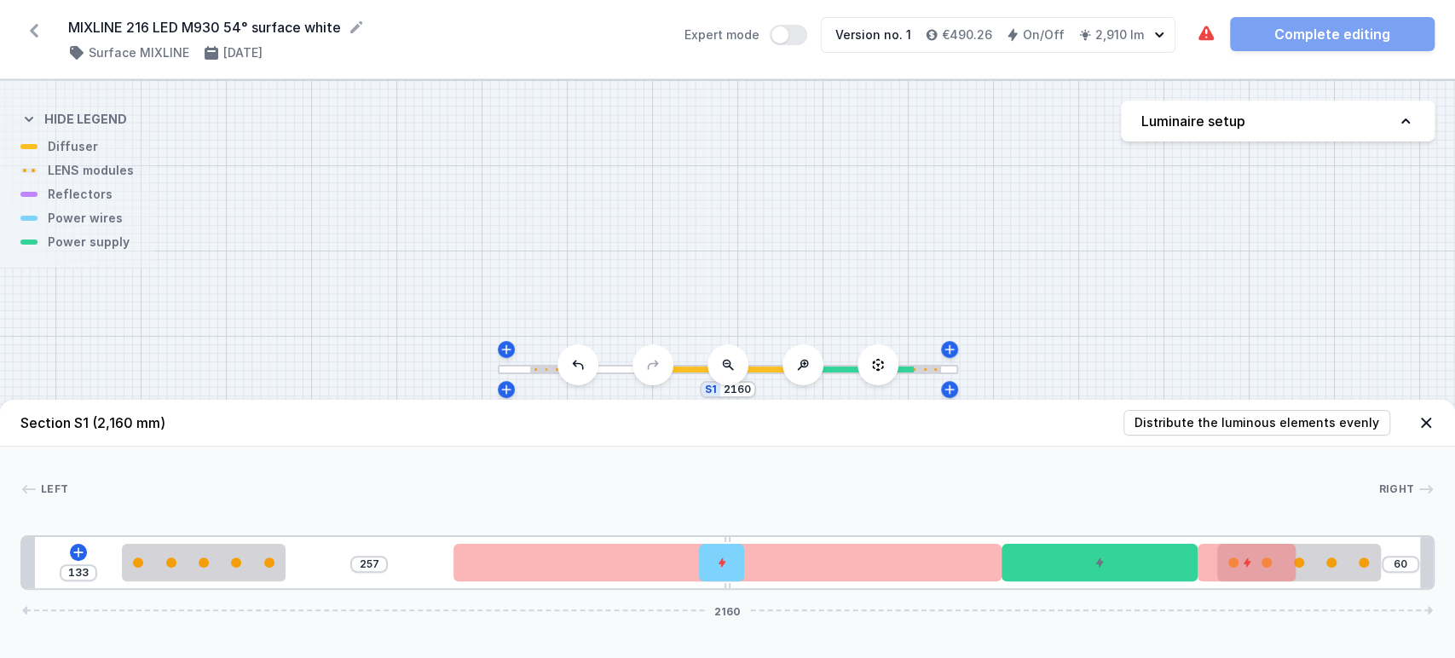
drag, startPoint x: 395, startPoint y: 564, endPoint x: 1080, endPoint y: 584, distance: 685.5
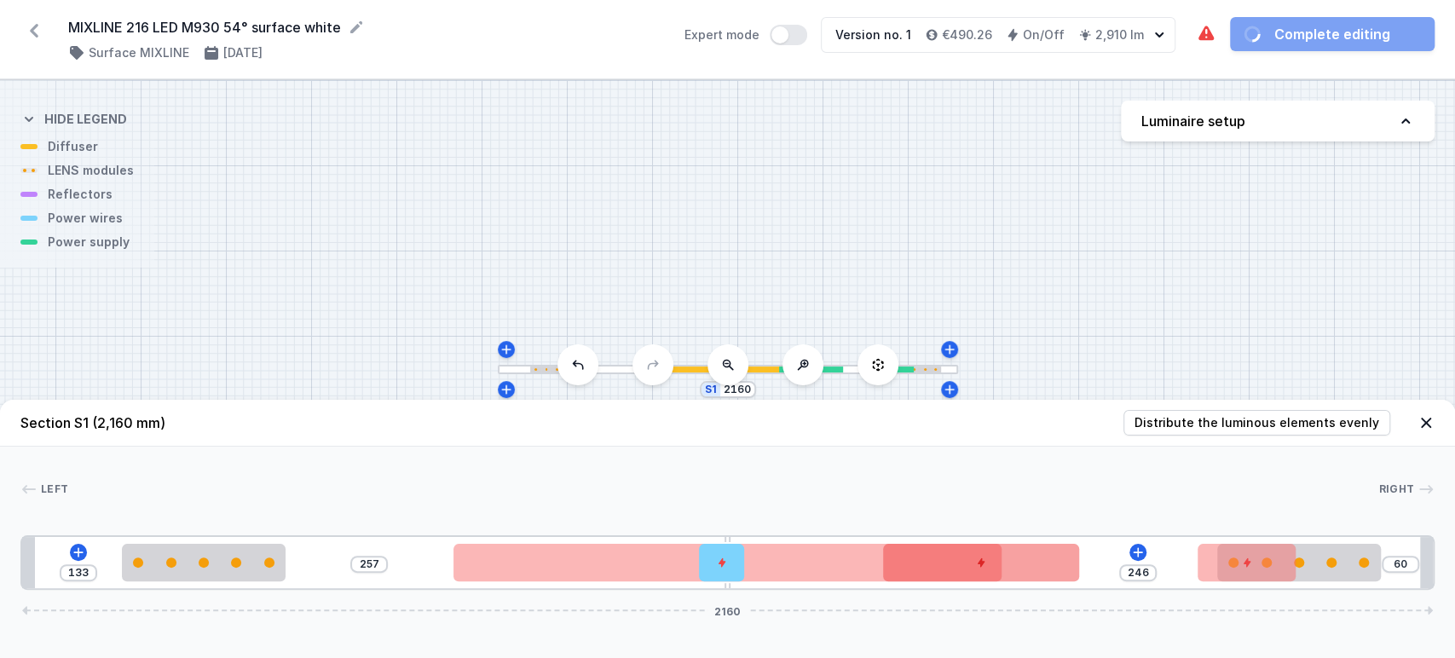
type input "300"
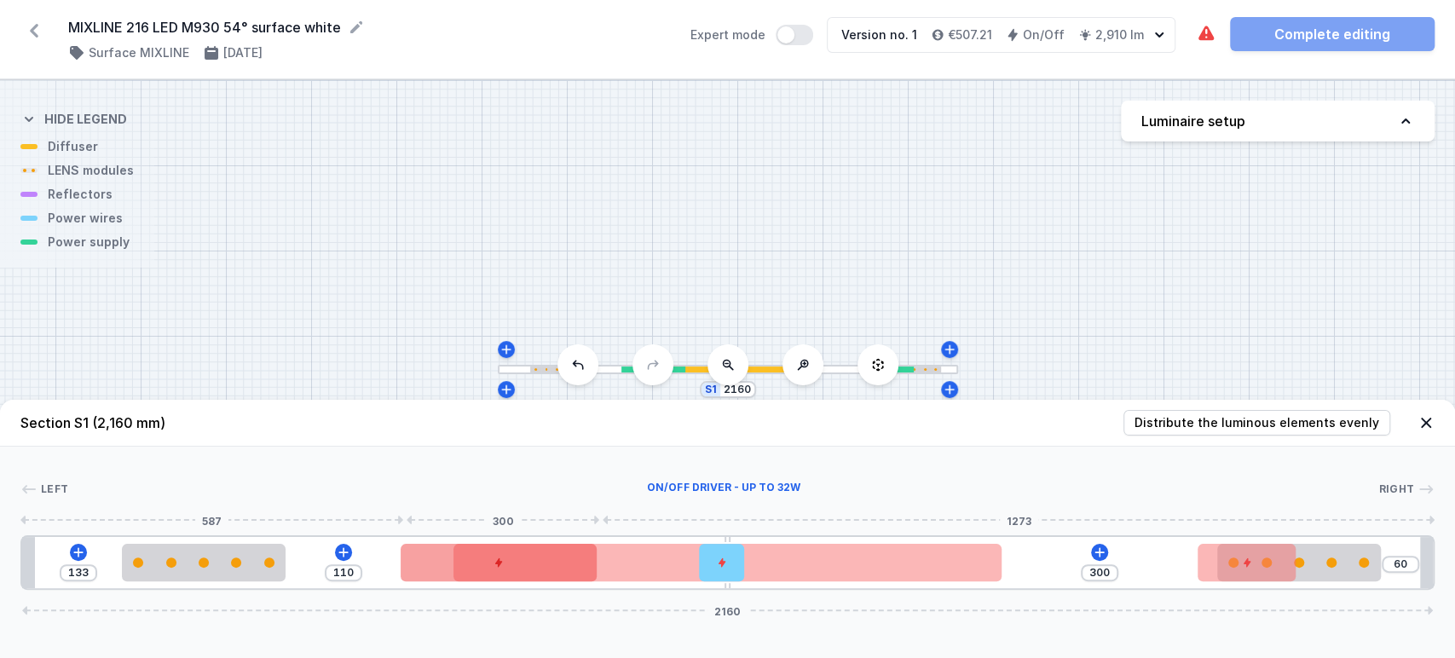
type input "104"
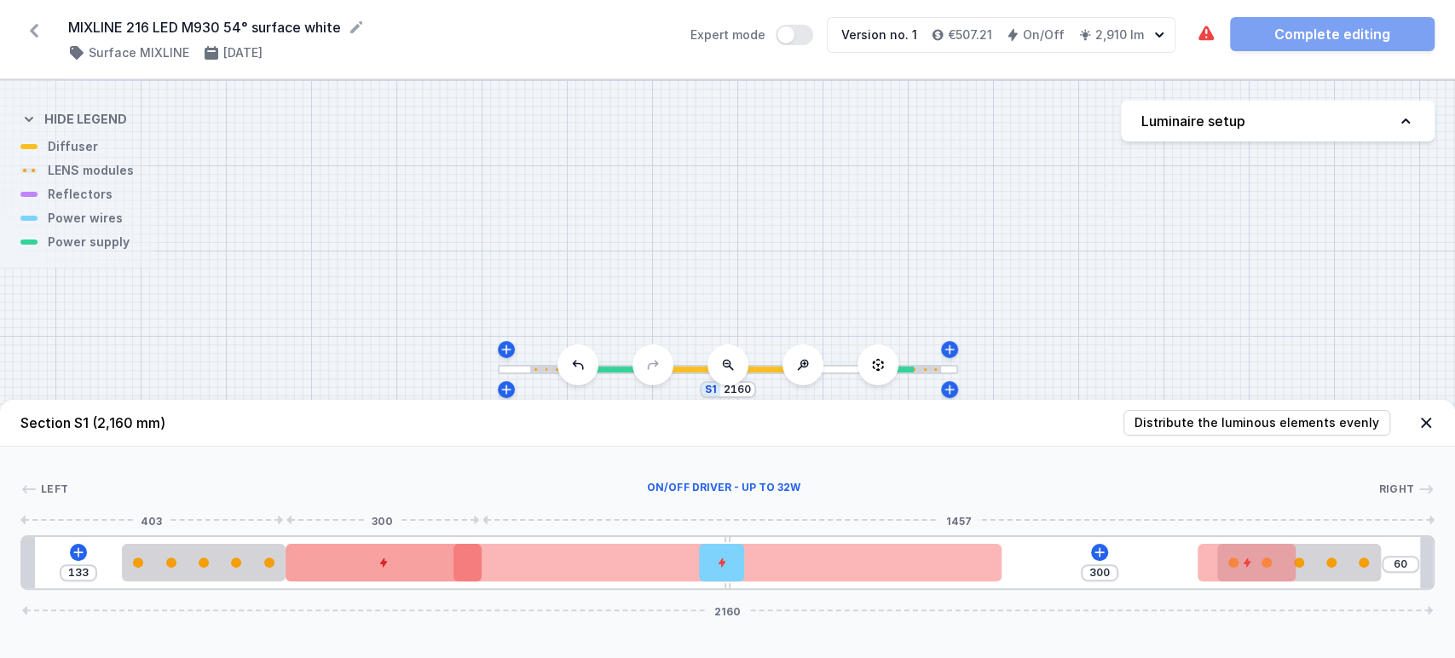
drag, startPoint x: 977, startPoint y: 584, endPoint x: 347, endPoint y: 572, distance: 629.9
click at [347, 572] on div at bounding box center [384, 562] width 196 height 37
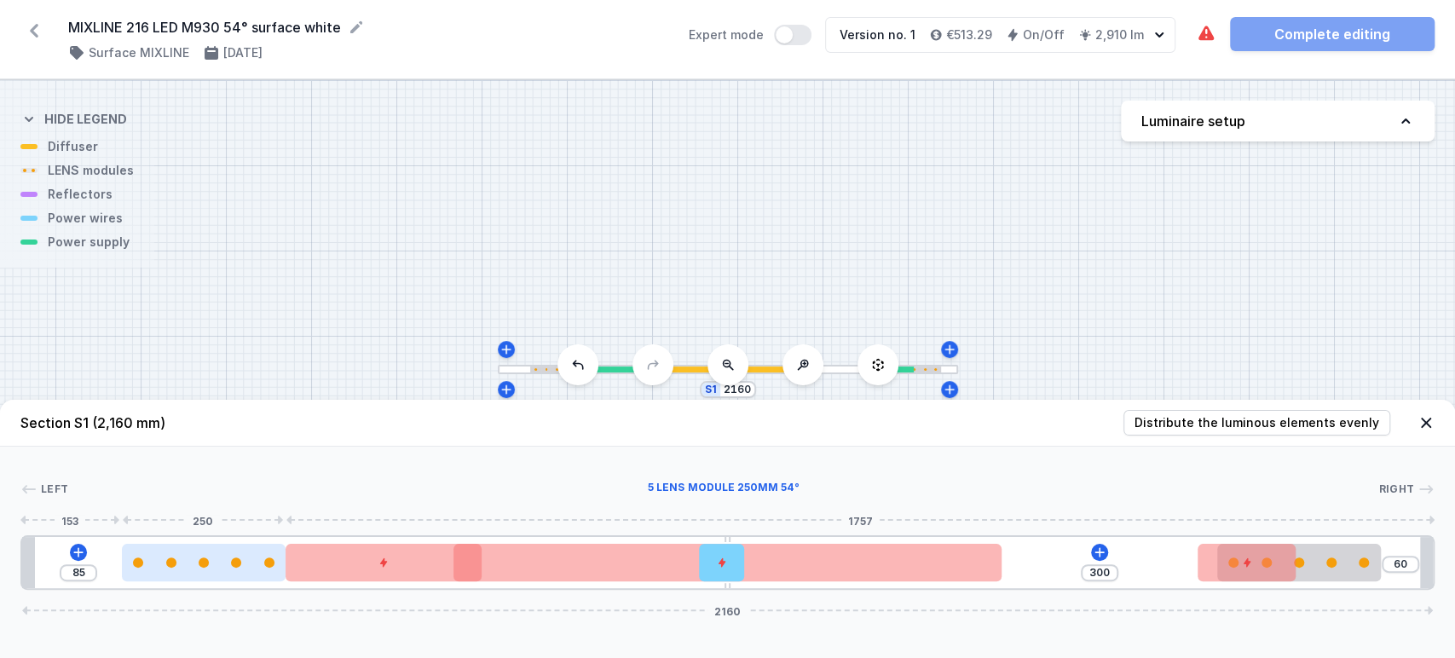
type input "78"
drag, startPoint x: 211, startPoint y: 551, endPoint x: 161, endPoint y: 553, distance: 50.3
click at [159, 553] on div at bounding box center [204, 562] width 164 height 37
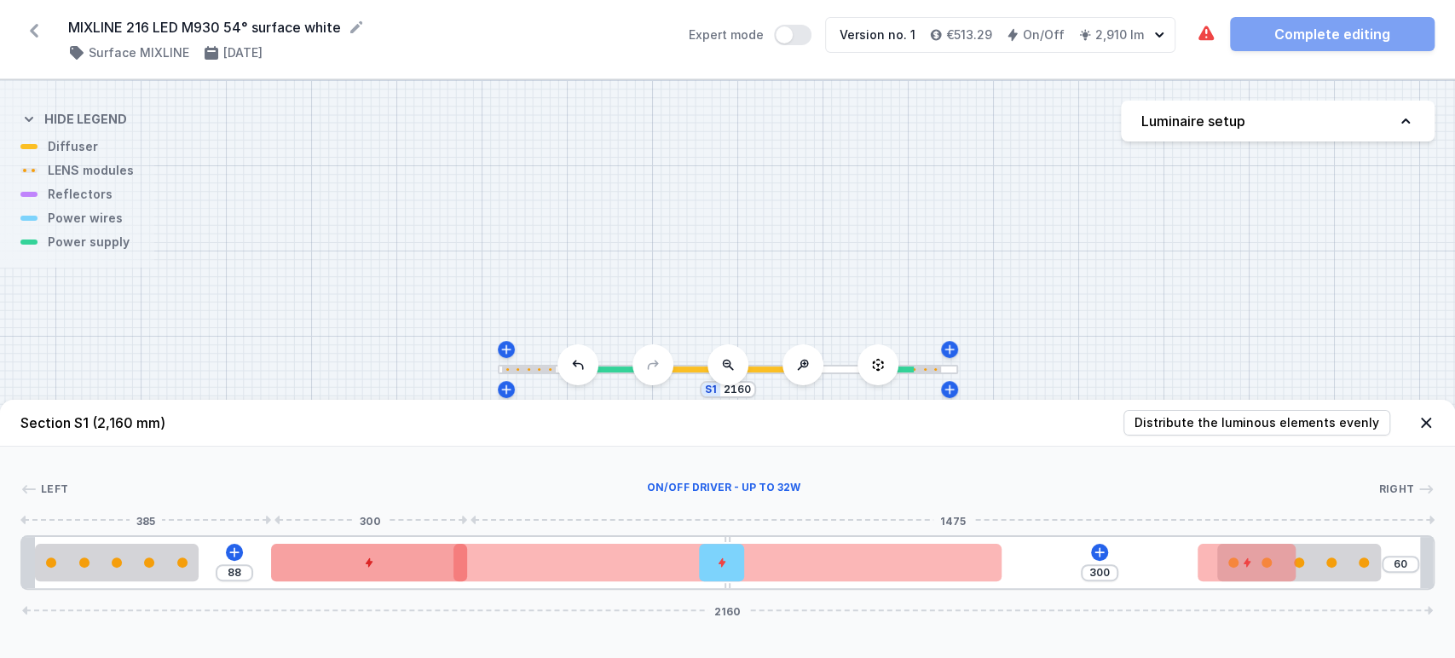
type input "90"
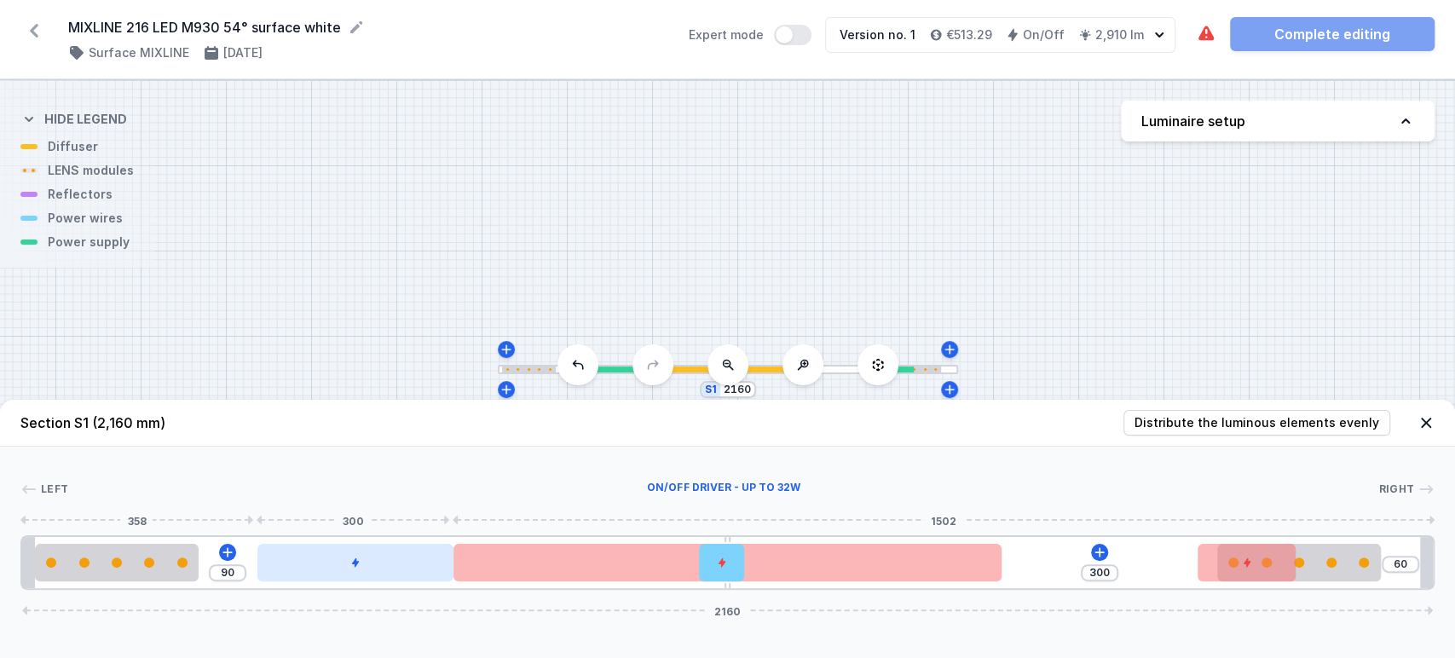
drag, startPoint x: 295, startPoint y: 559, endPoint x: 280, endPoint y: 563, distance: 15.9
click at [280, 563] on div at bounding box center [355, 562] width 196 height 37
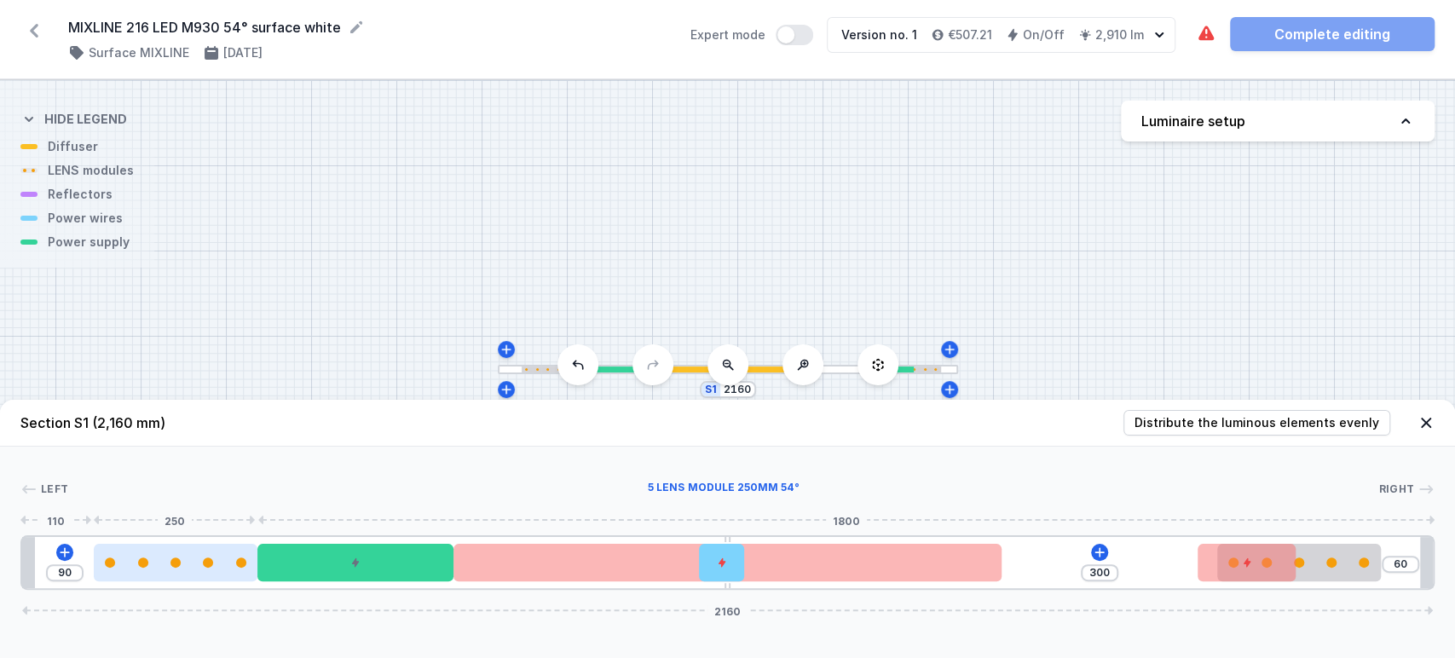
drag, startPoint x: 142, startPoint y: 558, endPoint x: 228, endPoint y: 561, distance: 86.1
click at [228, 561] on div at bounding box center [176, 562] width 164 height 10
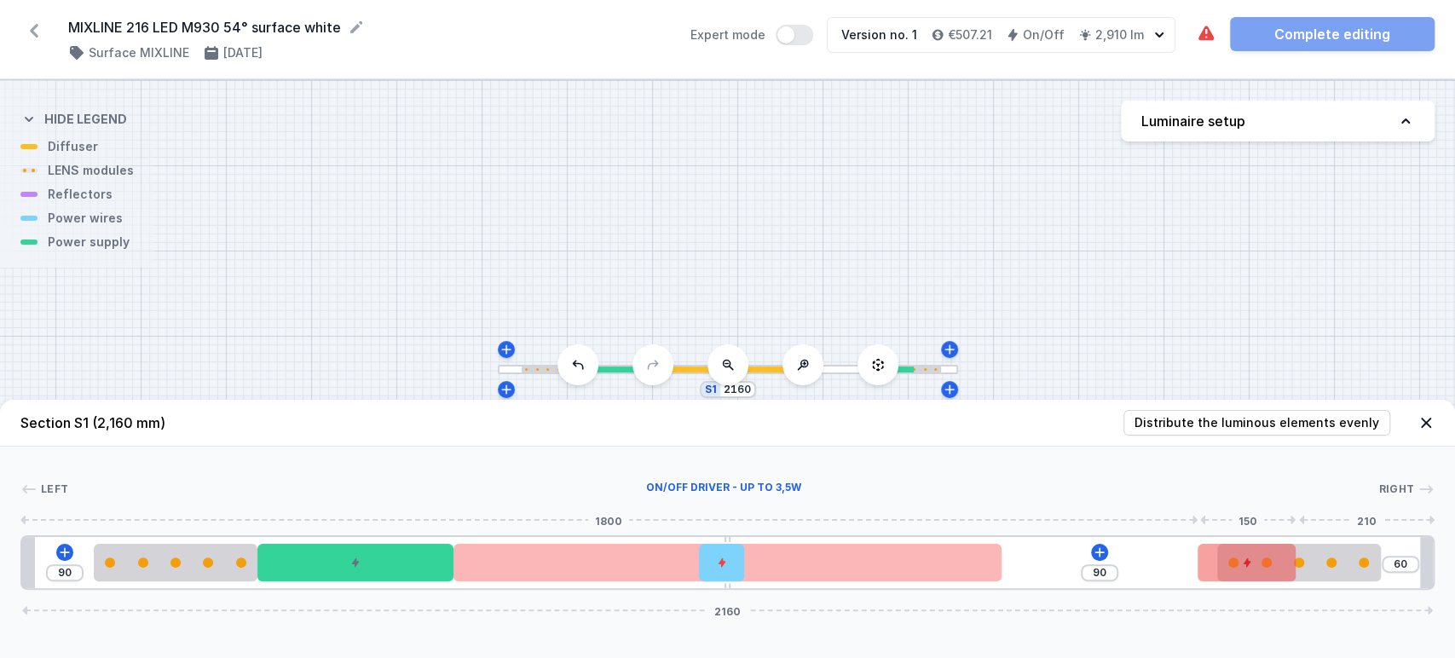
type input "82"
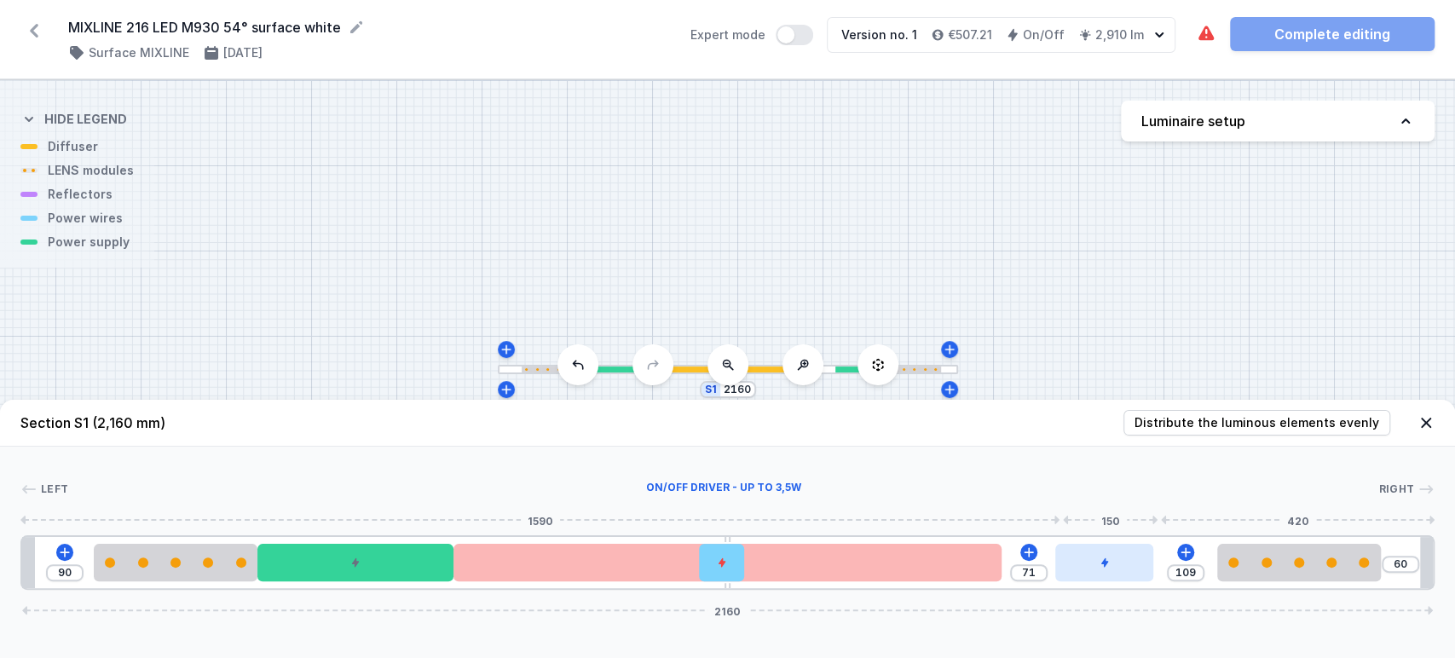
type input "180"
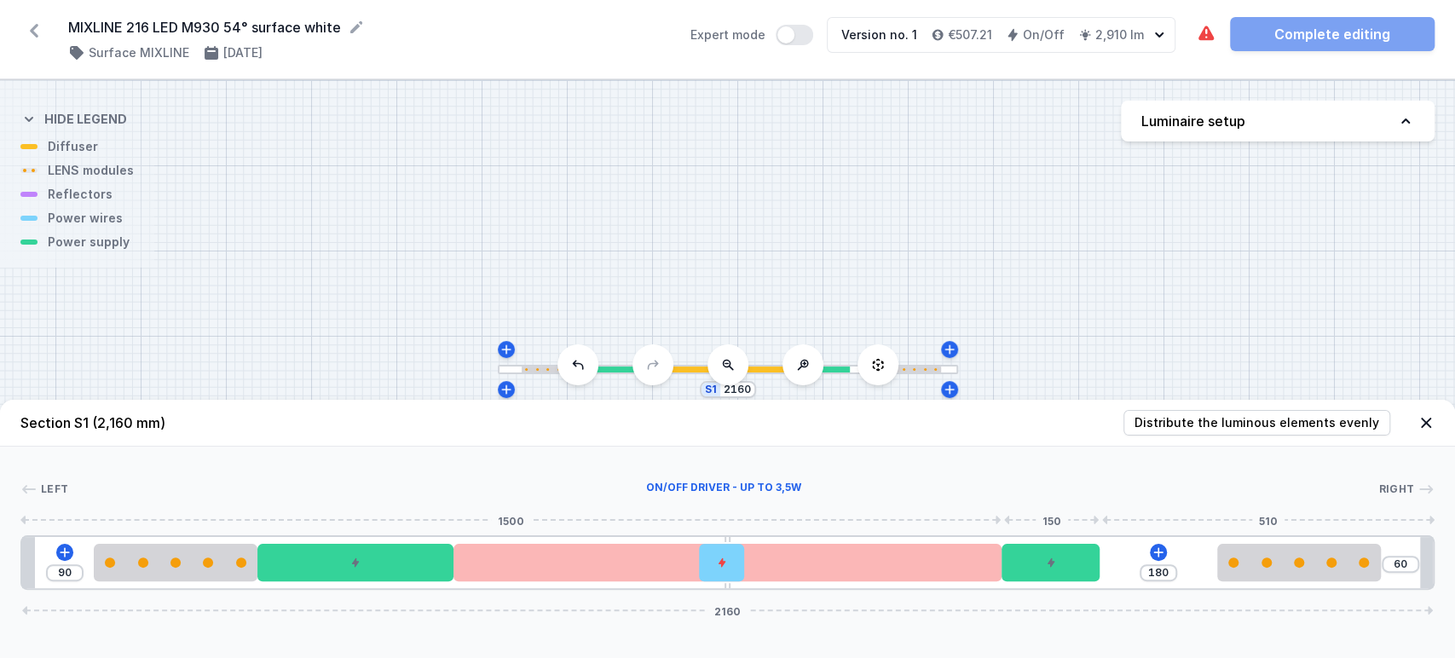
drag, startPoint x: 1235, startPoint y: 568, endPoint x: 1209, endPoint y: 551, distance: 31.4
click at [1025, 563] on div at bounding box center [1050, 562] width 98 height 37
click at [1403, 564] on input "60" at bounding box center [1400, 564] width 27 height 14
click at [1391, 566] on input "60" at bounding box center [1400, 564] width 27 height 14
type input "90"
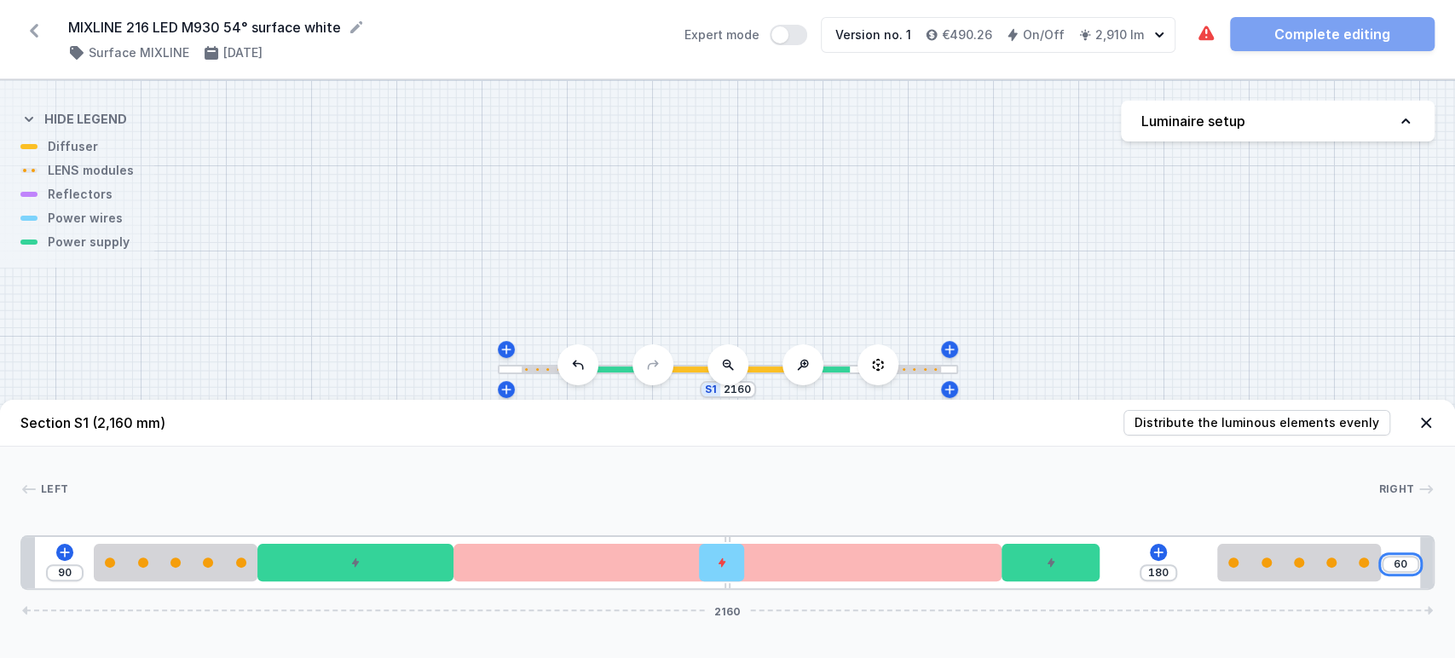
type input "150"
type input "90"
click at [1097, 251] on div "S1 2160" at bounding box center [727, 369] width 1455 height 578
click at [953, 268] on div "S1 2160" at bounding box center [727, 369] width 1455 height 578
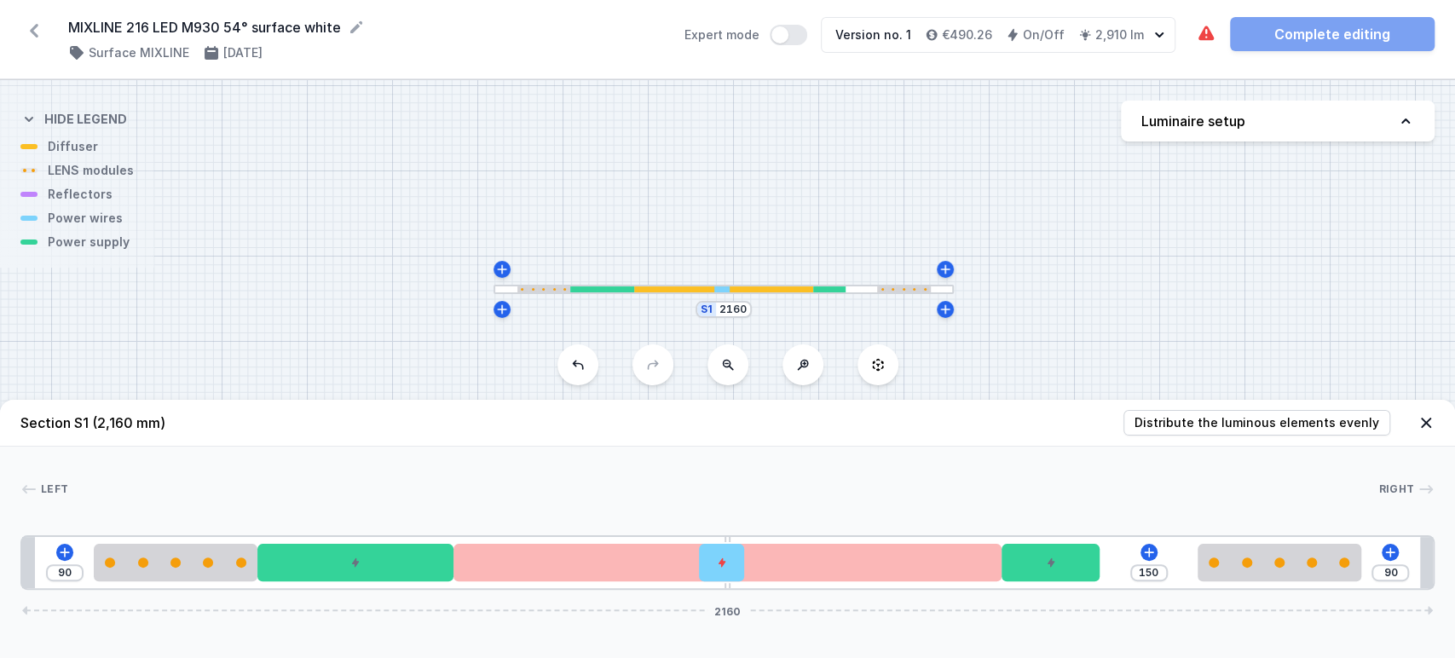
drag, startPoint x: 695, startPoint y: 216, endPoint x: 678, endPoint y: 130, distance: 86.9
click at [678, 130] on div "S1 2160" at bounding box center [727, 369] width 1455 height 578
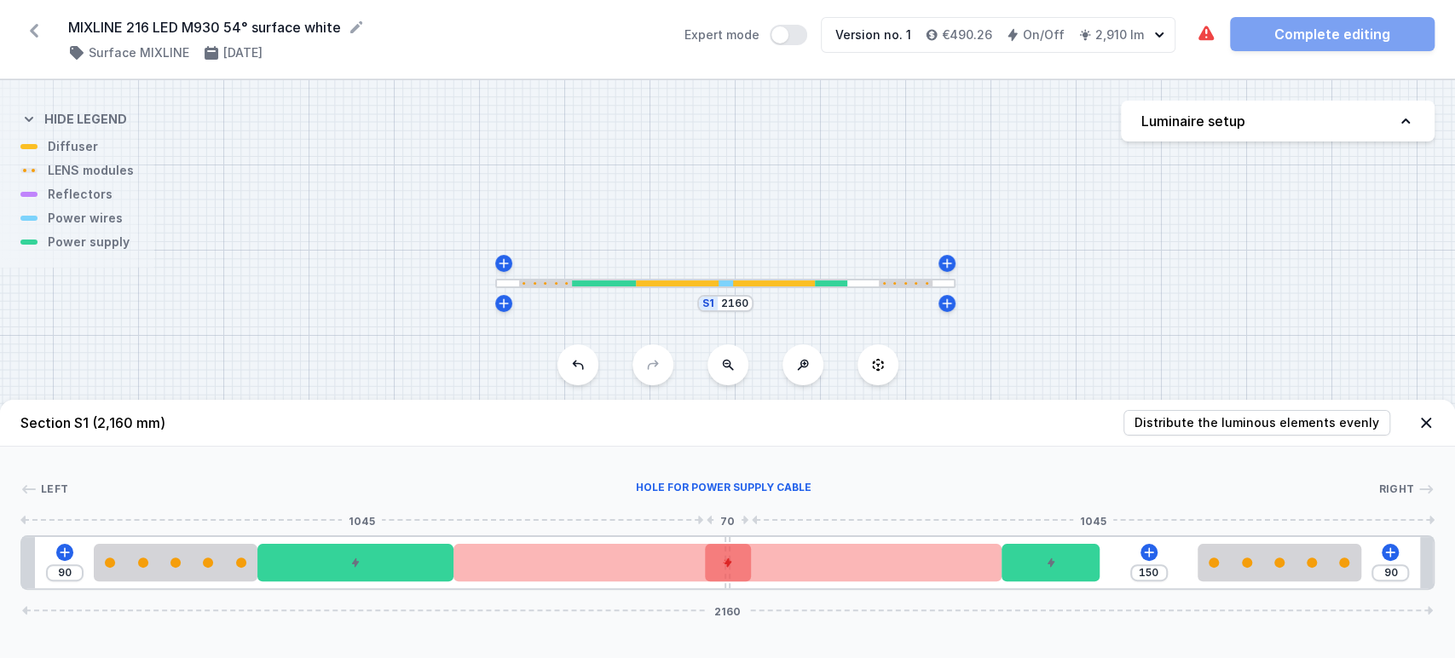
drag, startPoint x: 727, startPoint y: 568, endPoint x: 735, endPoint y: 573, distance: 9.2
click at [735, 573] on div at bounding box center [728, 562] width 46 height 37
